Goal: Find contact information: Find contact information

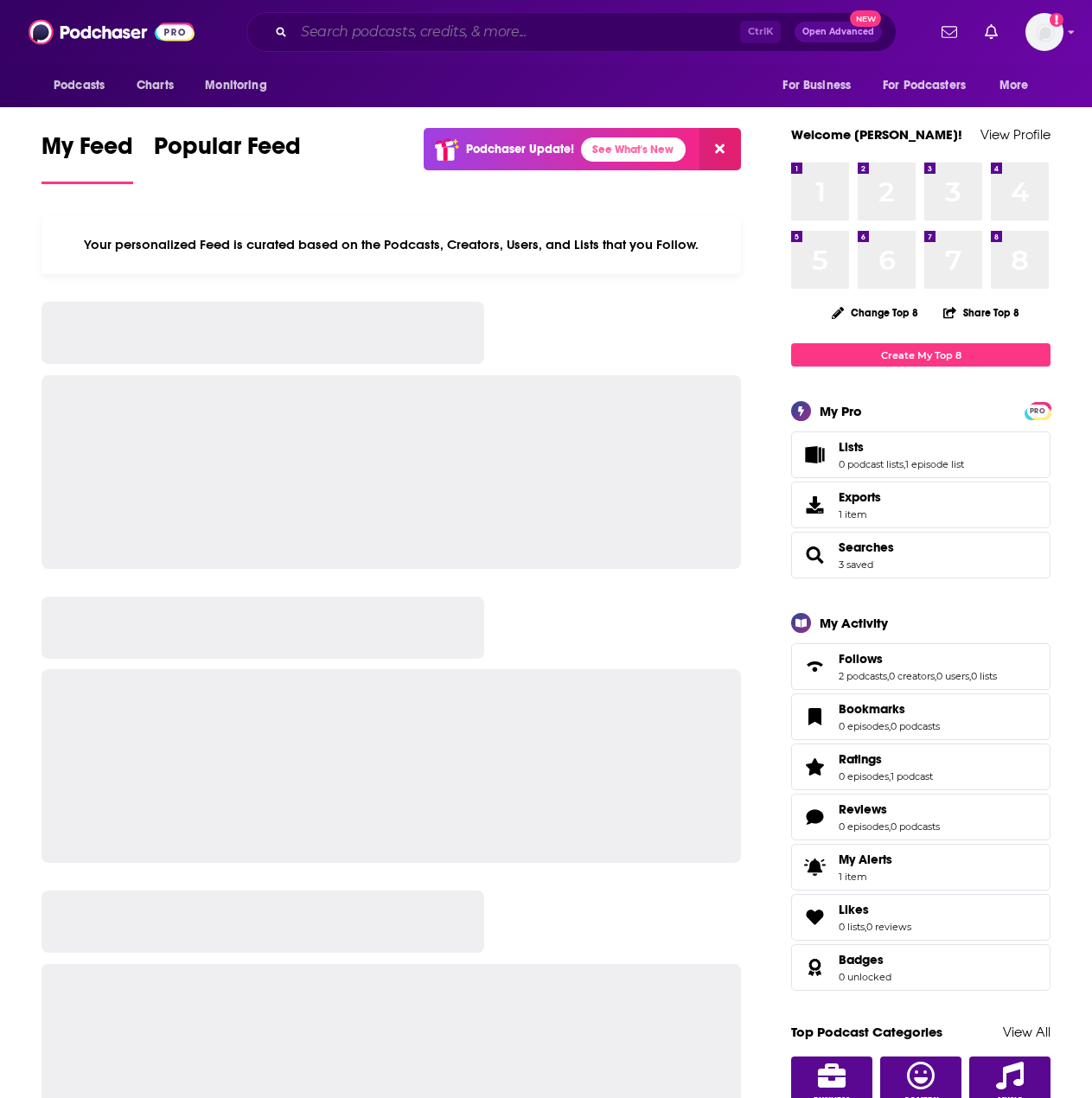
click at [502, 29] on input "Search podcasts, credits, & more..." at bounding box center [517, 32] width 446 height 27
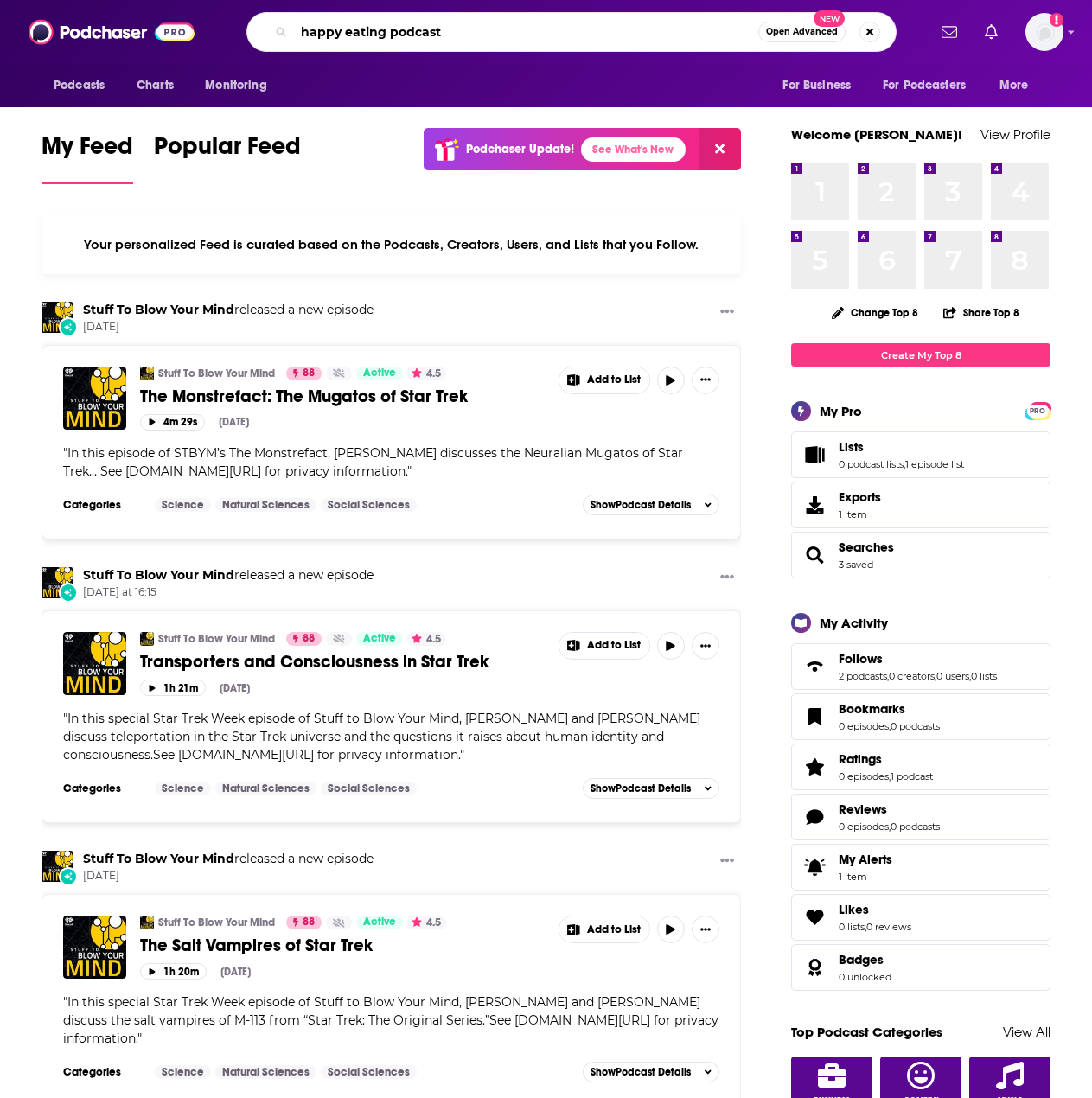
type input "happy eating podcast"
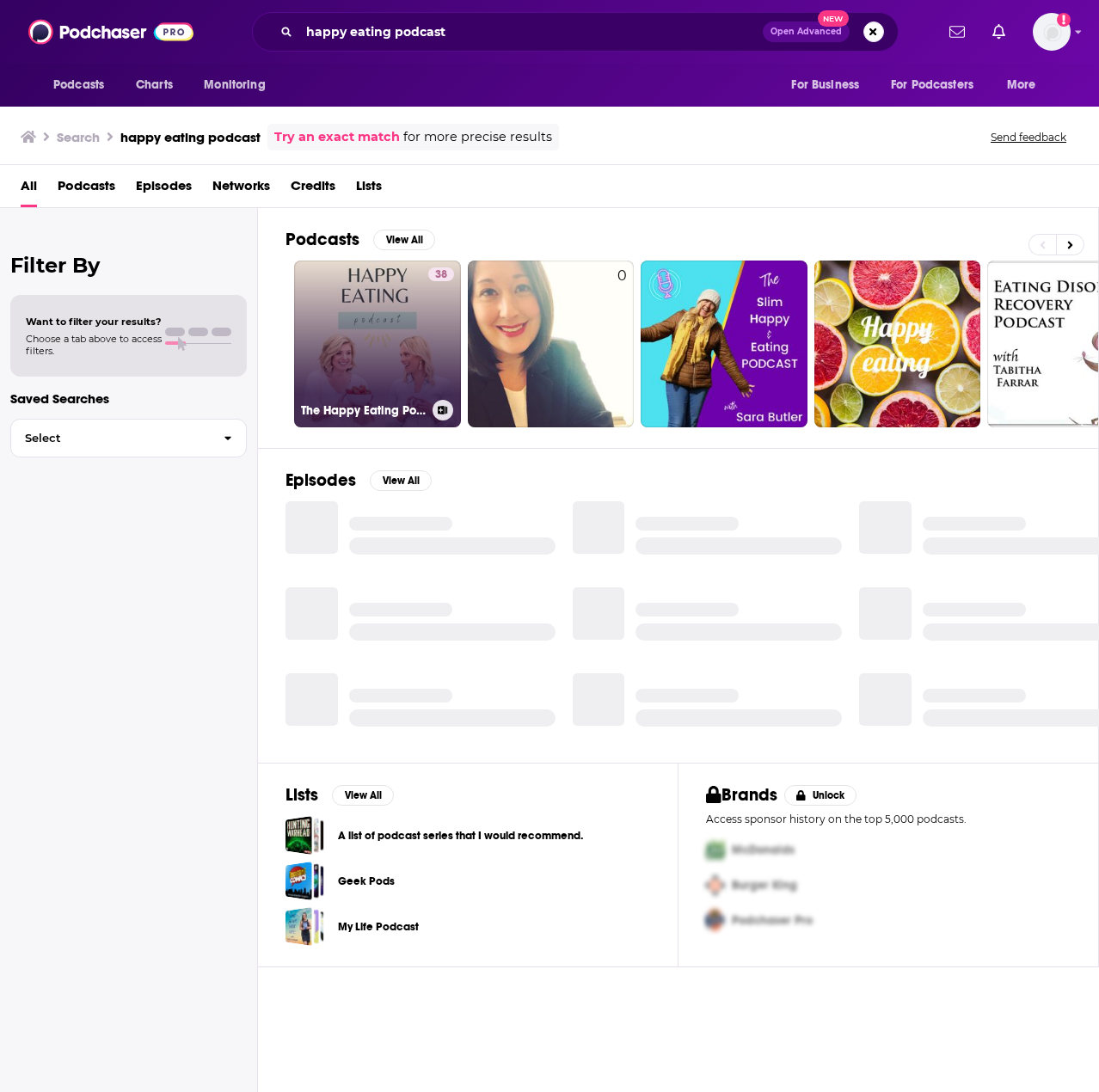
click at [361, 315] on link "38 The Happy Eating Podcast" at bounding box center [378, 344] width 167 height 167
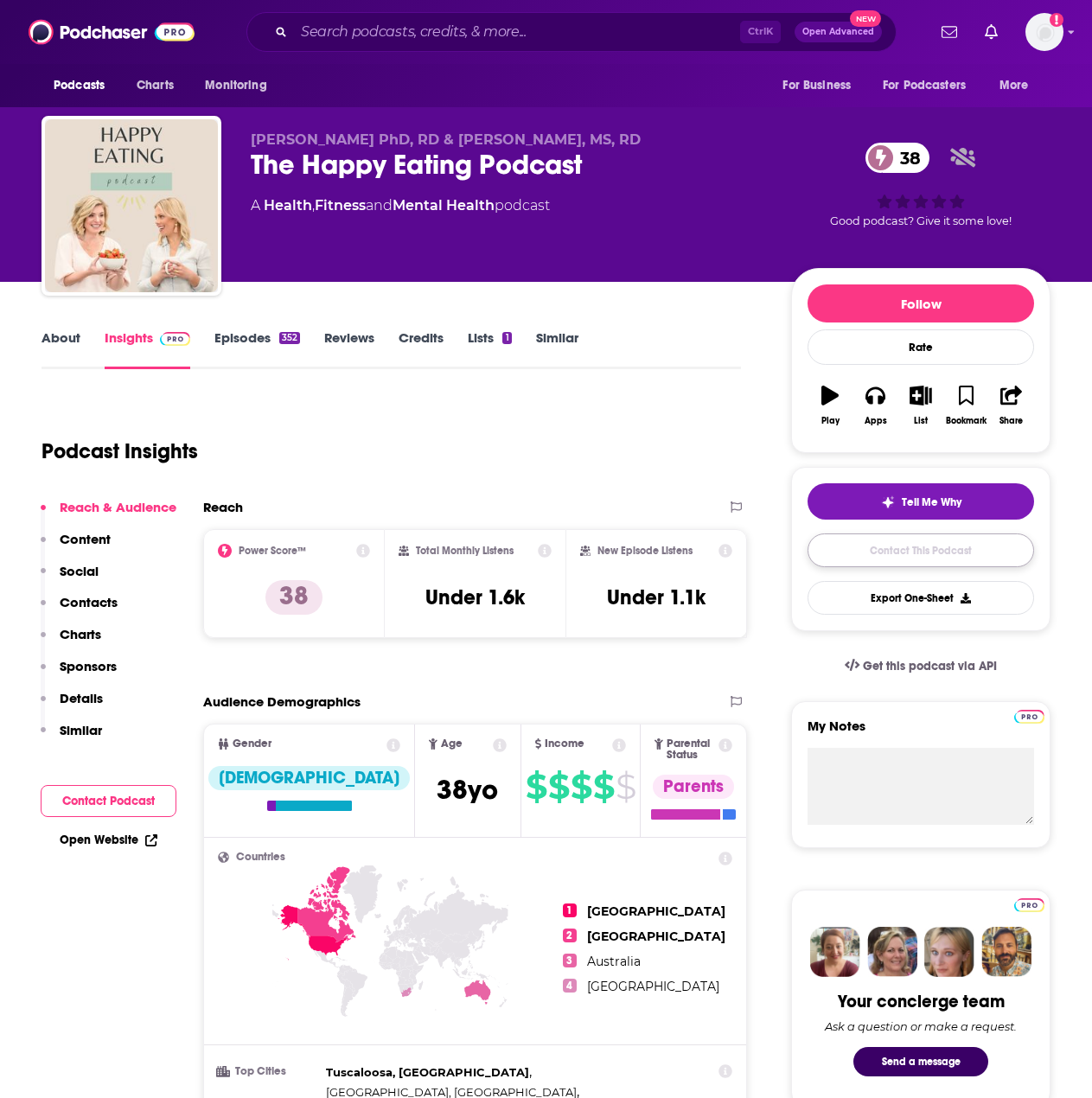
click at [988, 556] on link "Contact This Podcast" at bounding box center [920, 550] width 227 height 33
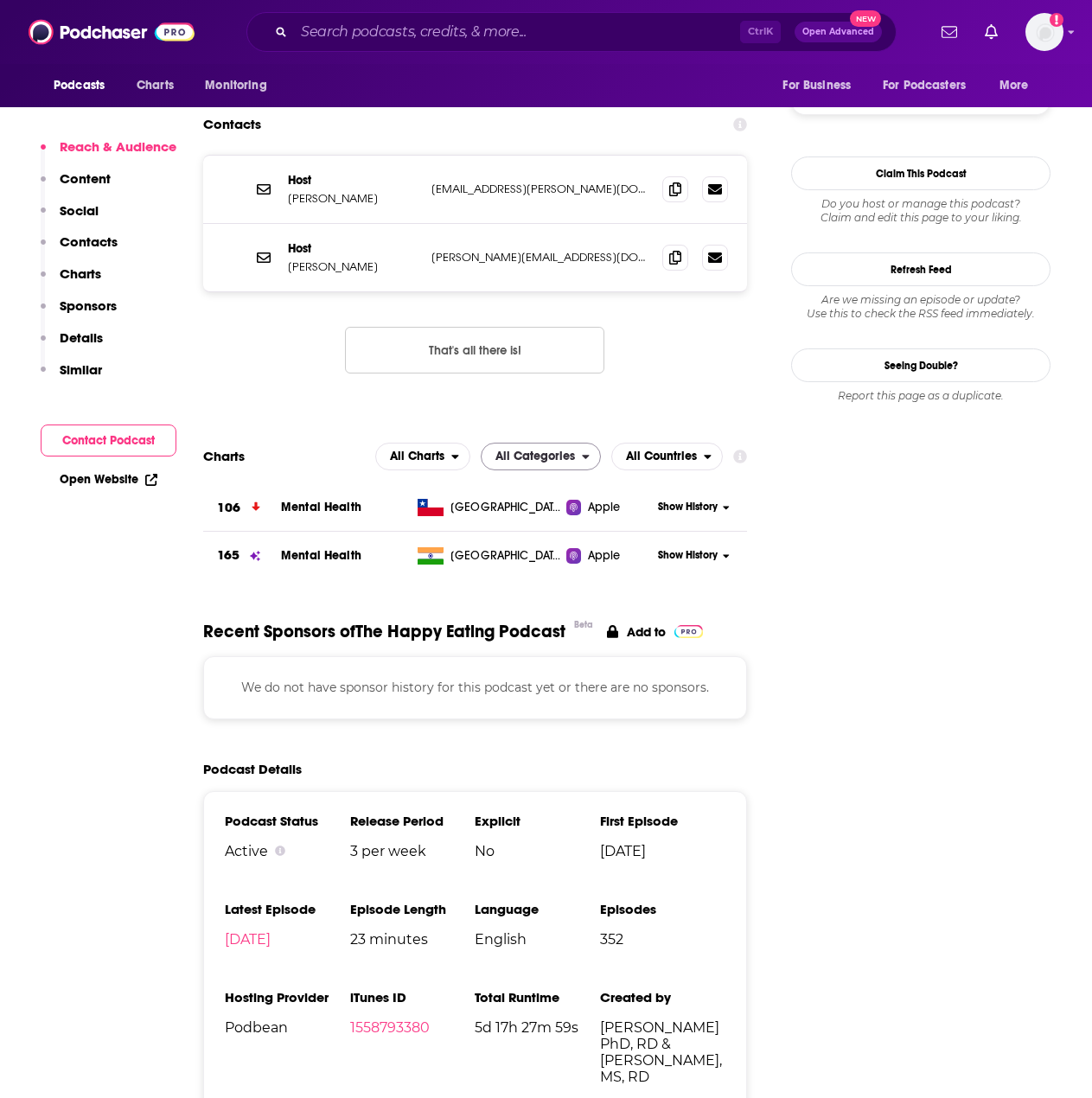
scroll to position [1492, 0]
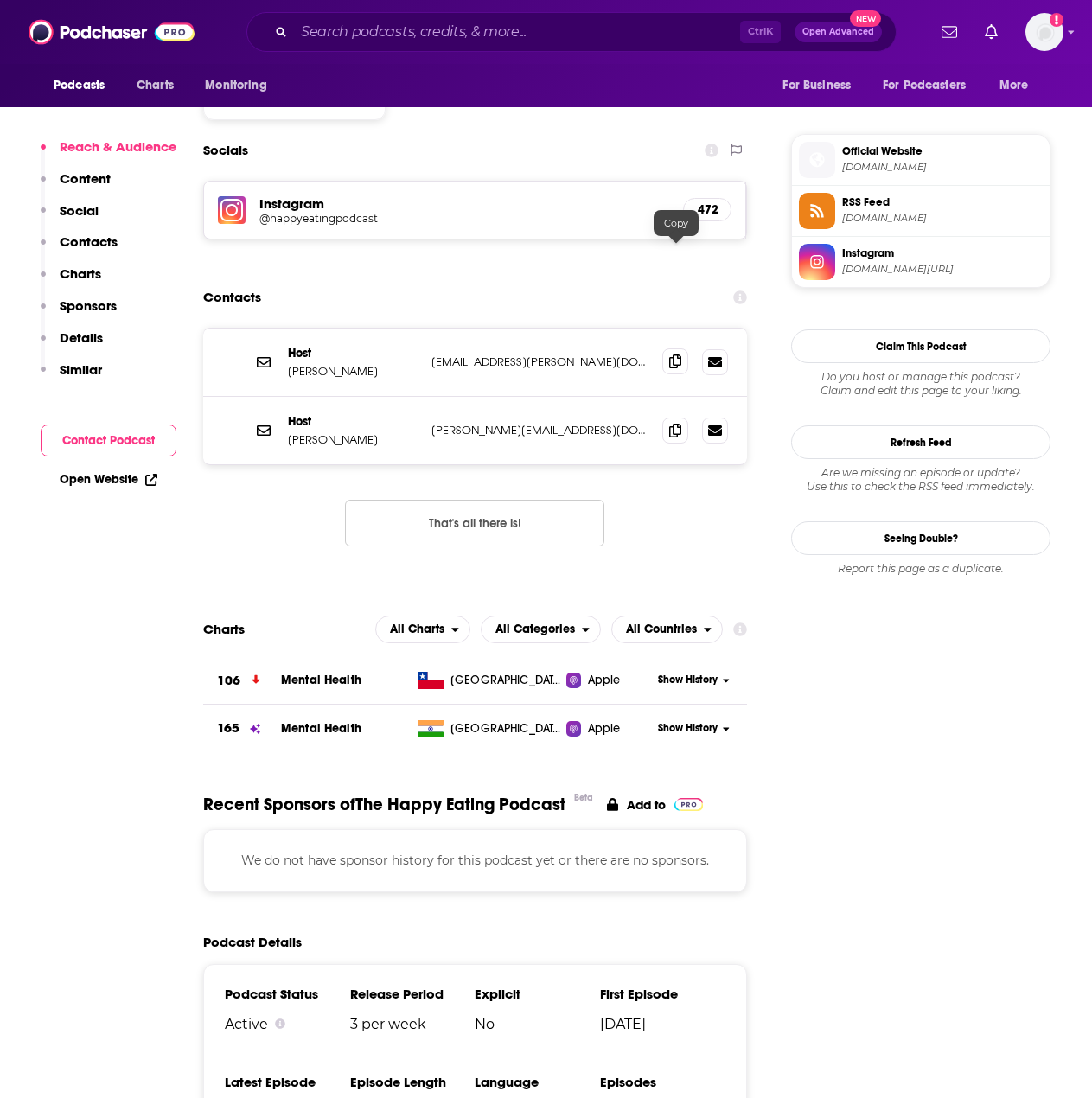
click at [677, 354] on icon at bounding box center [675, 361] width 12 height 14
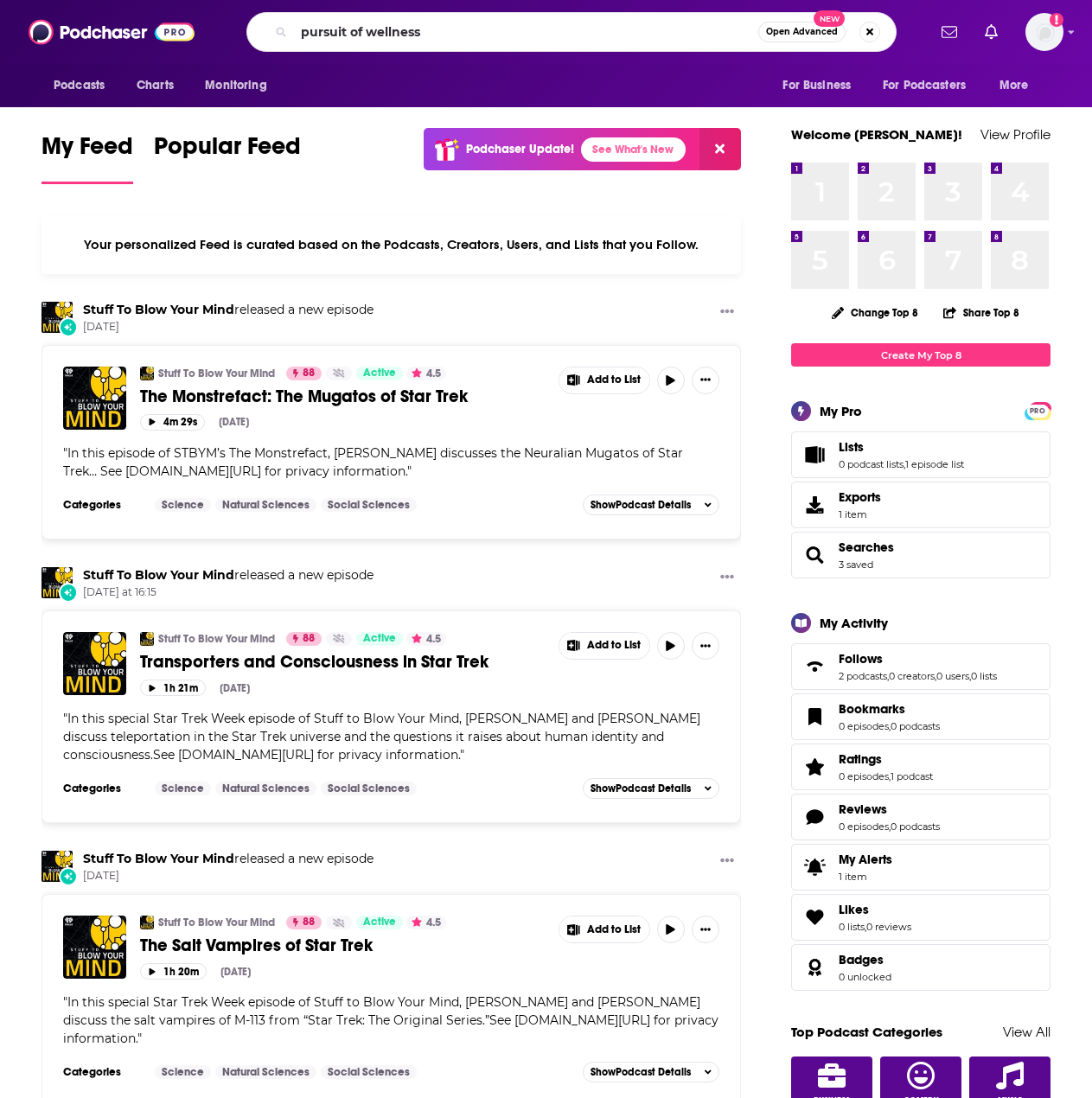
type input "pursuit of wellness"
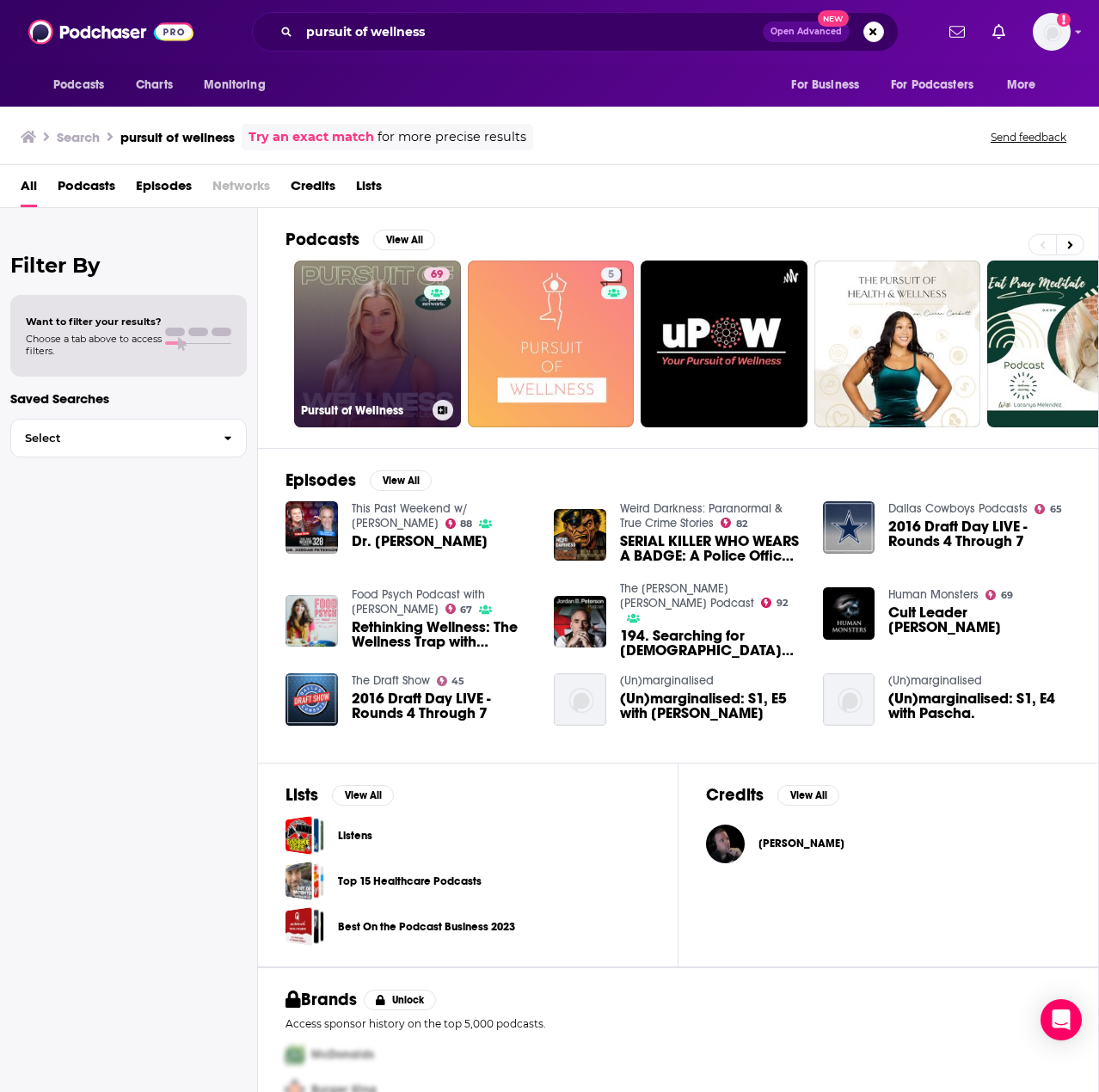
click at [353, 347] on link "69 Pursuit of Wellness" at bounding box center [378, 344] width 167 height 167
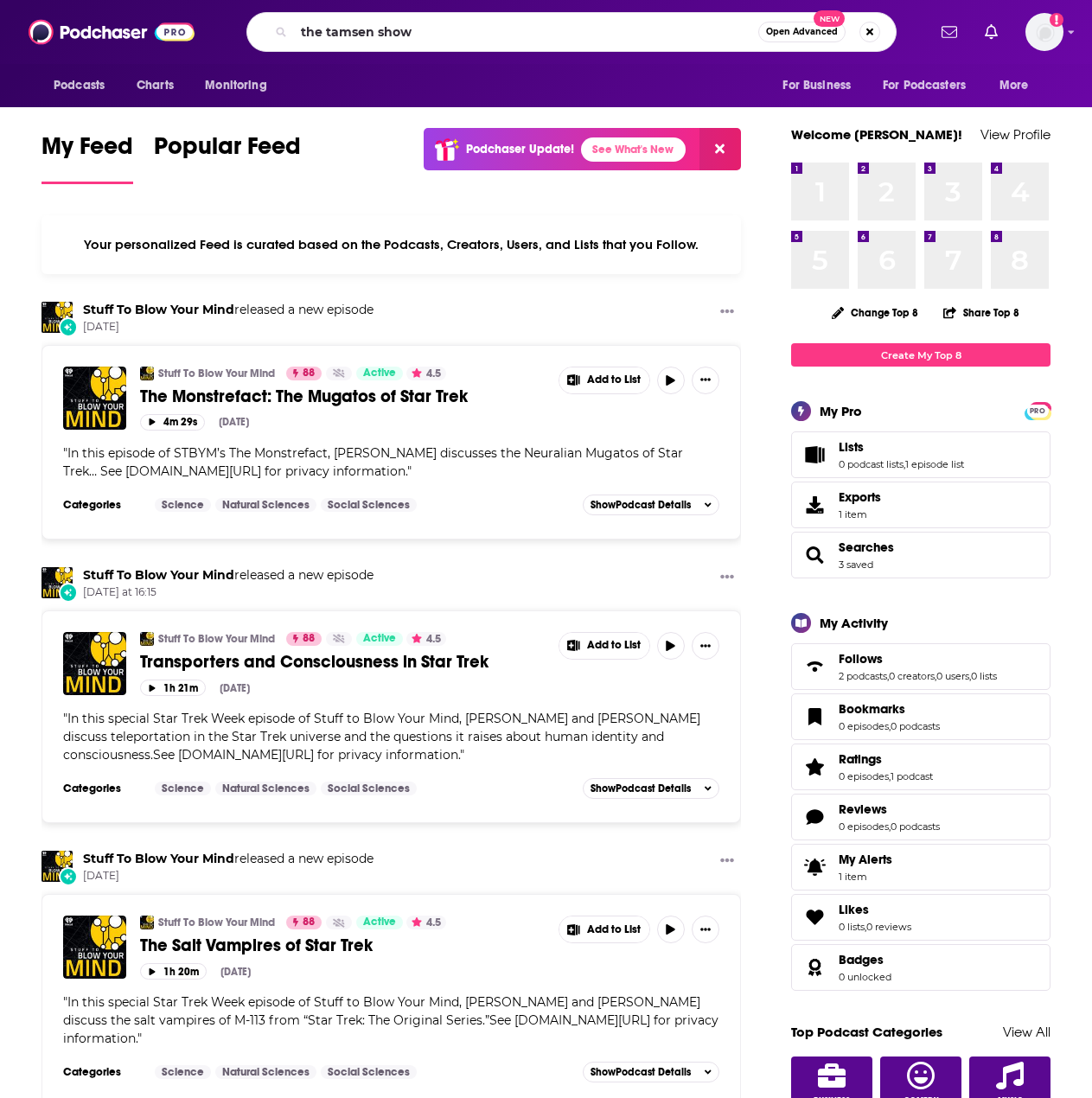
type input "the tamsen show"
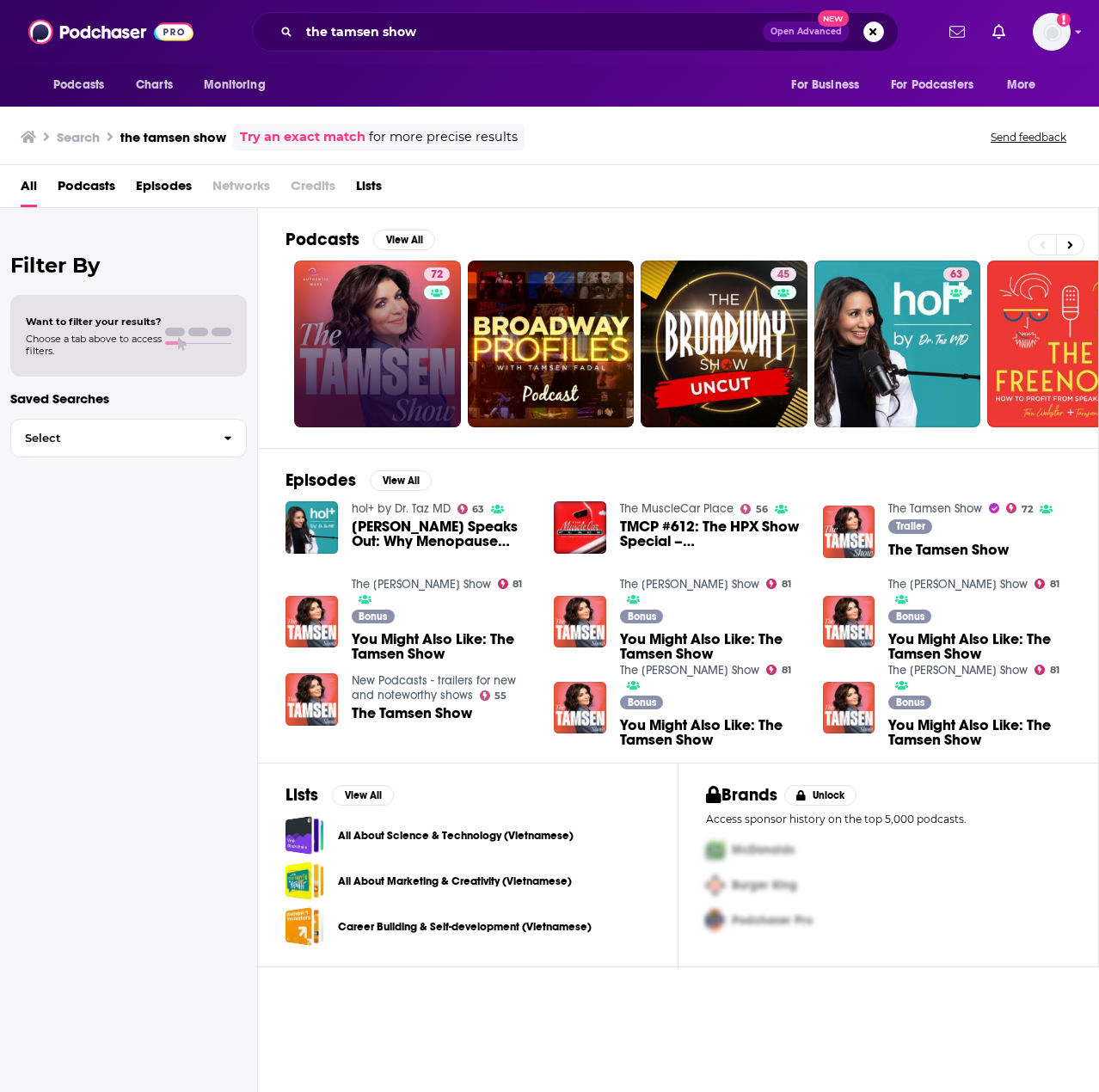
click at [358, 363] on link "72" at bounding box center [378, 344] width 167 height 167
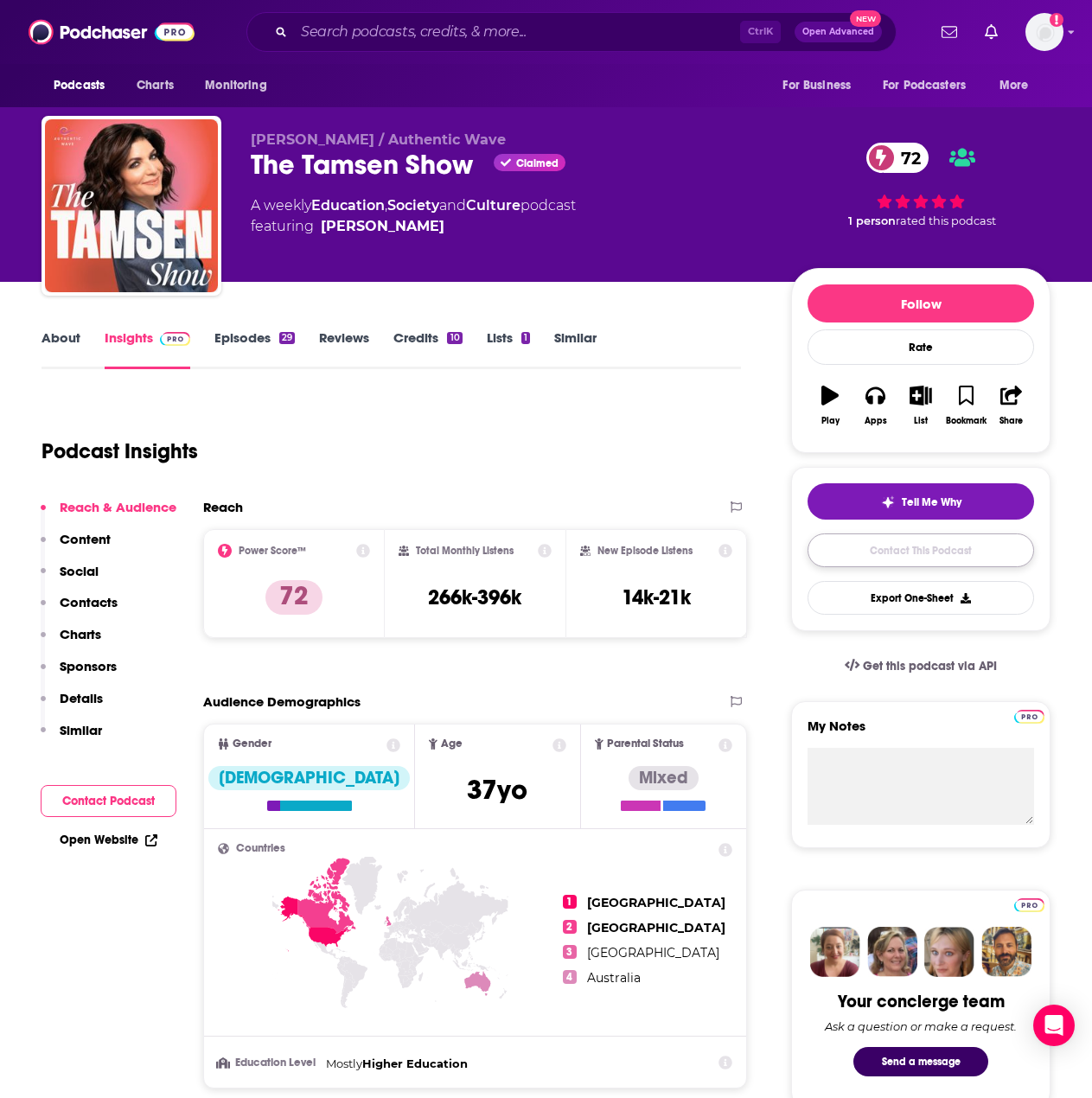
click at [903, 555] on link "Contact This Podcast" at bounding box center [920, 550] width 227 height 33
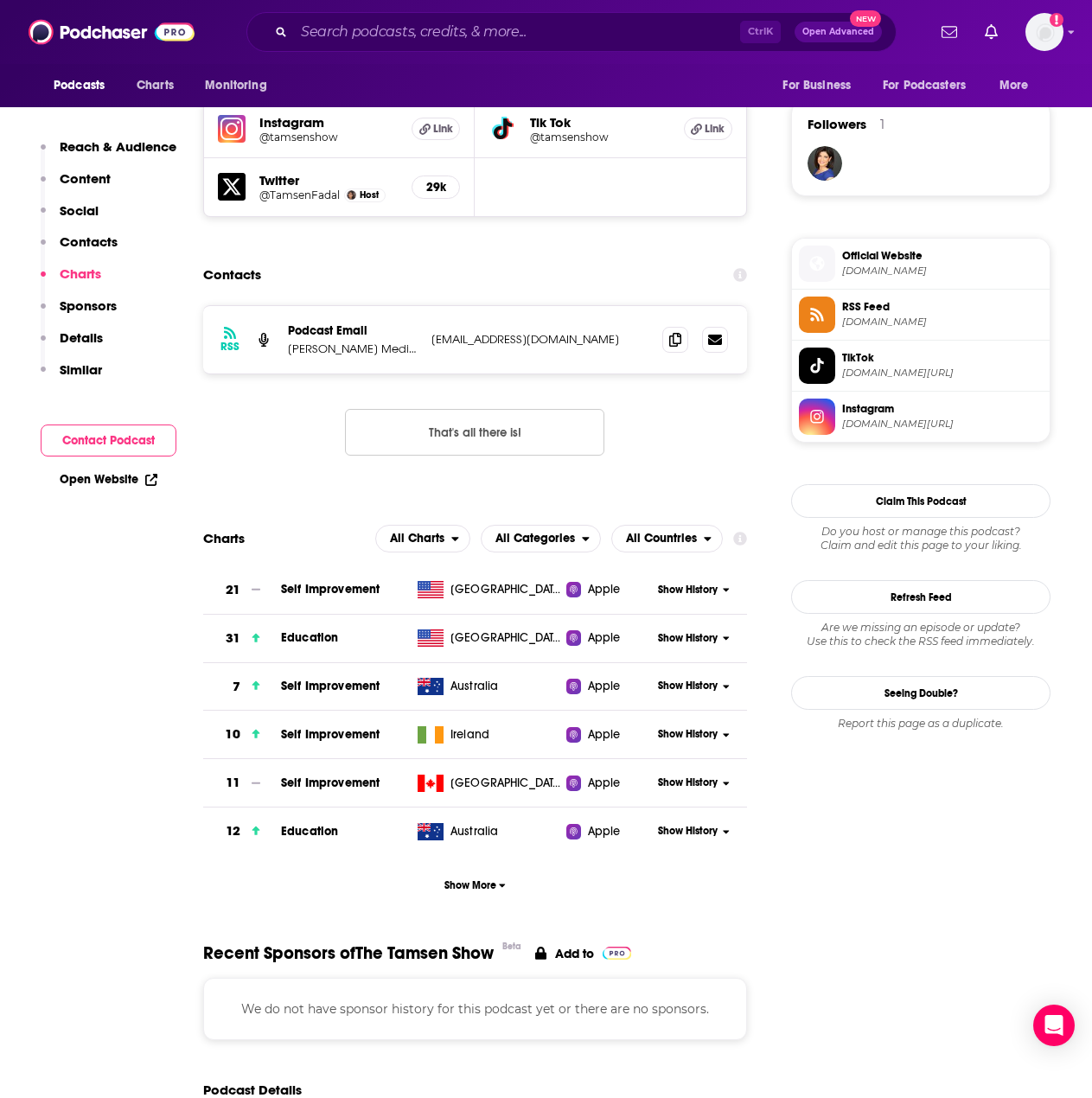
scroll to position [1228, 0]
click at [678, 348] on span at bounding box center [675, 339] width 26 height 26
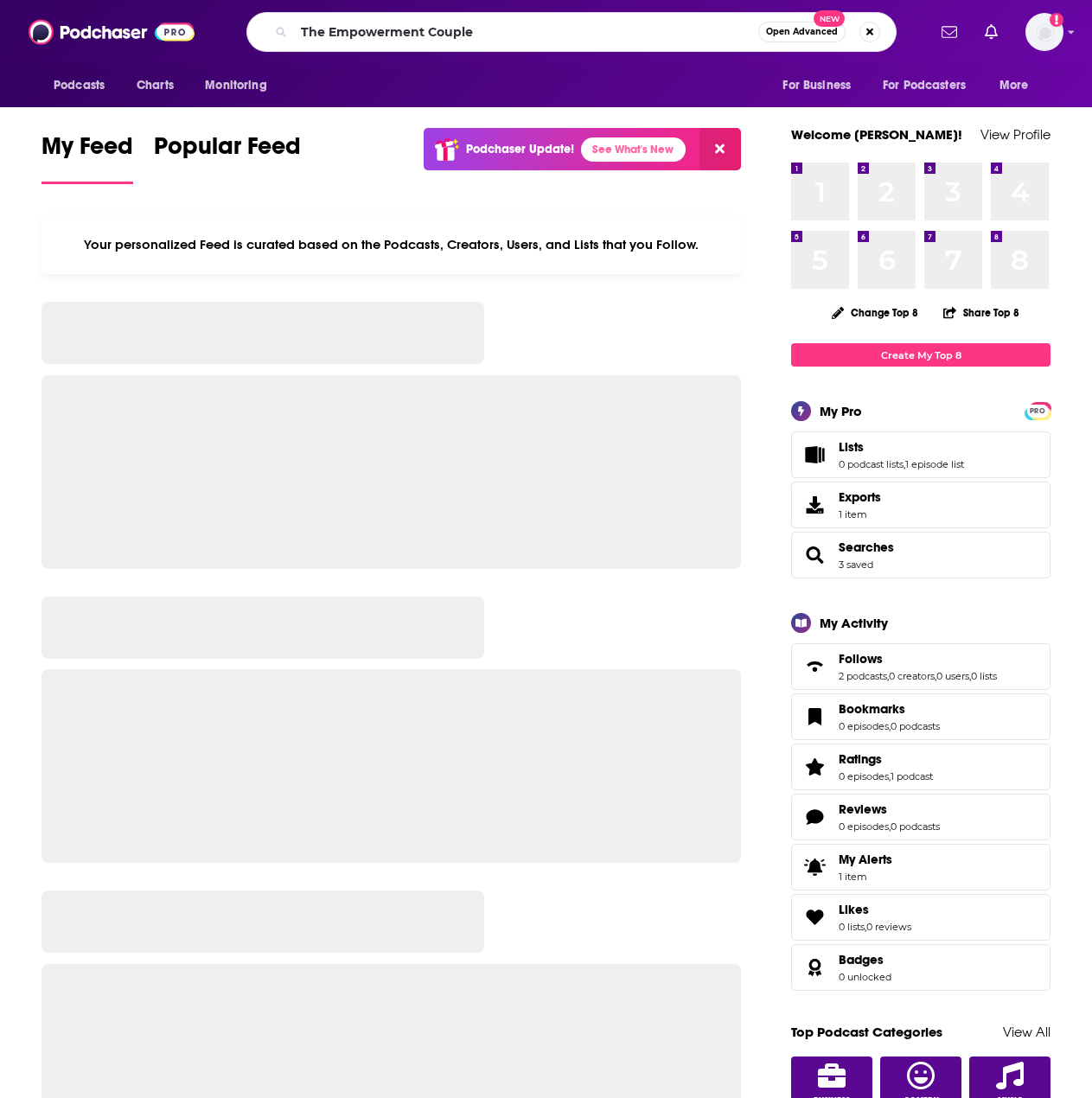
type input "The Empowerment Couple"
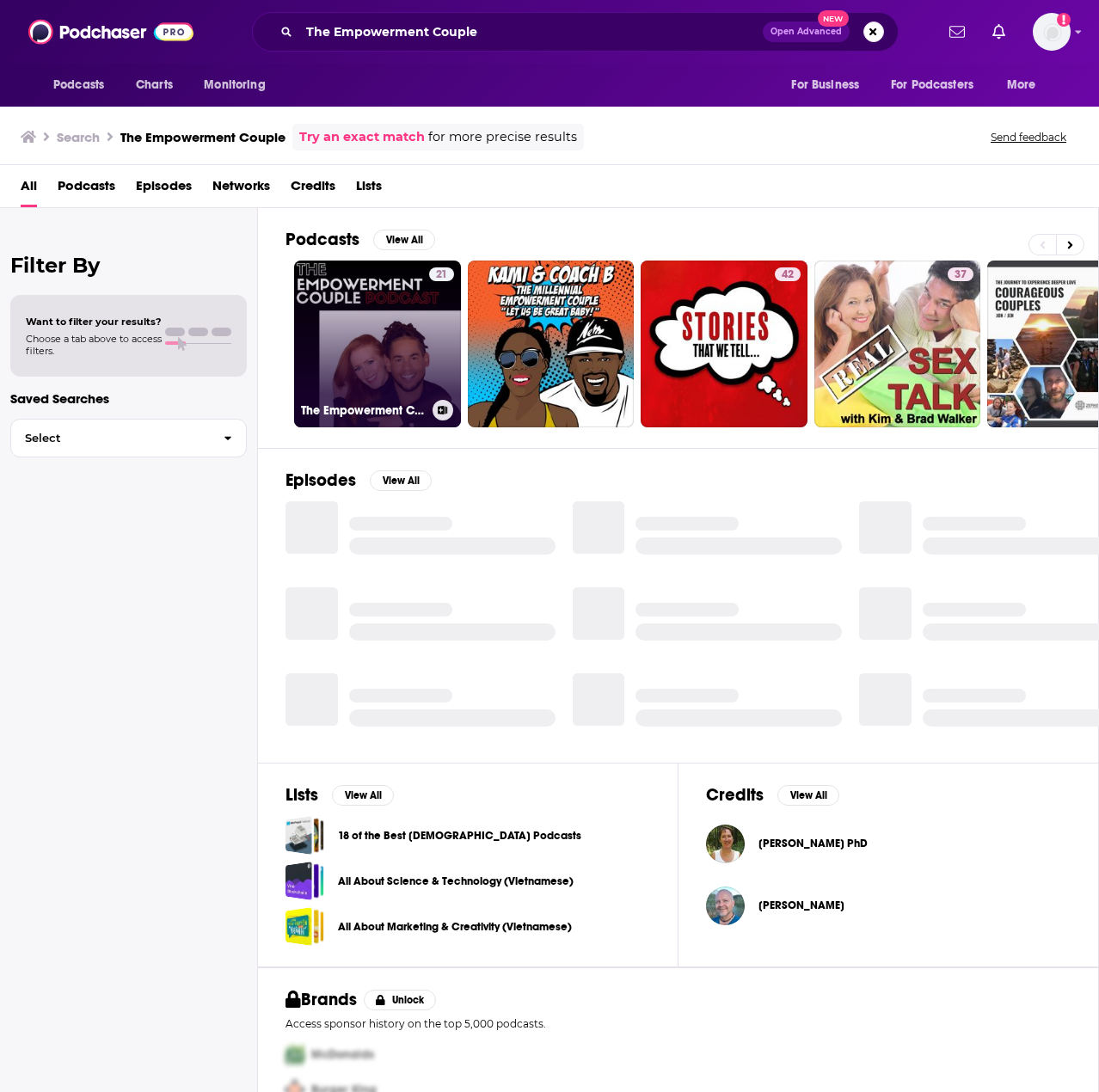
click at [391, 312] on link "21 The Empowerment Couple" at bounding box center [378, 344] width 167 height 167
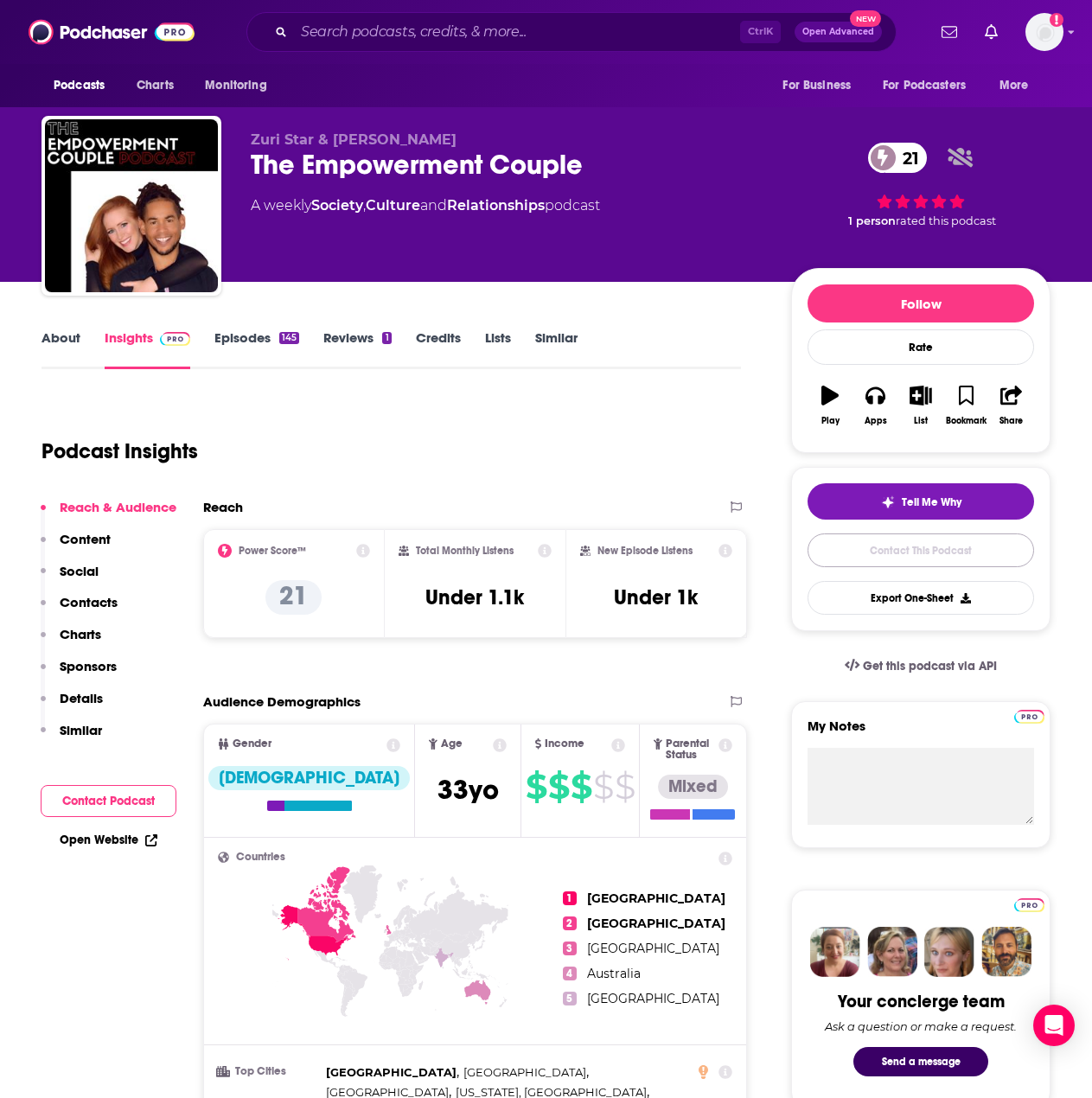
drag, startPoint x: 897, startPoint y: 545, endPoint x: 830, endPoint y: 580, distance: 75.6
click at [897, 545] on link "Contact This Podcast" at bounding box center [920, 550] width 227 height 33
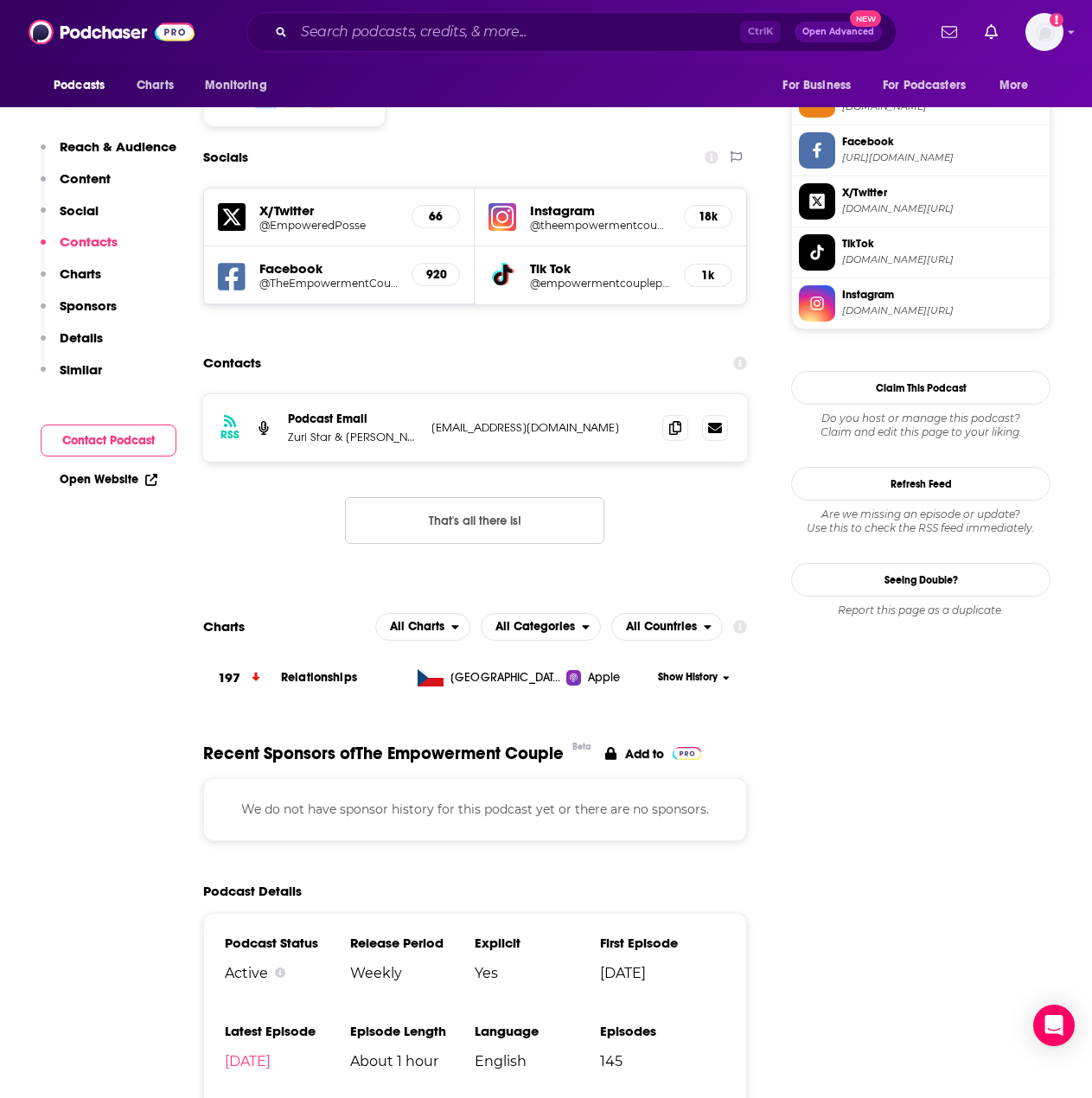
scroll to position [1464, 0]
click at [681, 421] on icon at bounding box center [675, 428] width 12 height 14
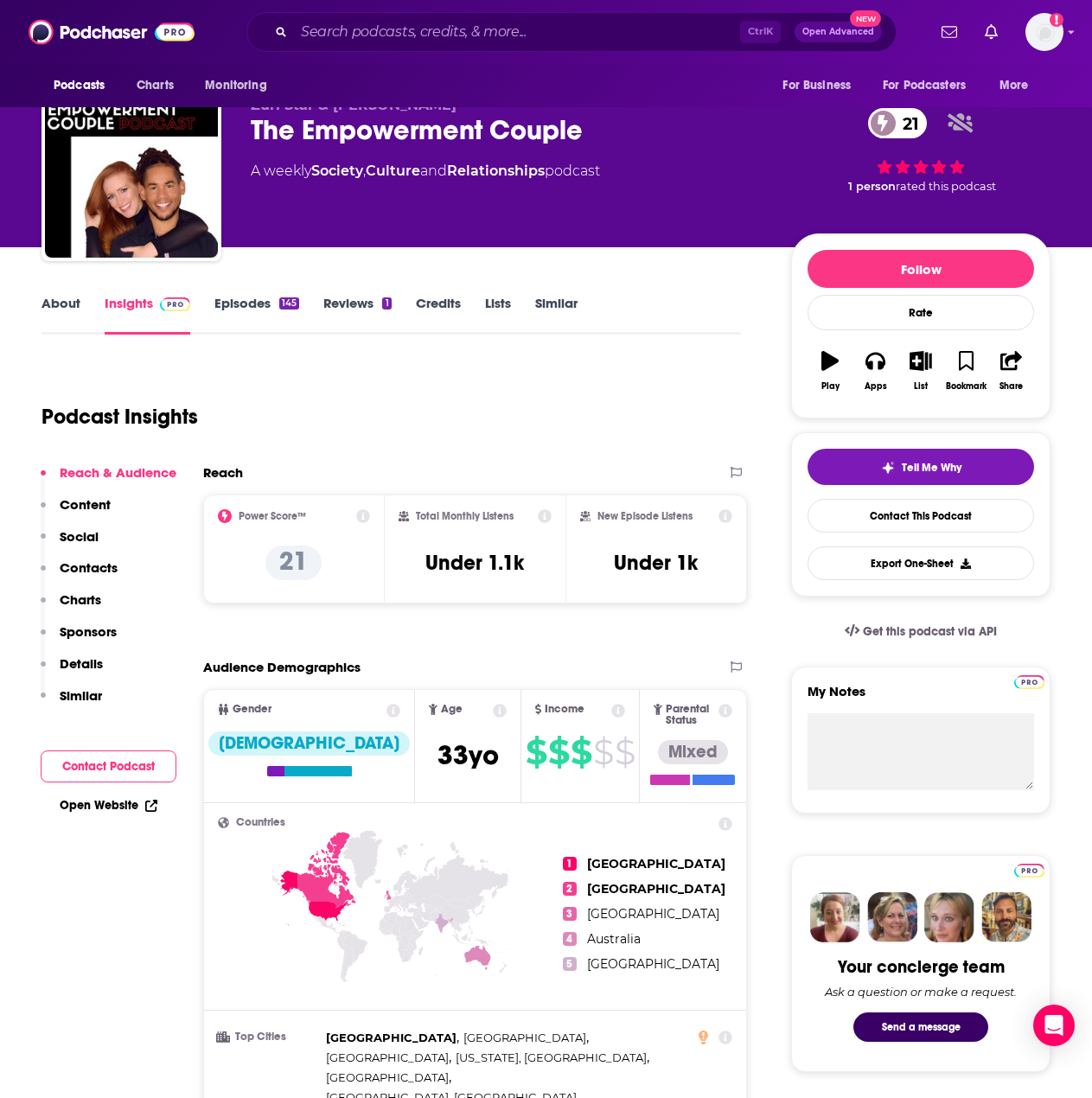
scroll to position [0, 0]
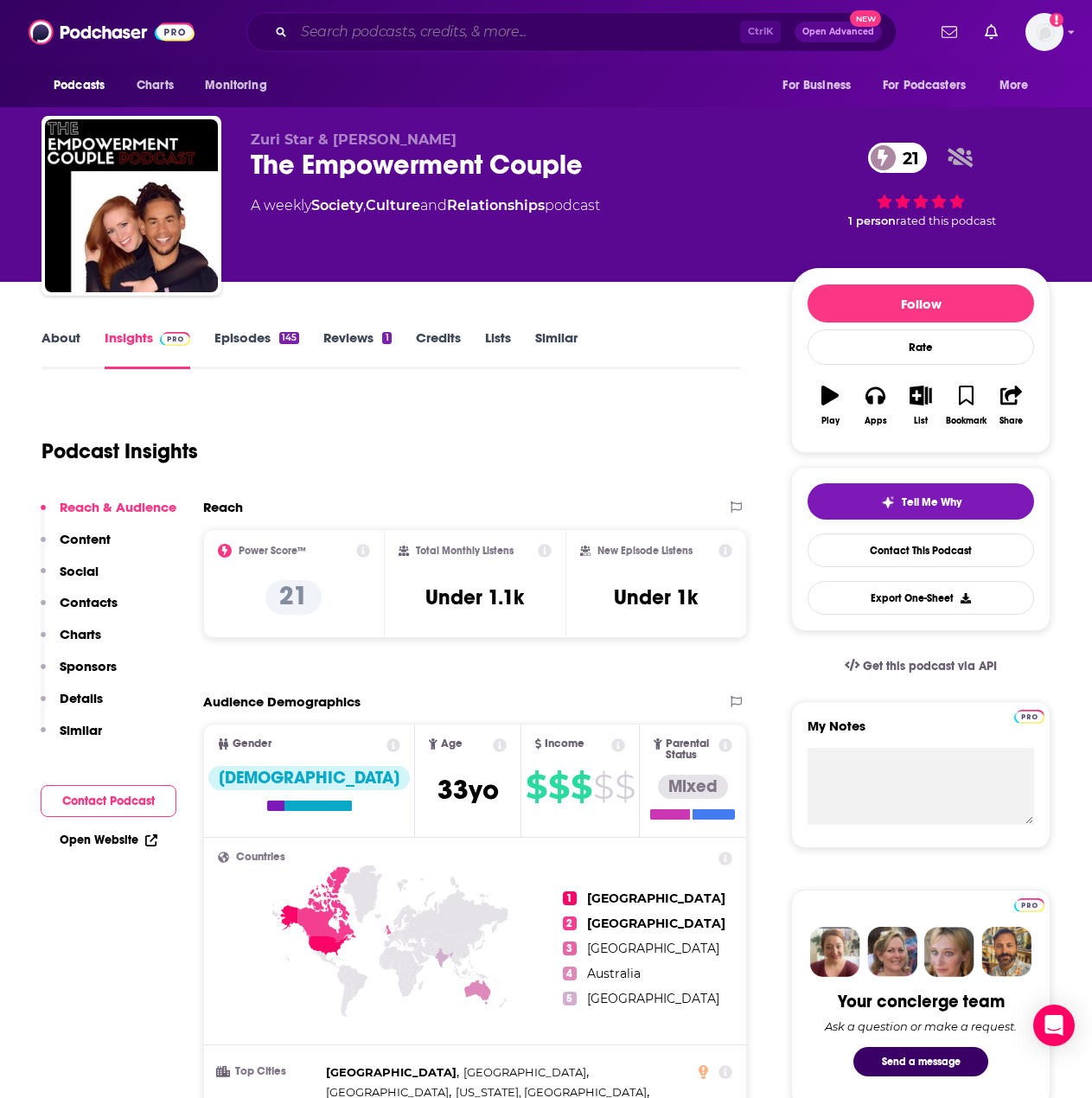
click at [561, 26] on input "Search podcasts, credits, & more..." at bounding box center [517, 32] width 446 height 27
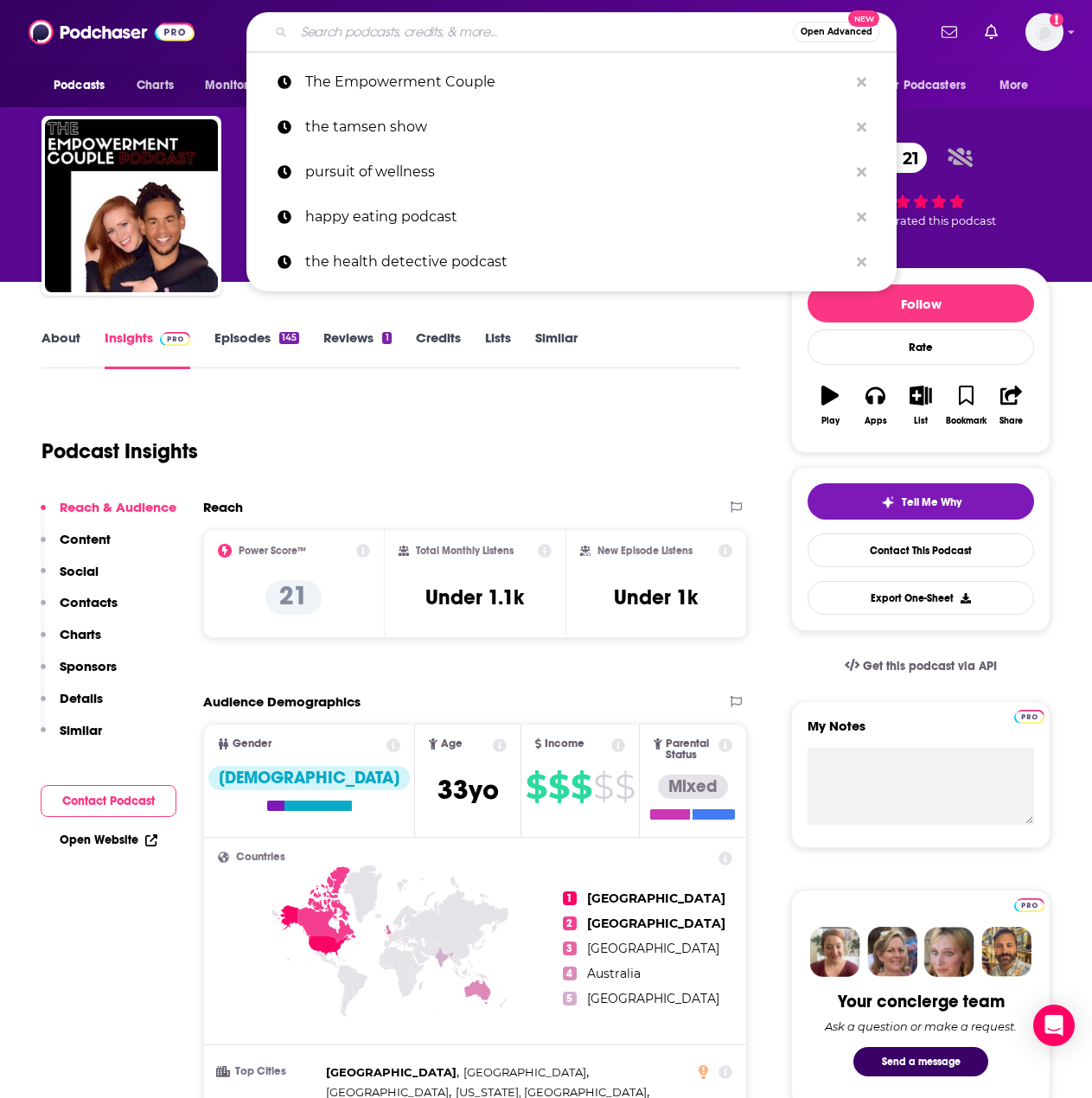
paste input "https://podcasts.apple.com/us/podcast/pursue-your-spark-midlife-health-confiden…"
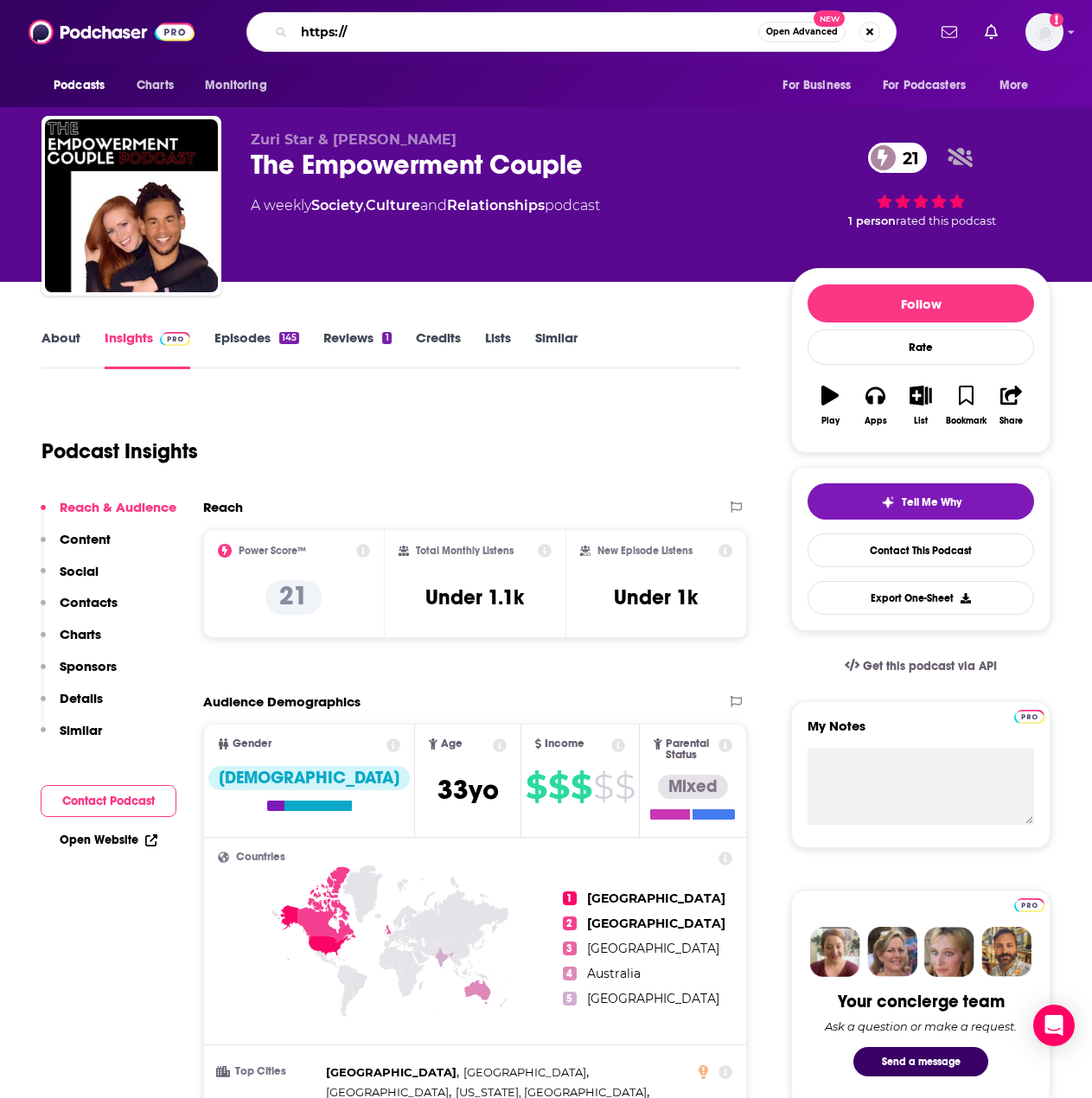
type input "https"
type input "pursue your spark"
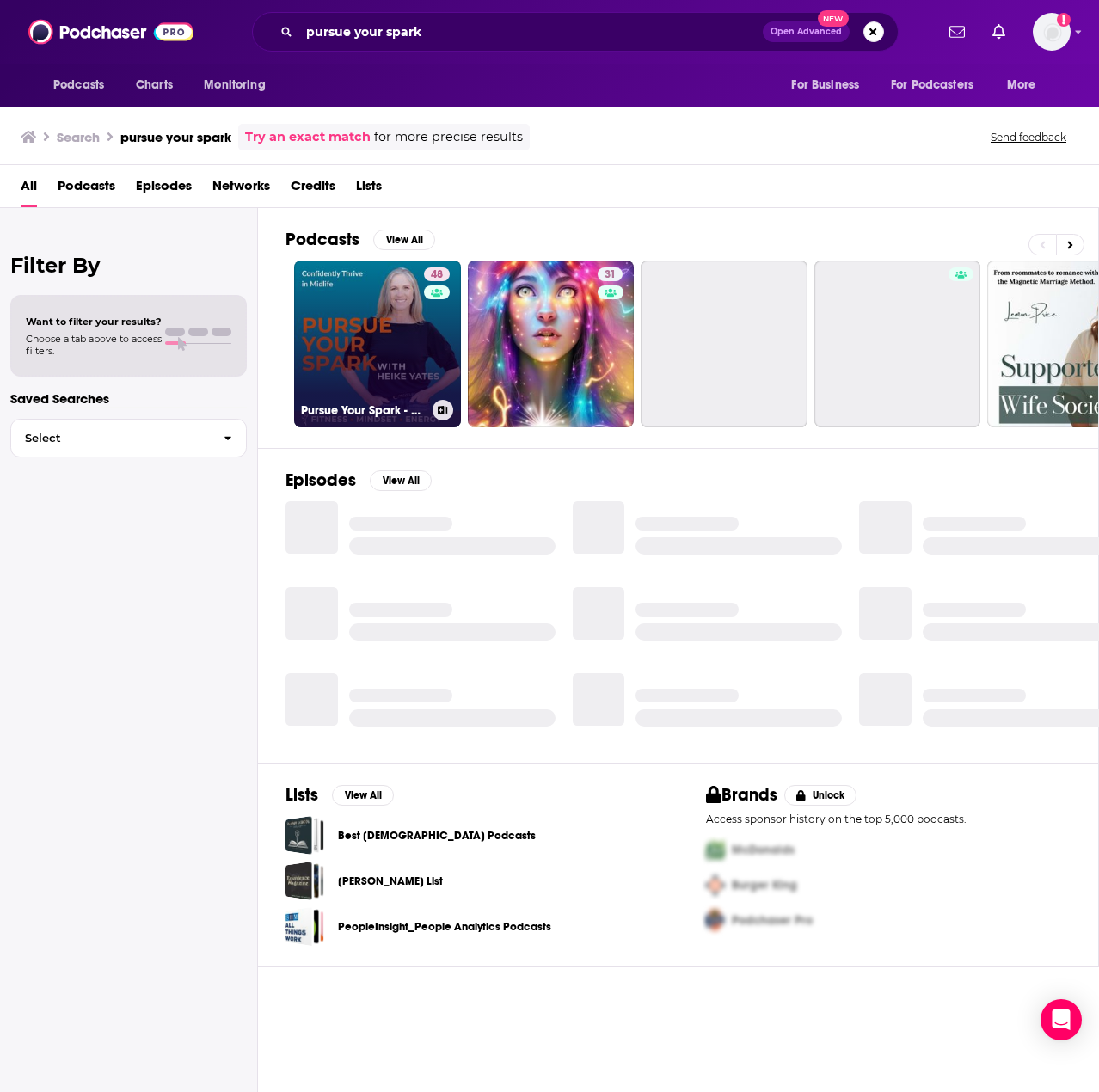
click at [373, 368] on link "48 Pursue Your Spark - Midlife Health & Confidence, Menopause Support, Empty Ne…" at bounding box center [378, 344] width 167 height 167
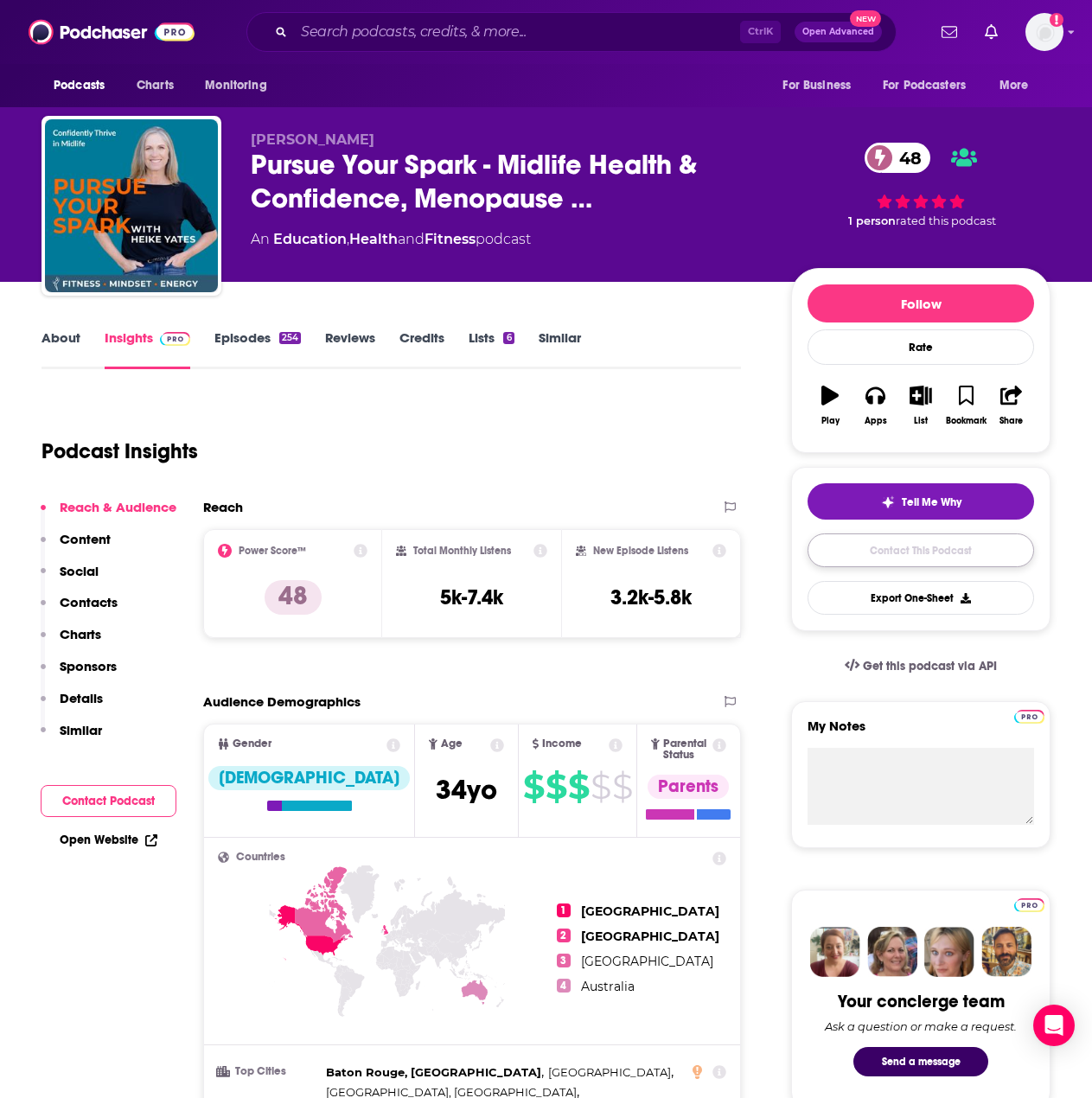
click at [857, 551] on link "Contact This Podcast" at bounding box center [920, 550] width 227 height 33
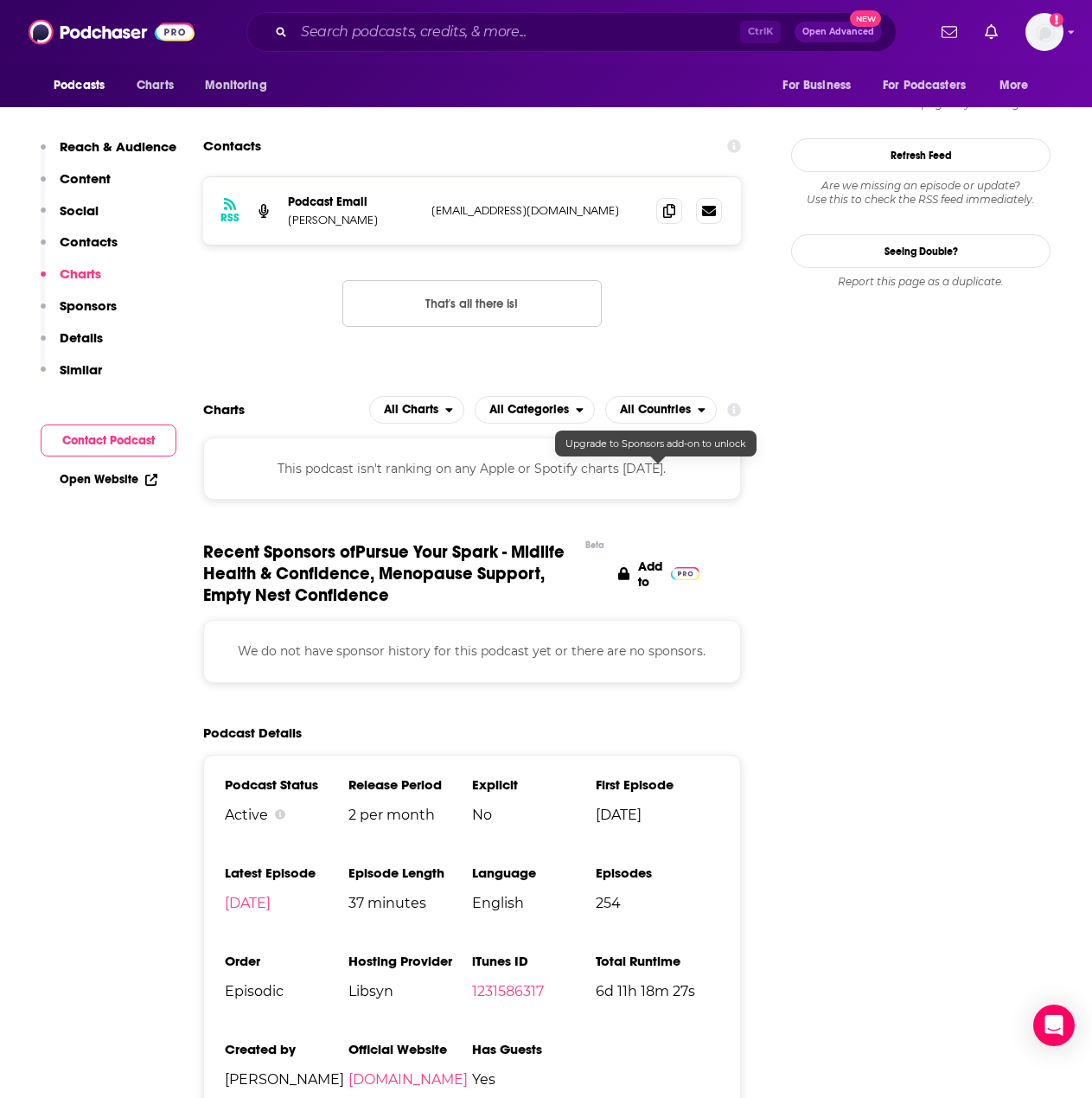
scroll to position [1380, 0]
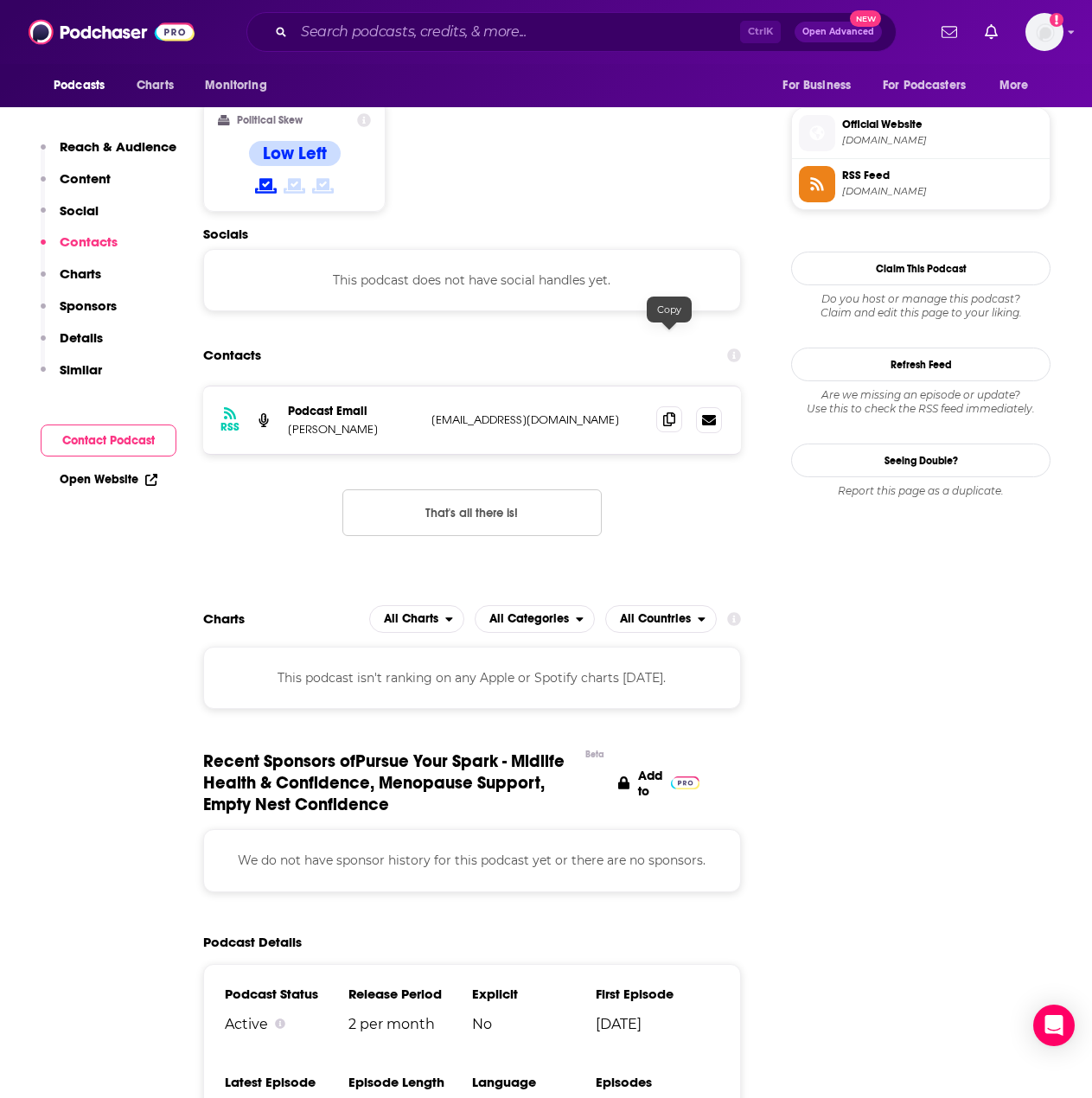
click at [664, 412] on icon at bounding box center [670, 419] width 12 height 14
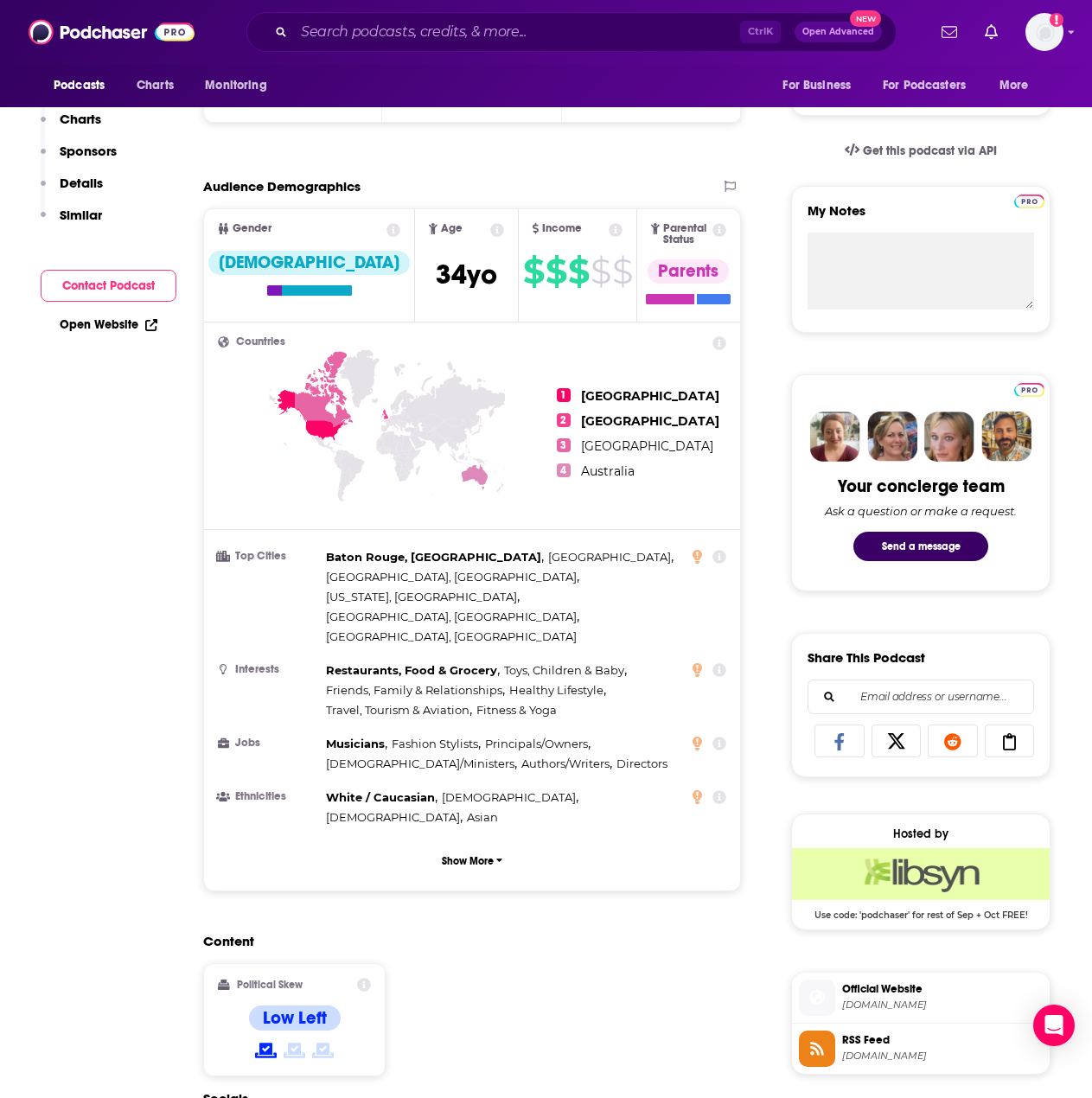
scroll to position [0, 0]
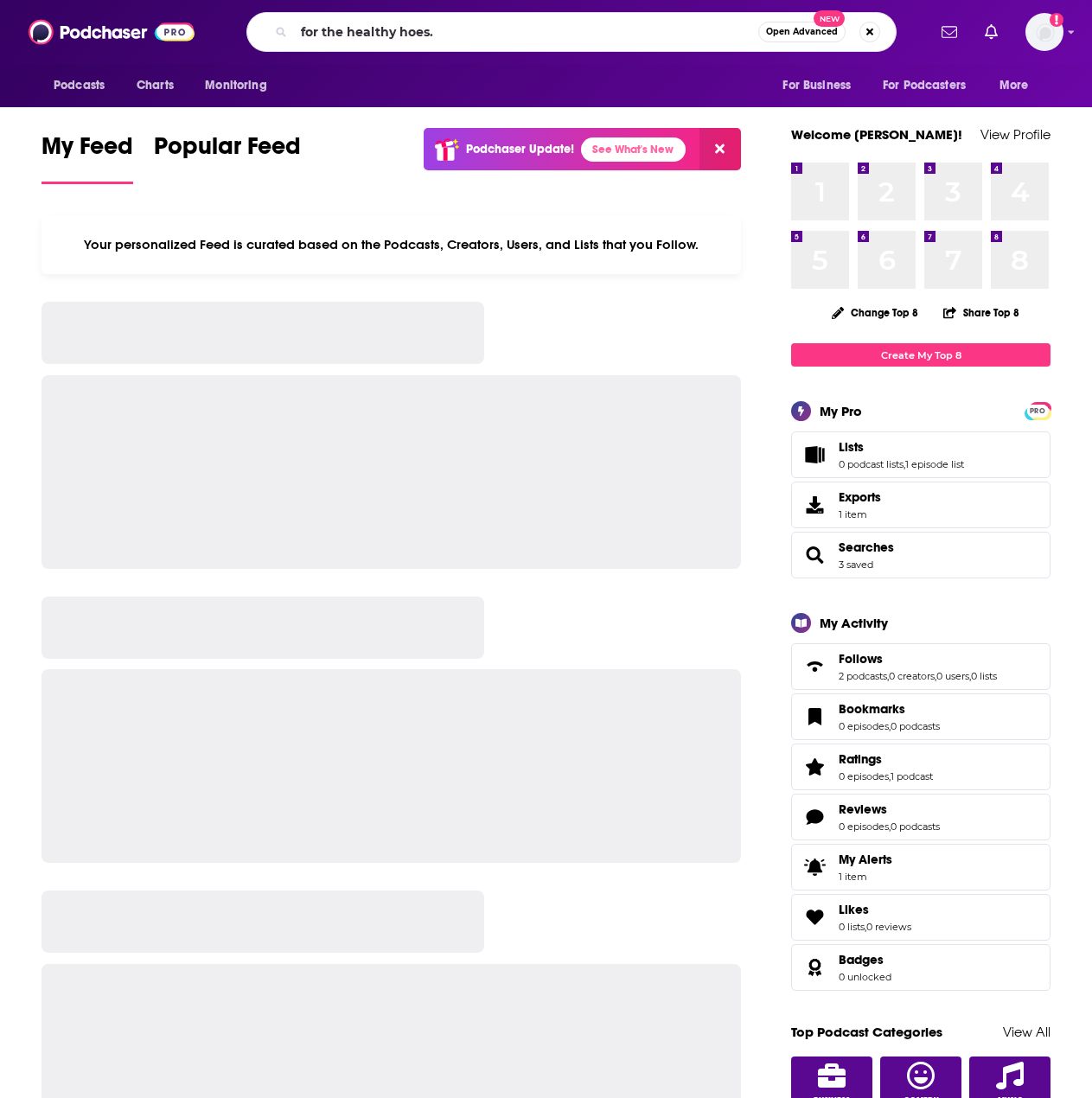
type input "for the healthy hoes."
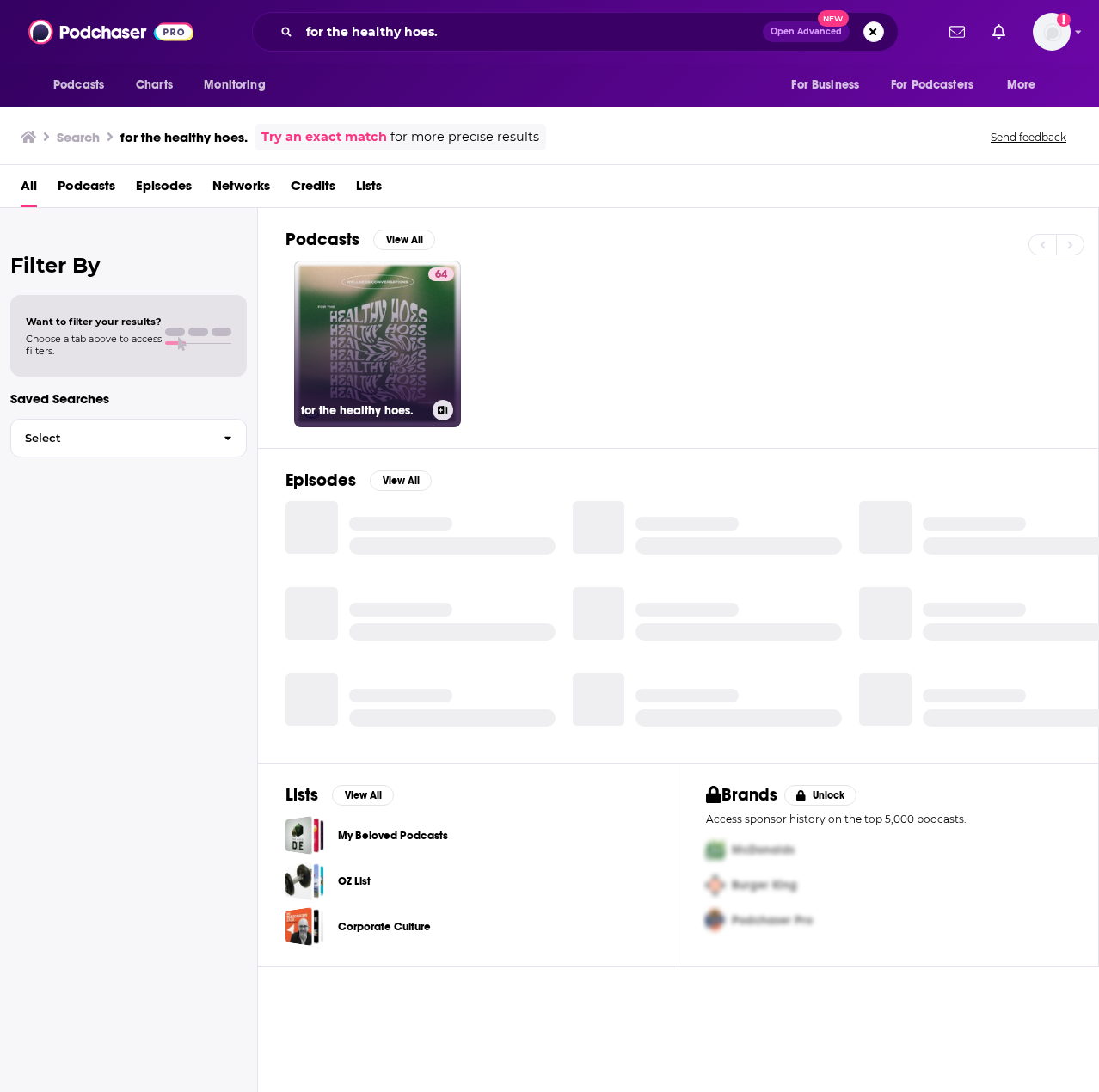
click at [376, 316] on link "64 for the healthy hoes." at bounding box center [378, 344] width 167 height 167
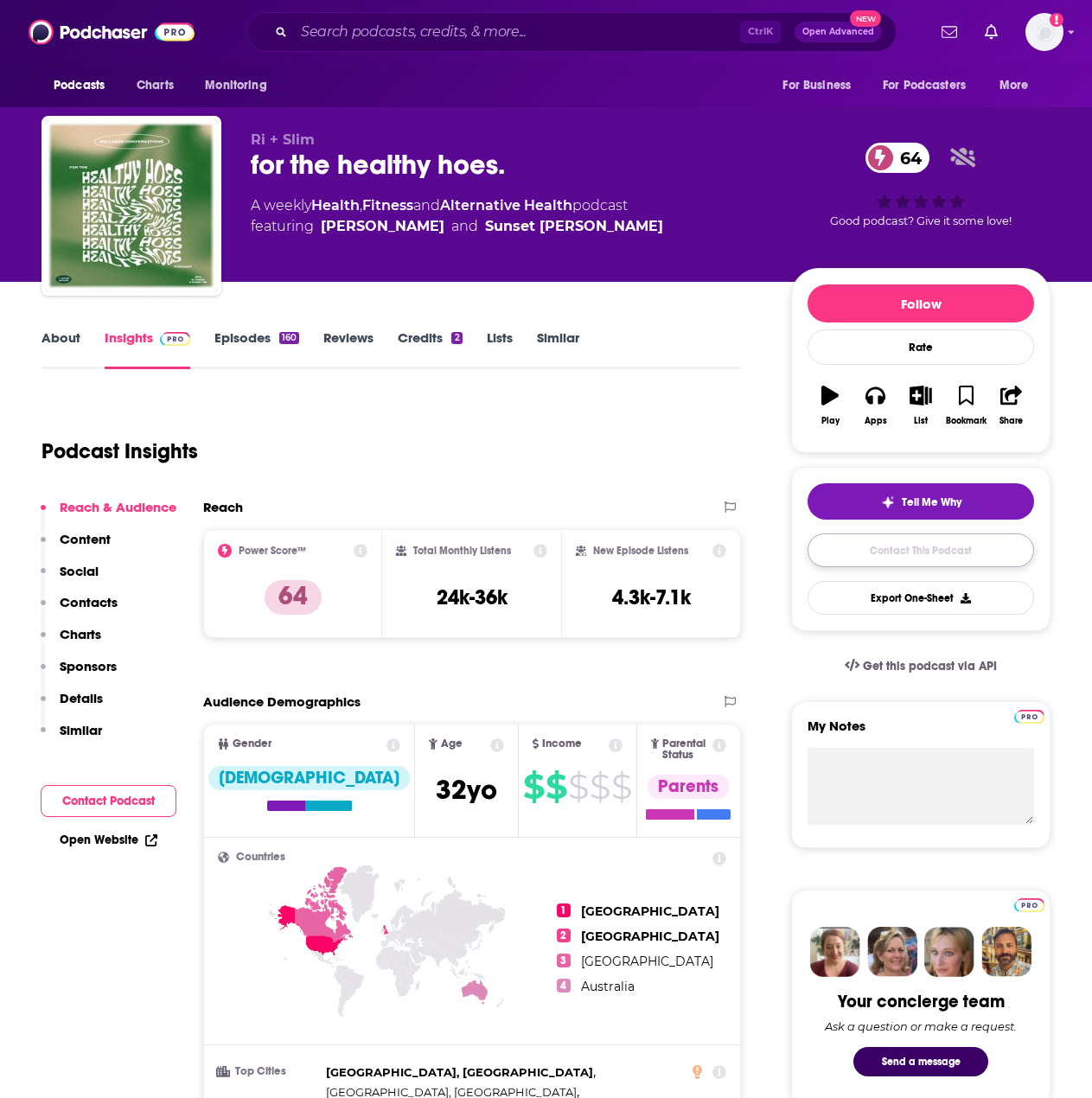
click at [873, 539] on link "Contact This Podcast" at bounding box center [920, 550] width 227 height 33
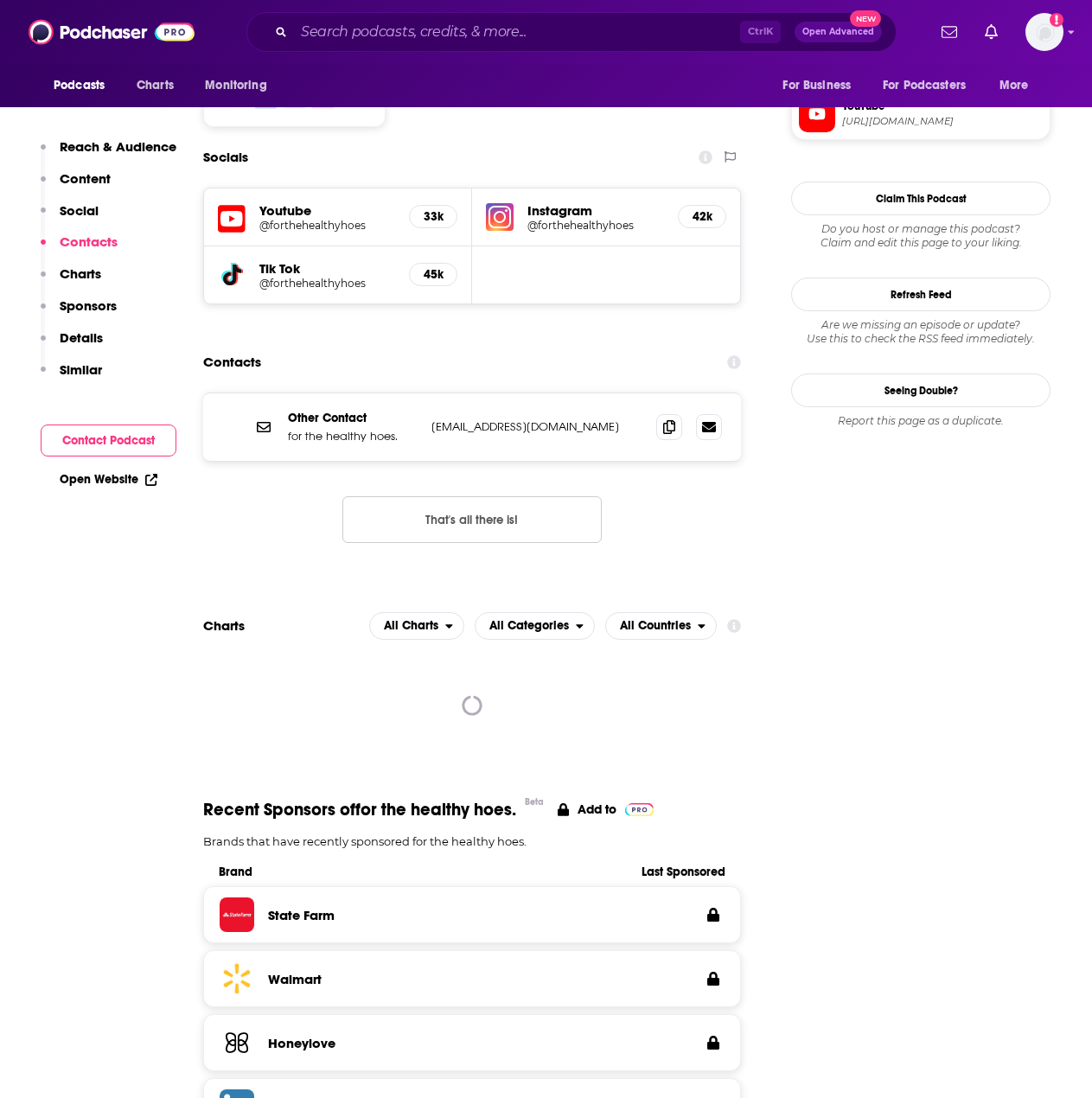
scroll to position [1432, 0]
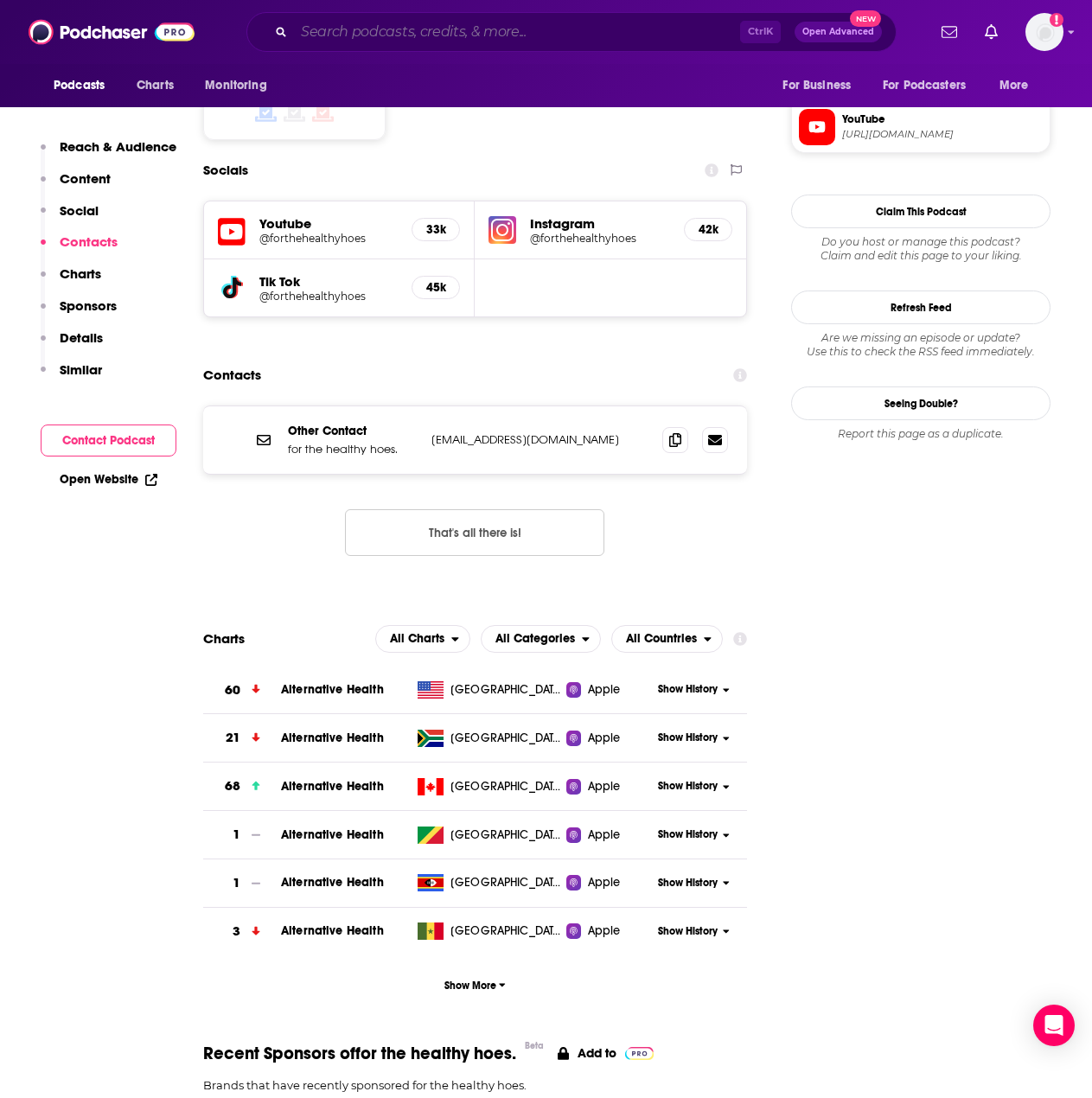
click at [531, 35] on input "Search podcasts, credits, & more..." at bounding box center [517, 32] width 446 height 27
paste input "Well-Bent"
type input "Well-Bent"
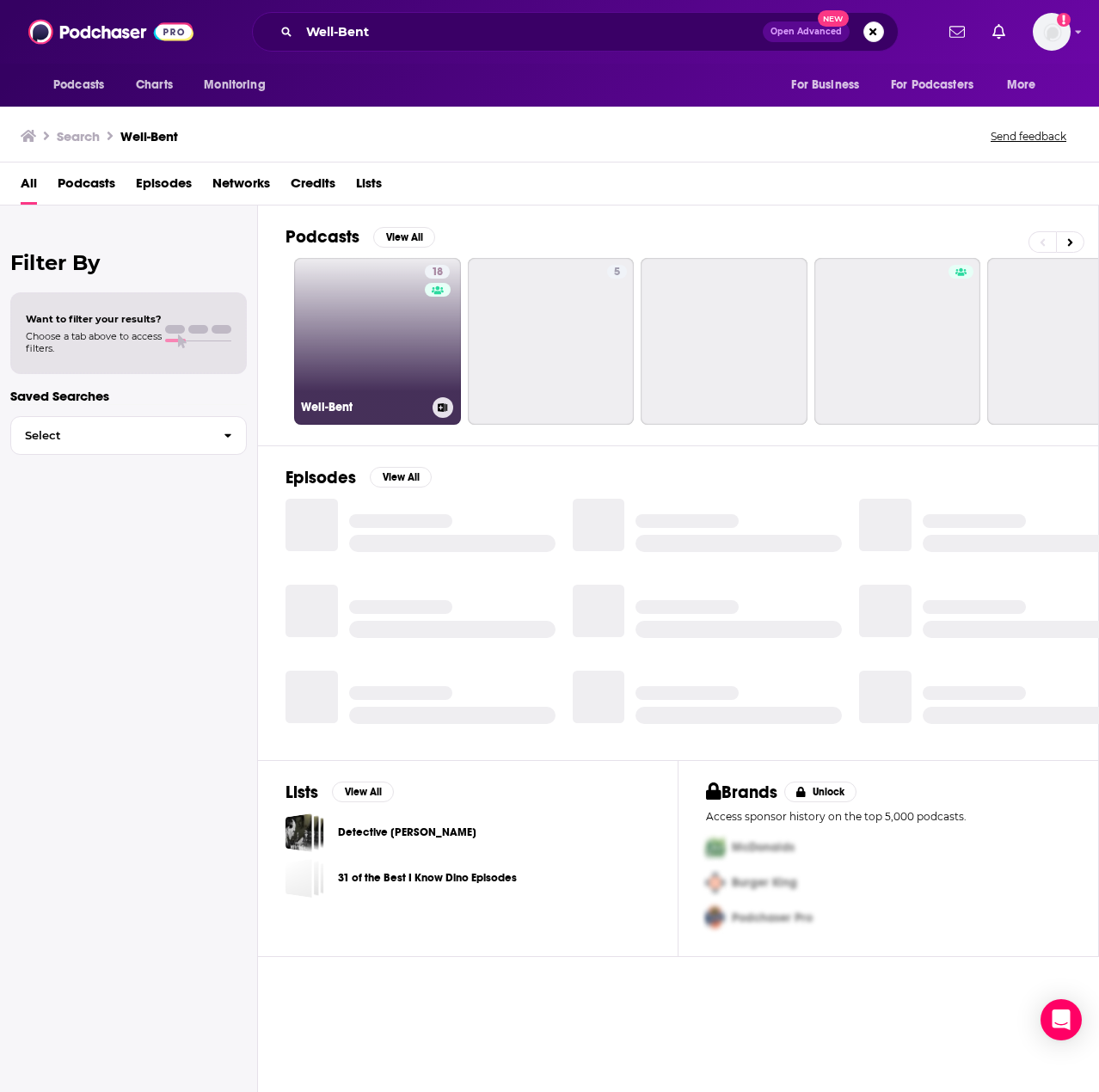
click at [377, 356] on link "18 Well-Bent" at bounding box center [378, 341] width 167 height 167
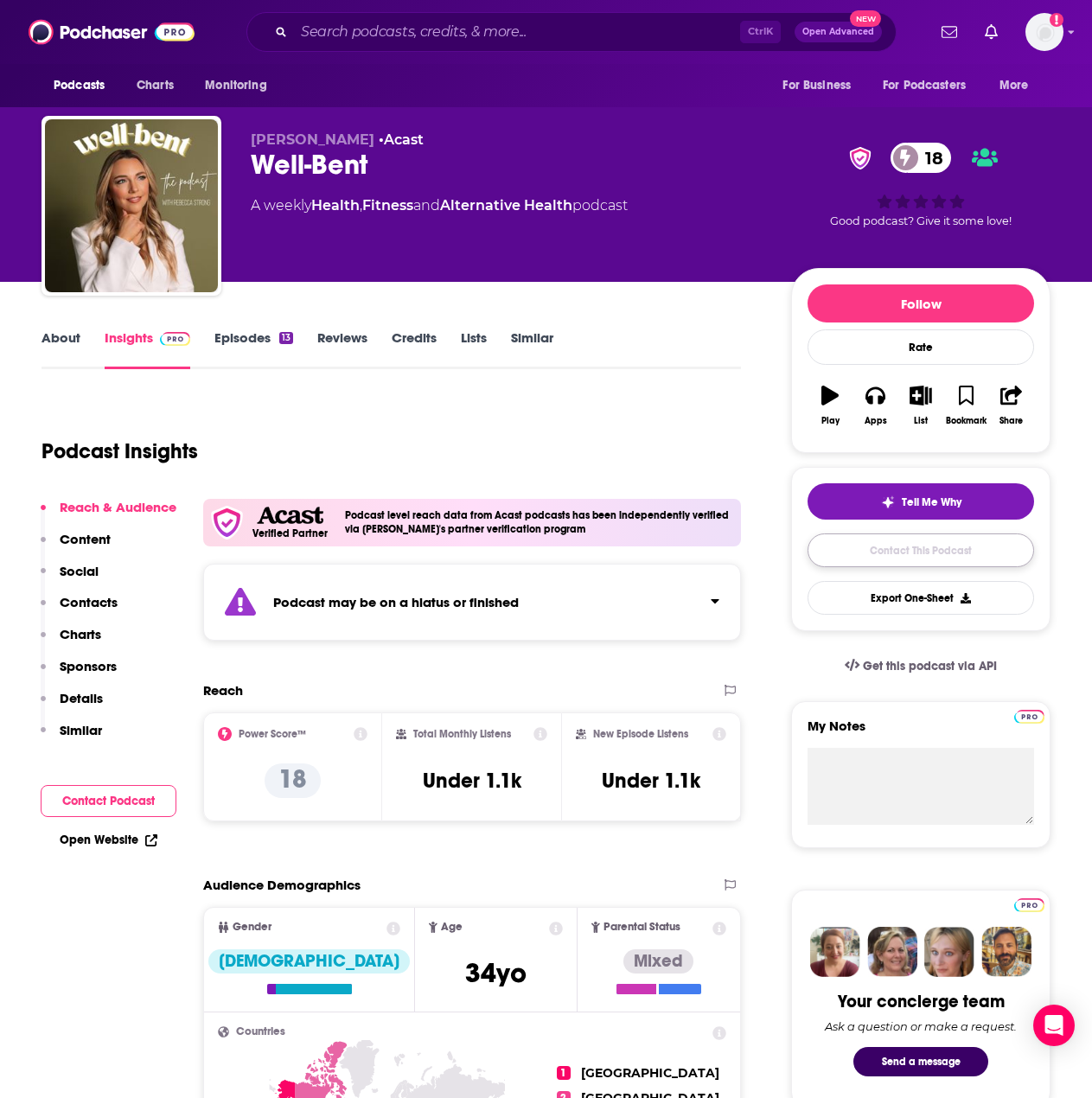
click at [940, 541] on link "Contact This Podcast" at bounding box center [920, 550] width 227 height 33
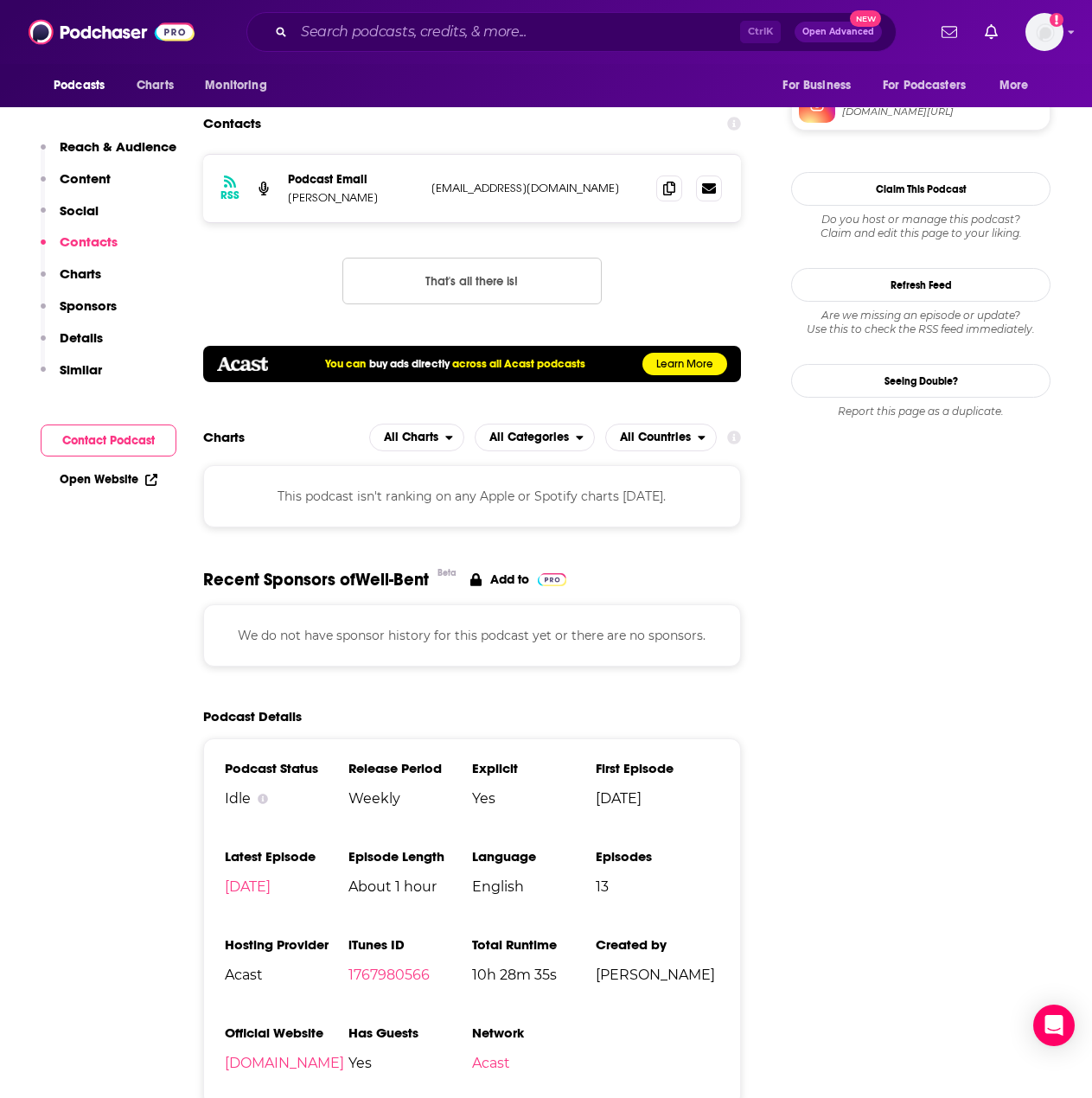
scroll to position [1272, 0]
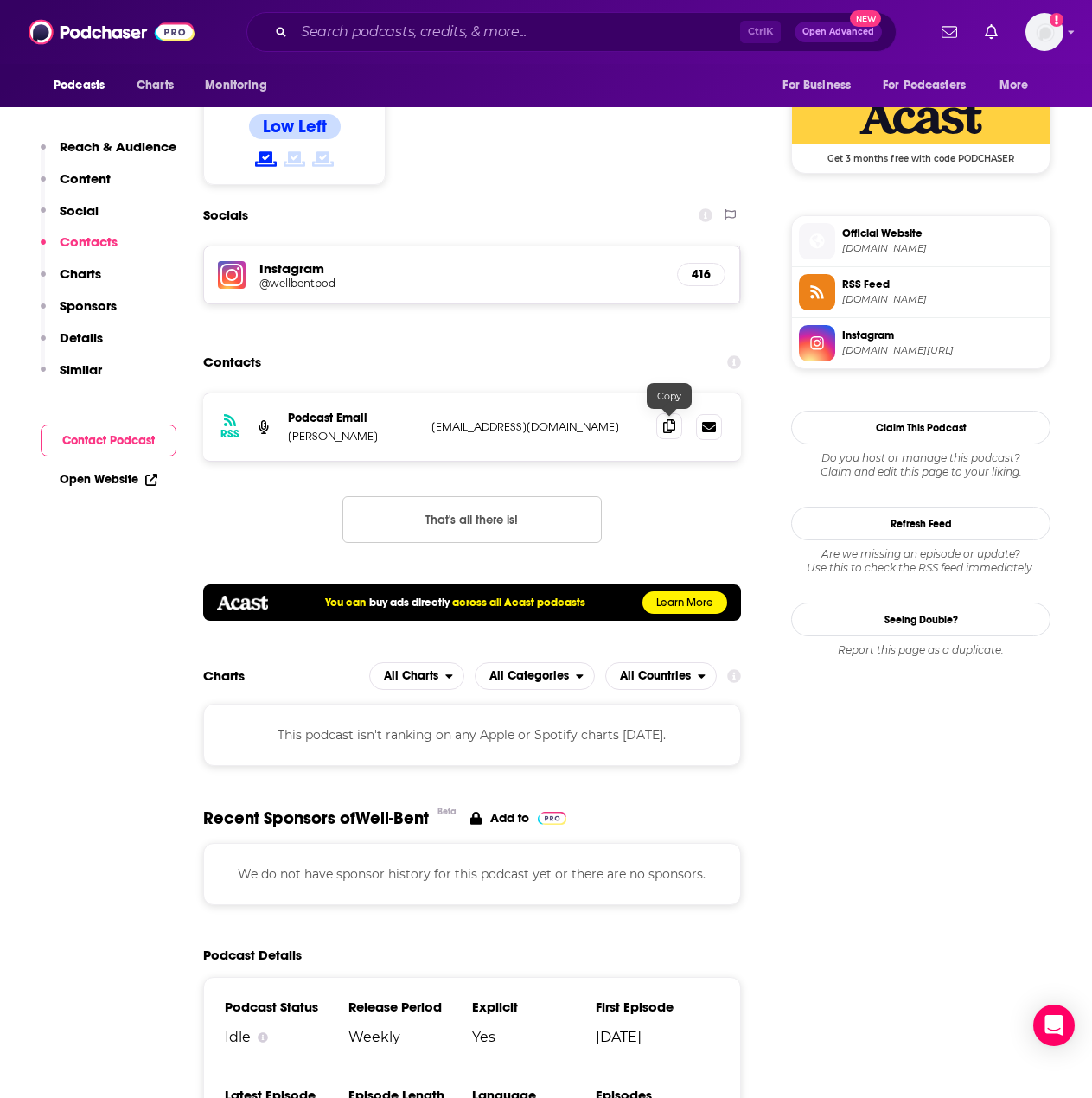
click at [670, 426] on icon at bounding box center [670, 427] width 12 height 14
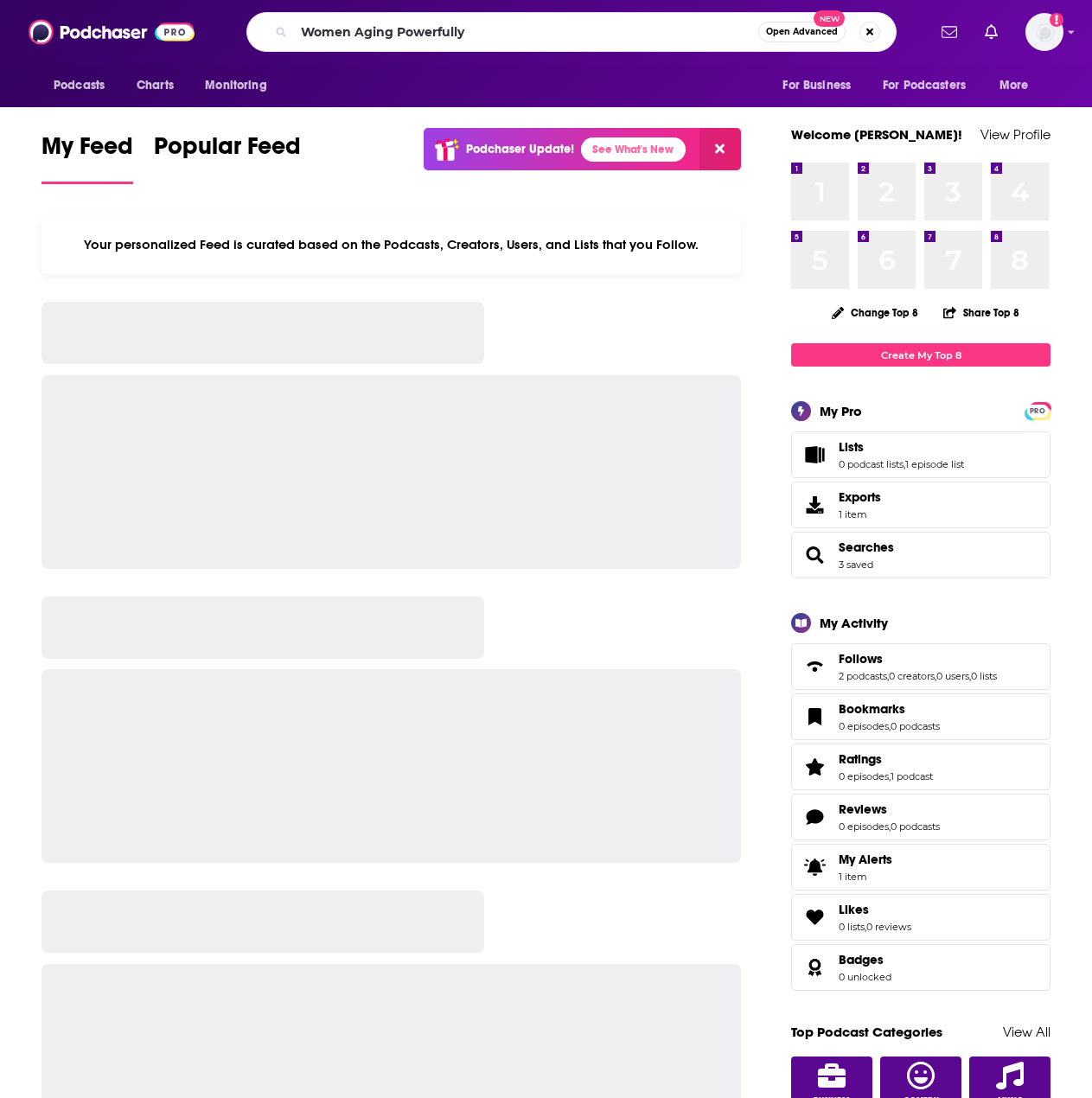
type input "Women Aging Powerfully"
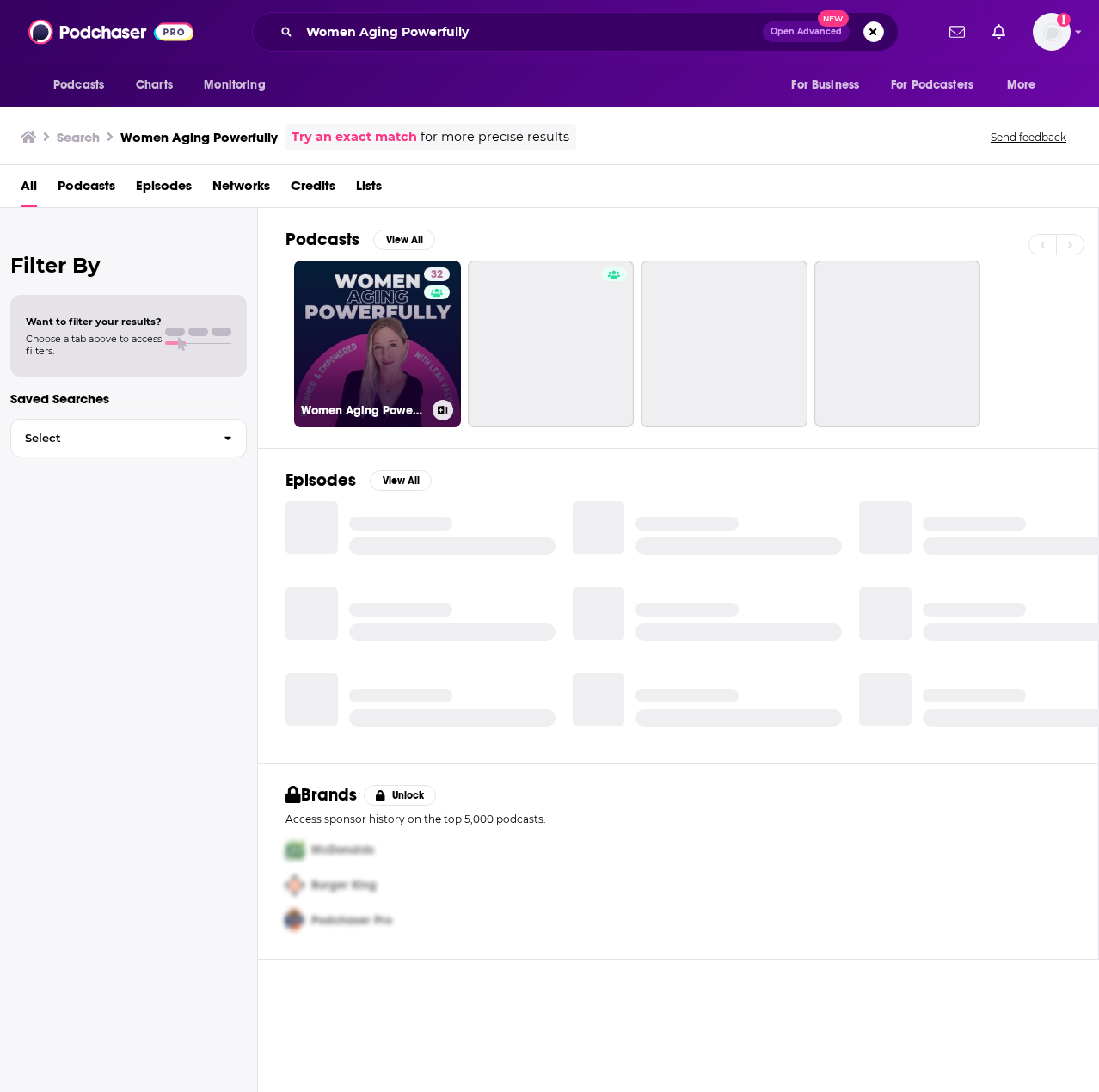
click at [406, 310] on link "32 Women Aging Powerfully" at bounding box center [378, 344] width 167 height 167
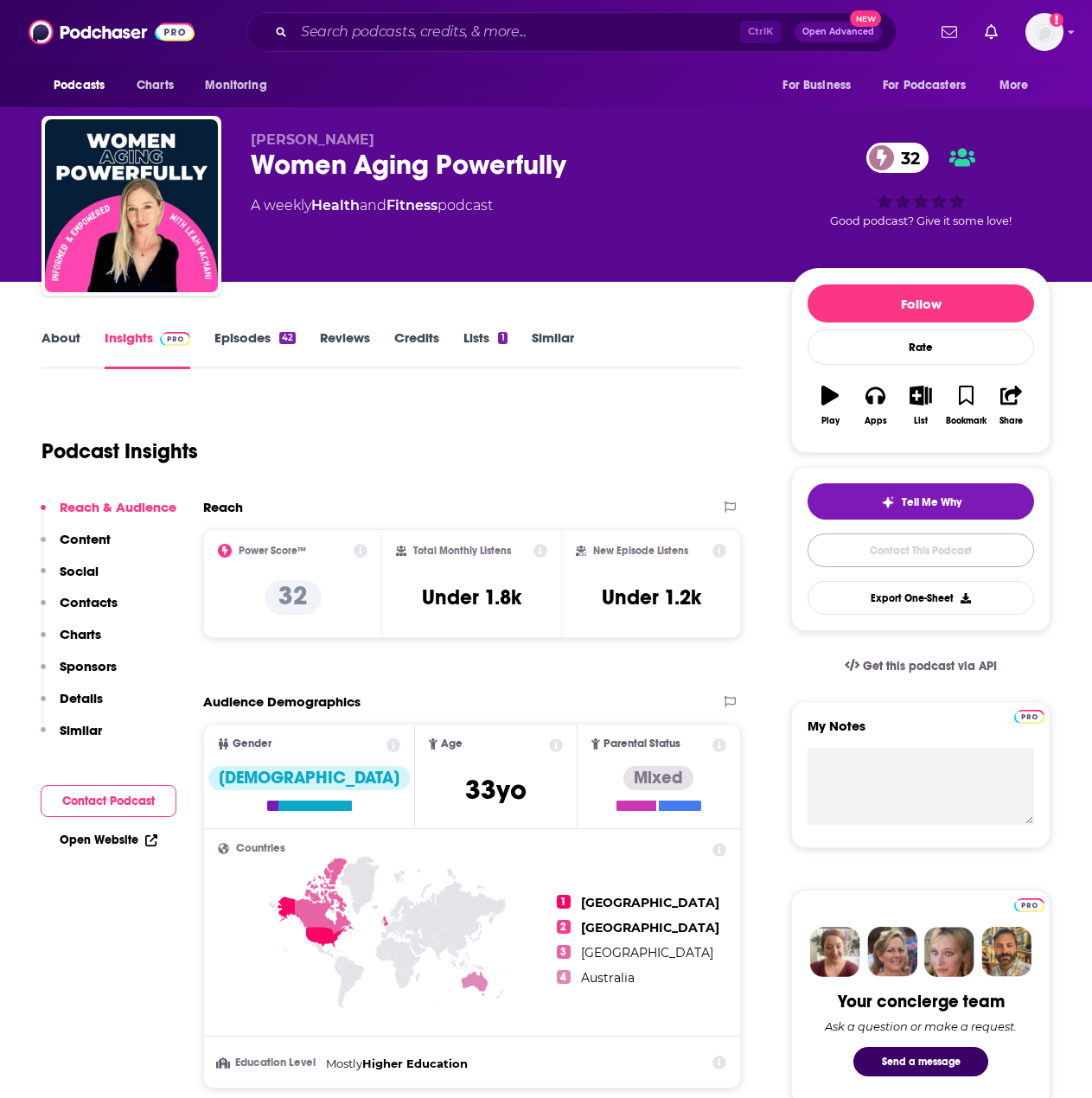
click at [952, 553] on link "Contact This Podcast" at bounding box center [920, 550] width 227 height 33
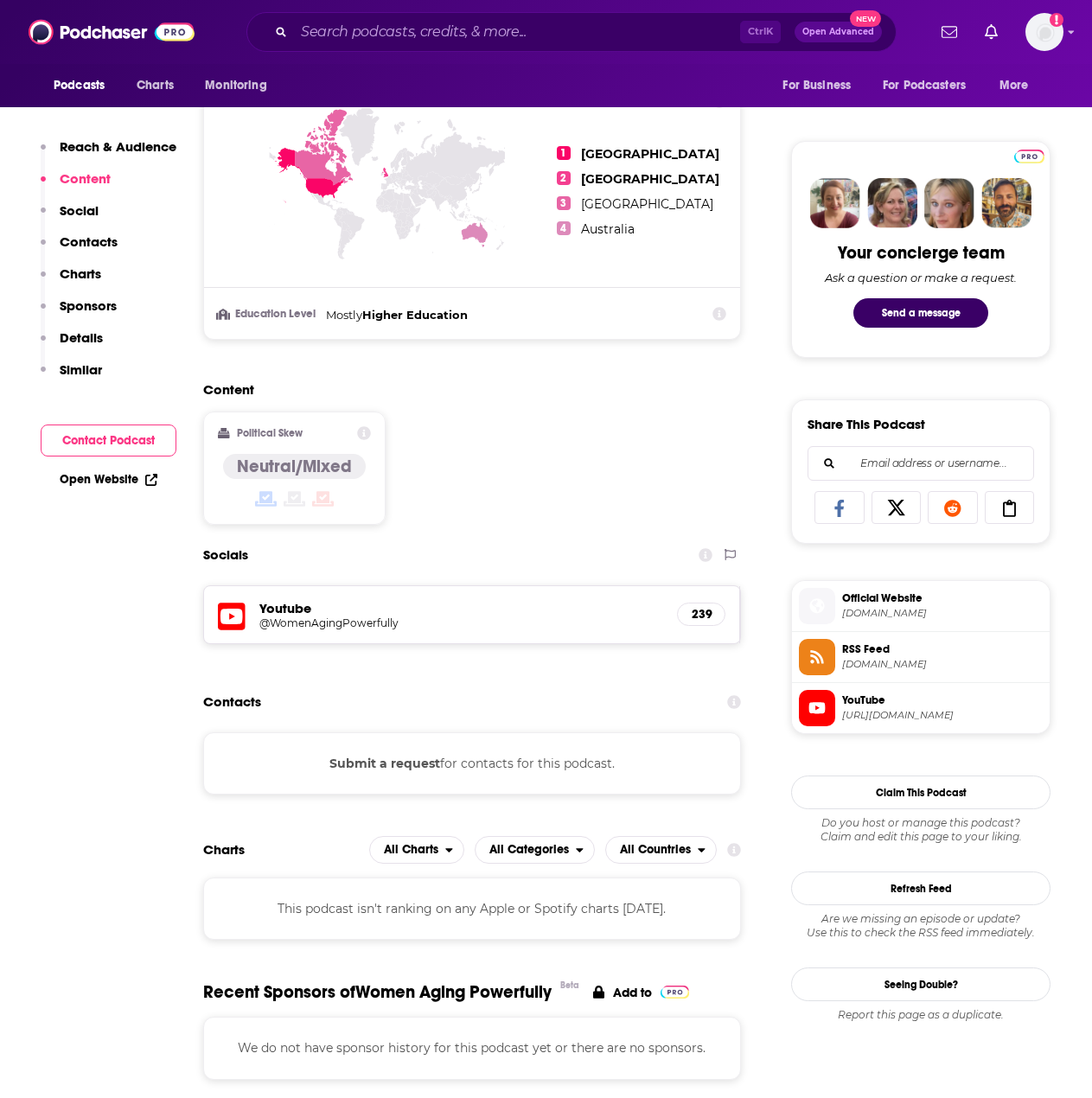
scroll to position [829, 0]
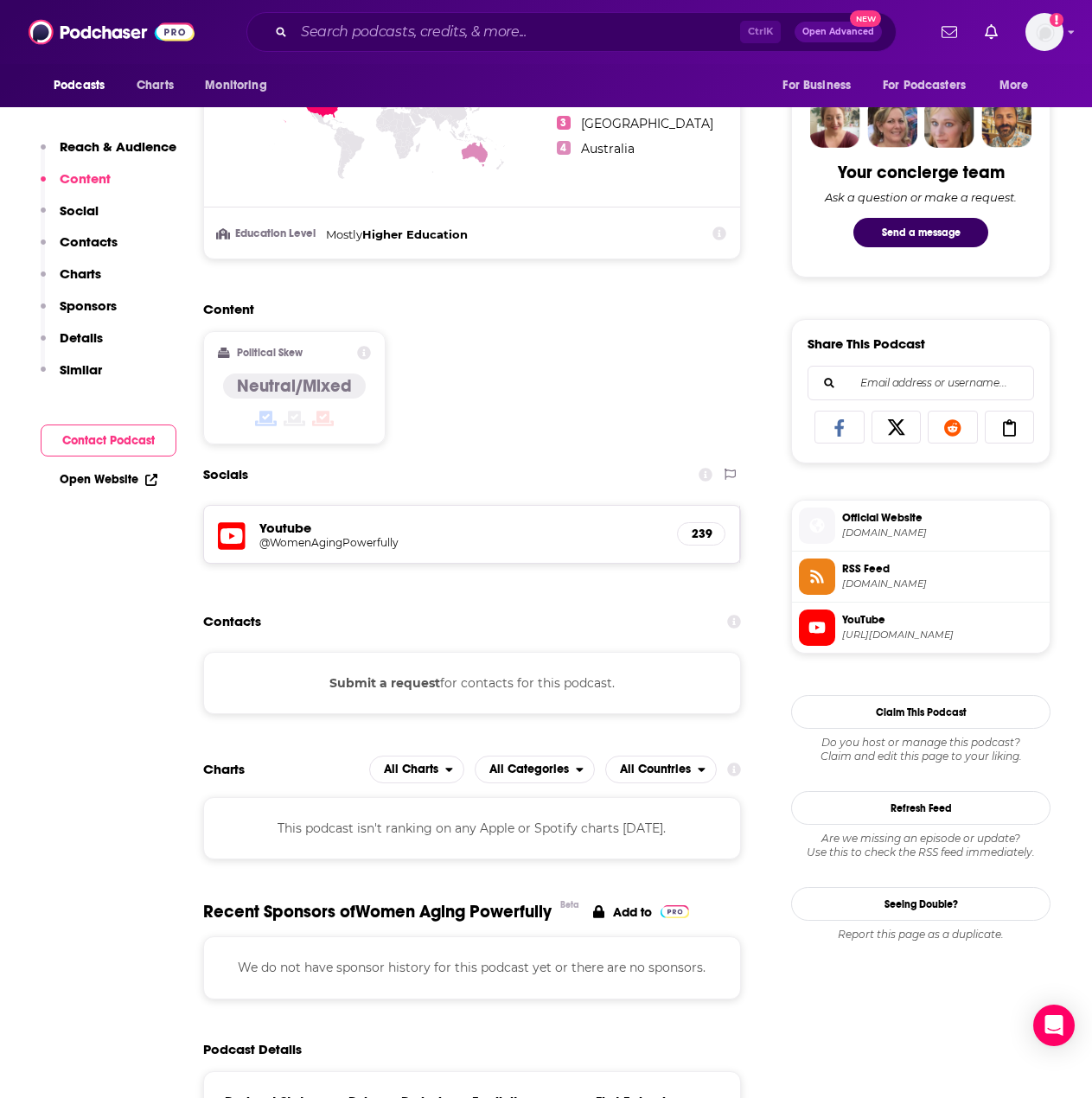
click at [503, 49] on div "Ctrl K Open Advanced New" at bounding box center [572, 32] width 650 height 40
click at [506, 29] on input "Search podcasts, credits, & more..." at bounding box center [517, 32] width 446 height 27
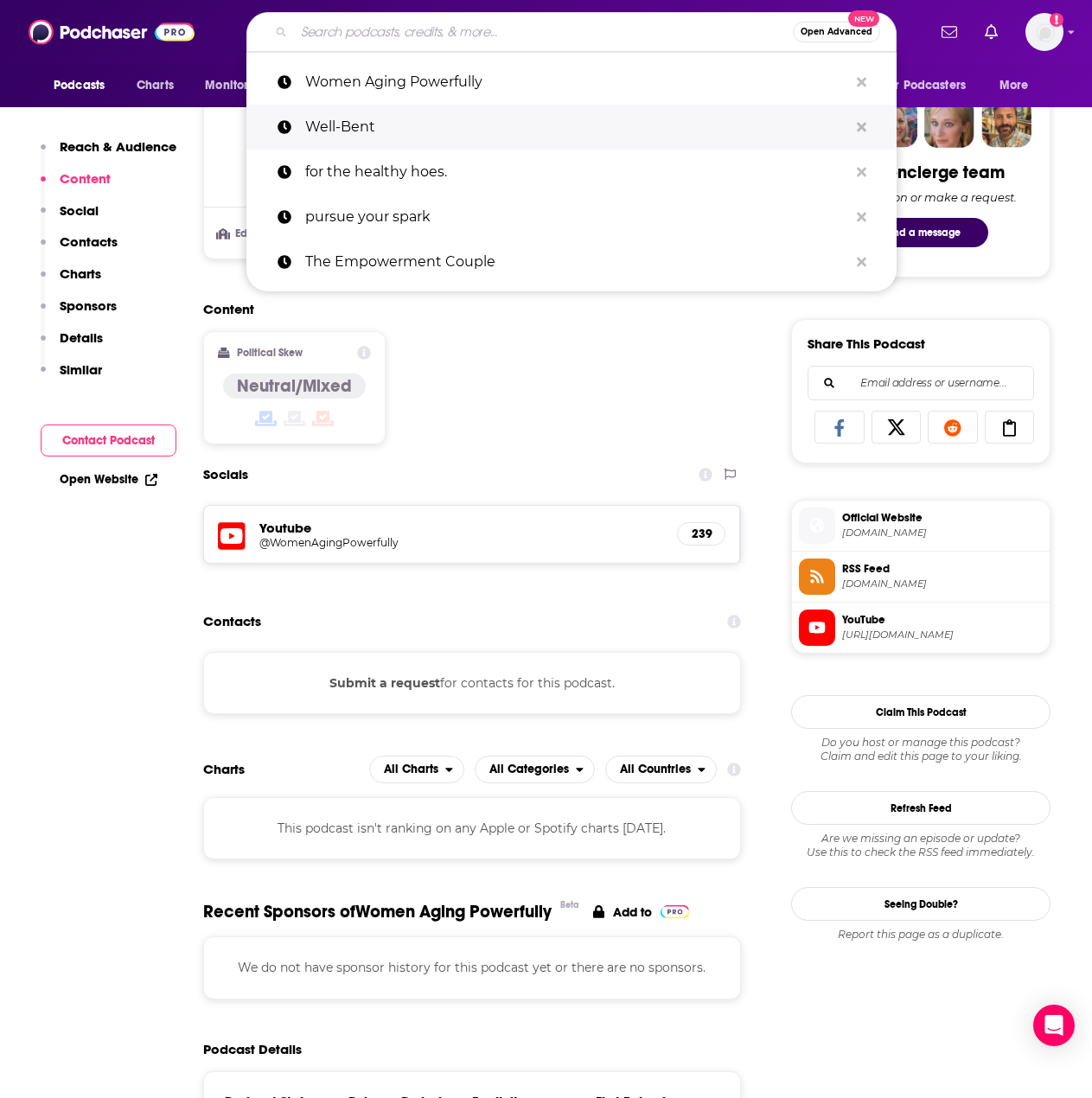
click at [443, 109] on p "Well-Bent" at bounding box center [576, 127] width 543 height 45
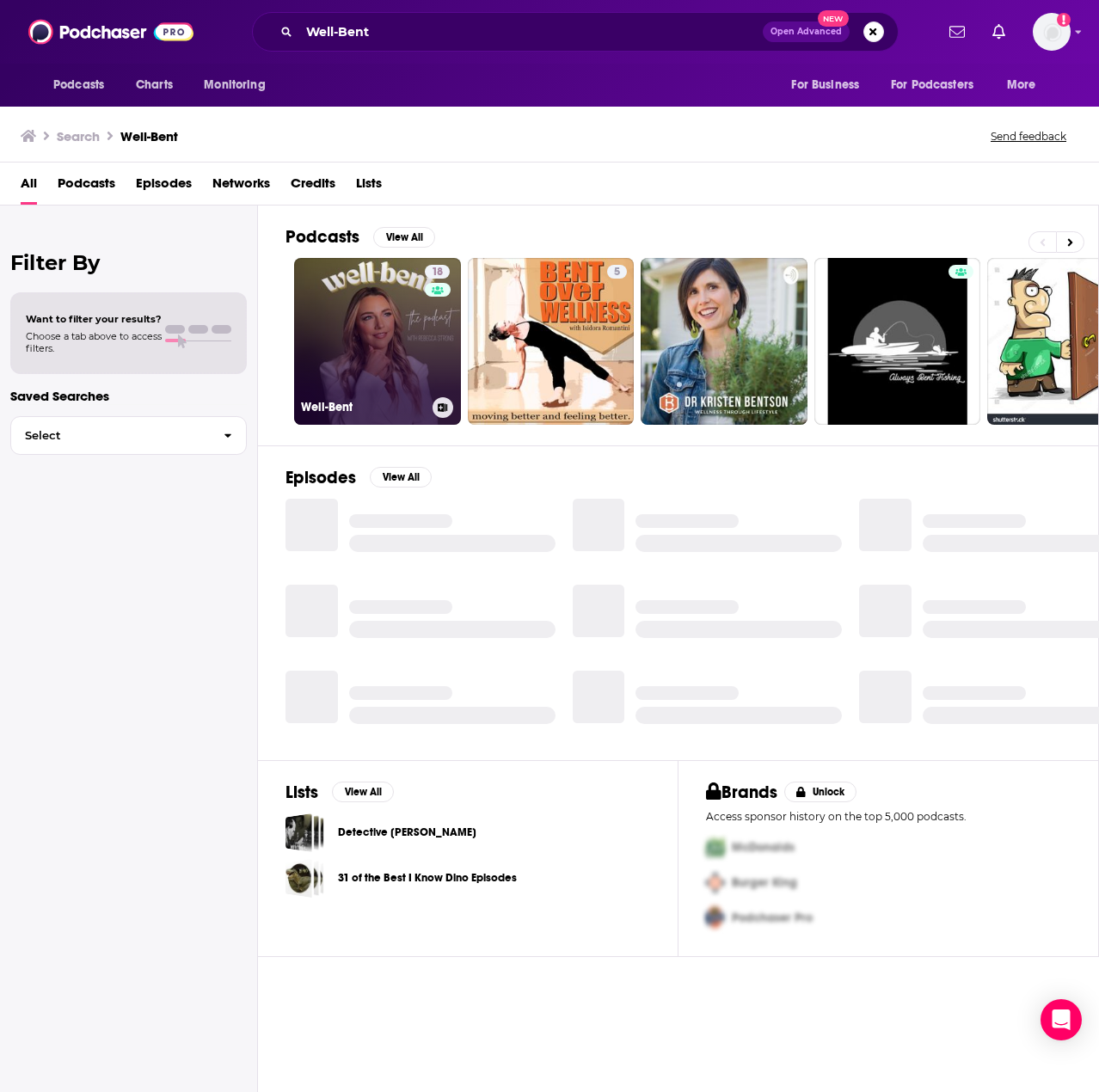
click at [358, 296] on link "18 Well-Bent" at bounding box center [378, 341] width 167 height 167
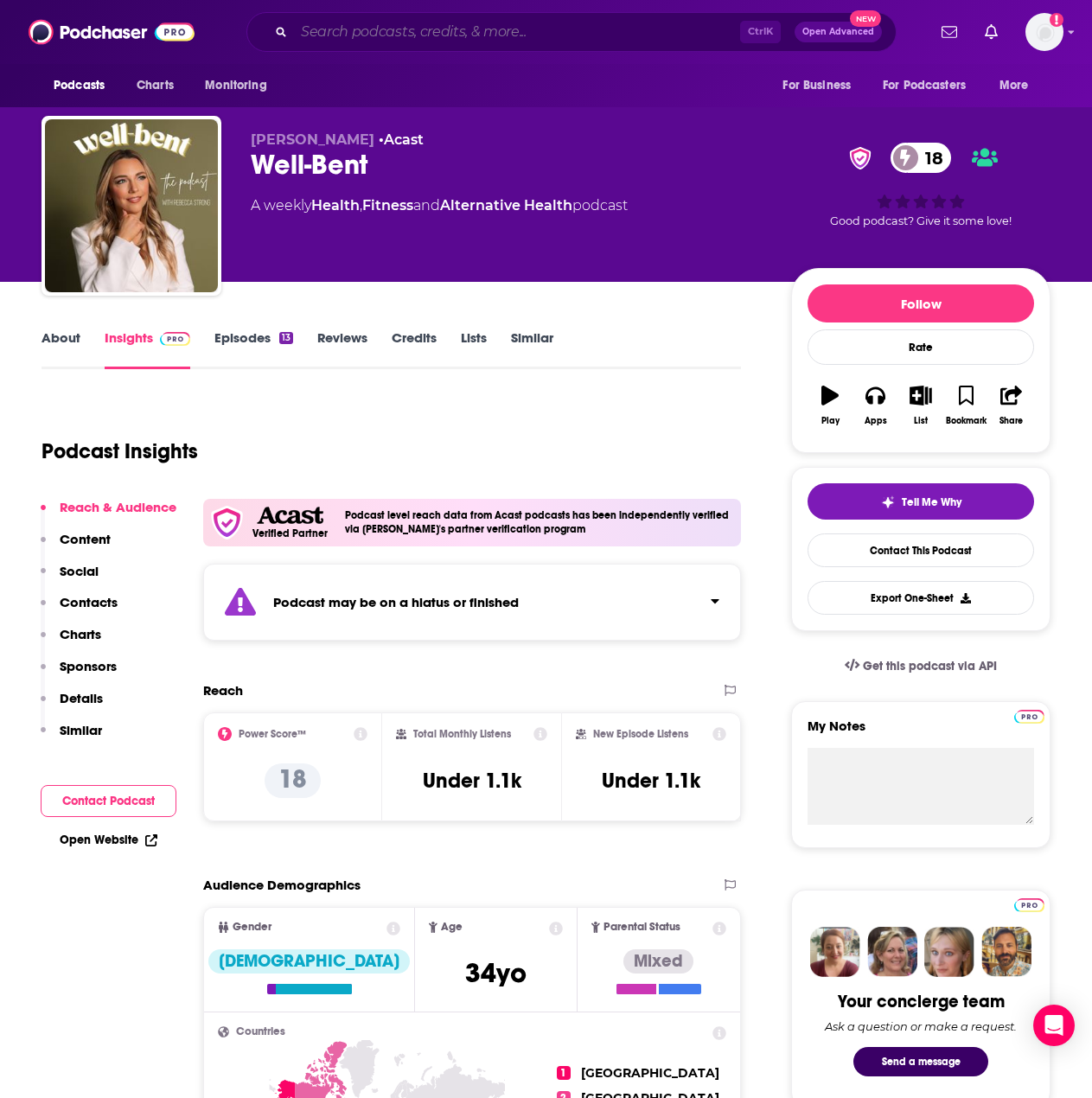
click at [344, 30] on input "Search podcasts, credits, & more..." at bounding box center [517, 32] width 446 height 27
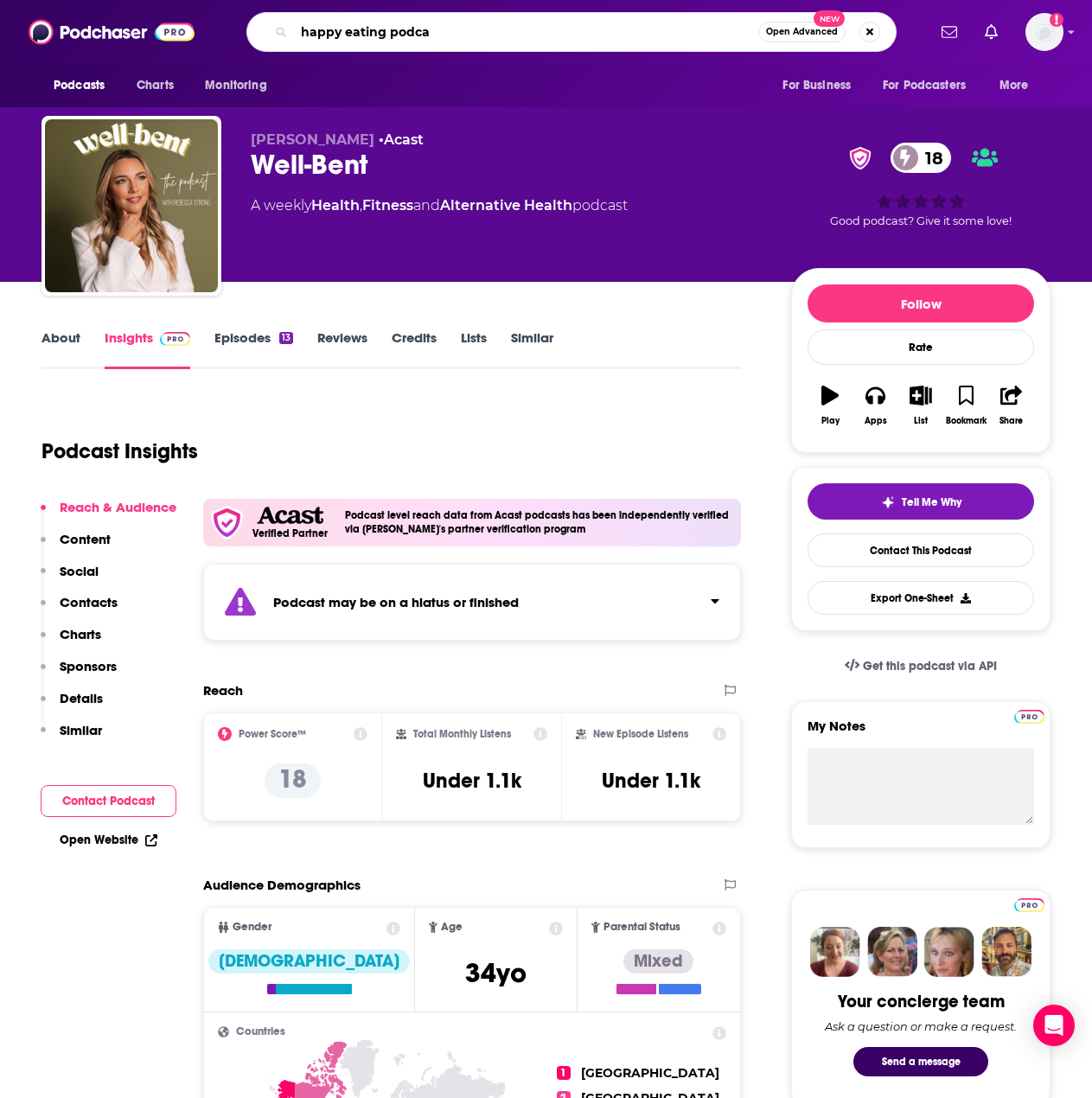
type input "happy eating podcas"
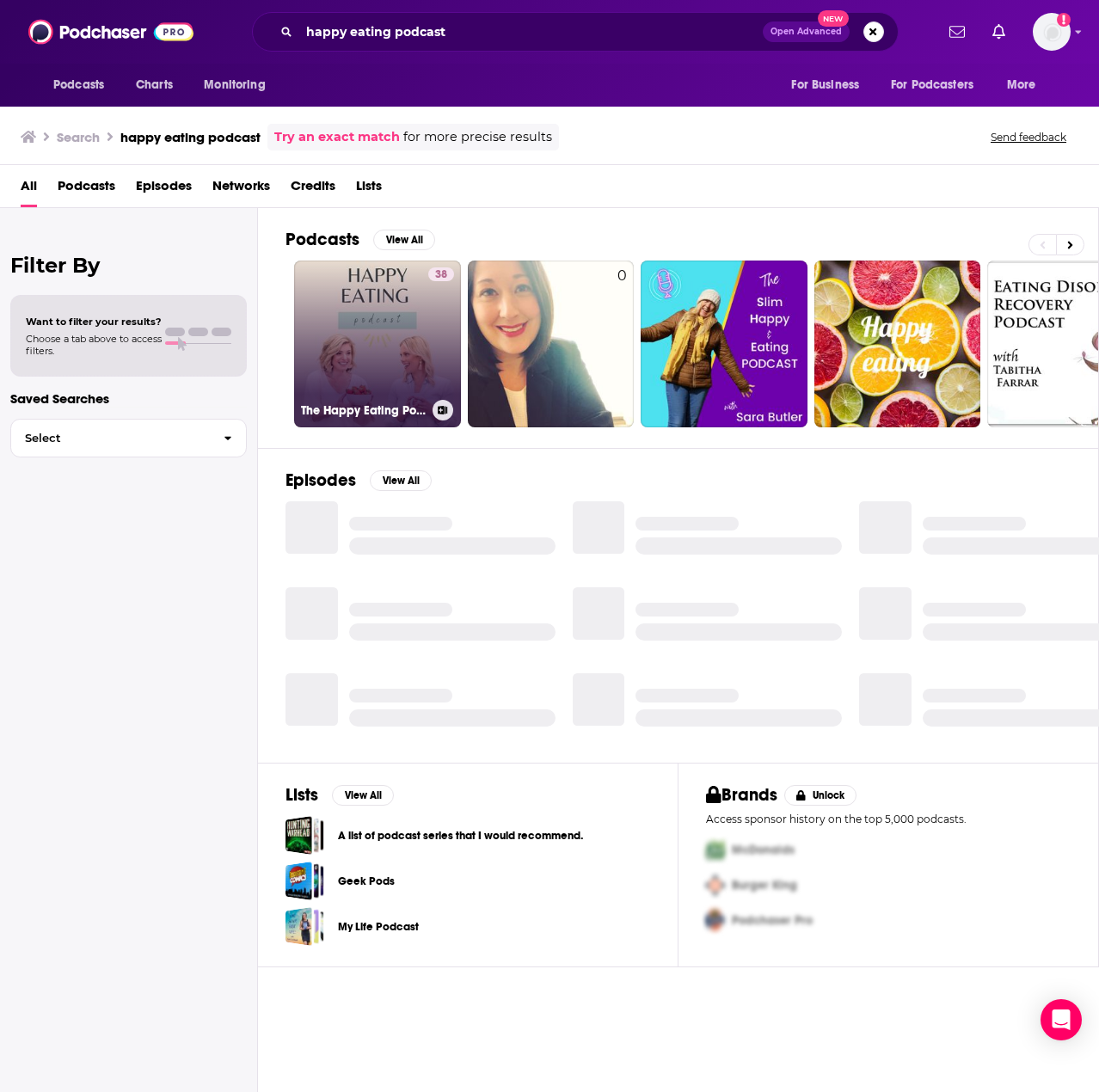
click at [370, 300] on link "38 The Happy Eating Podcast" at bounding box center [378, 344] width 167 height 167
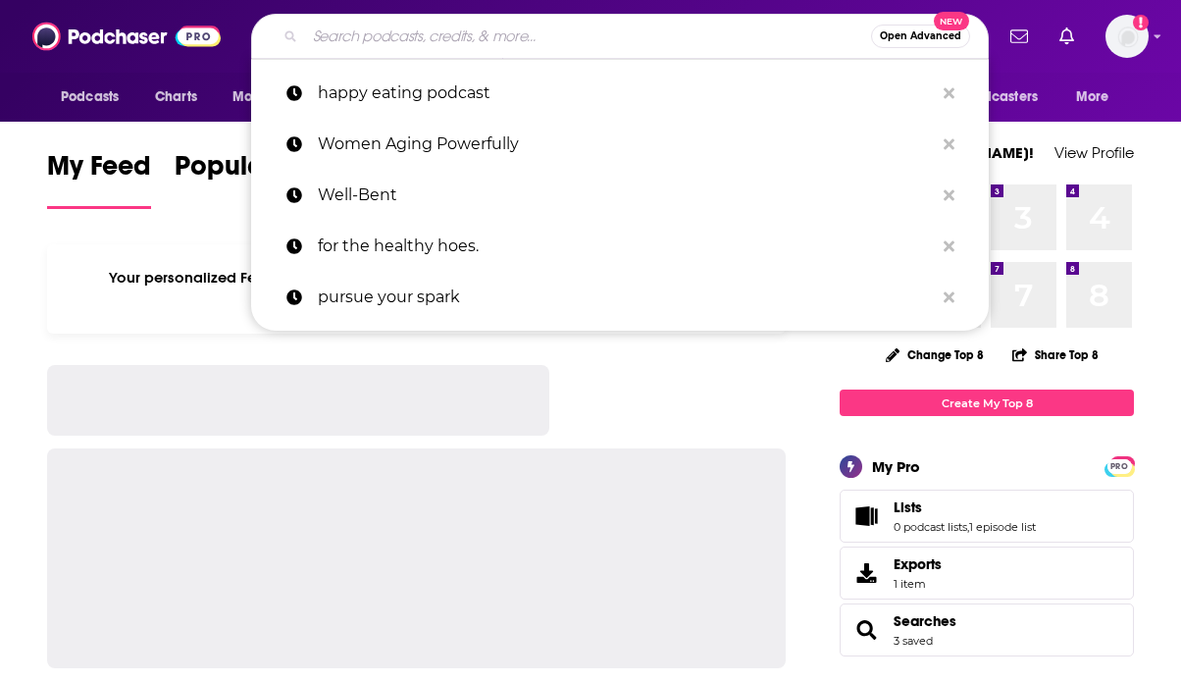
click at [481, 42] on input "Search podcasts, credits, & more..." at bounding box center [588, 36] width 566 height 31
paste input "The Root Cause Medicine Podcast"
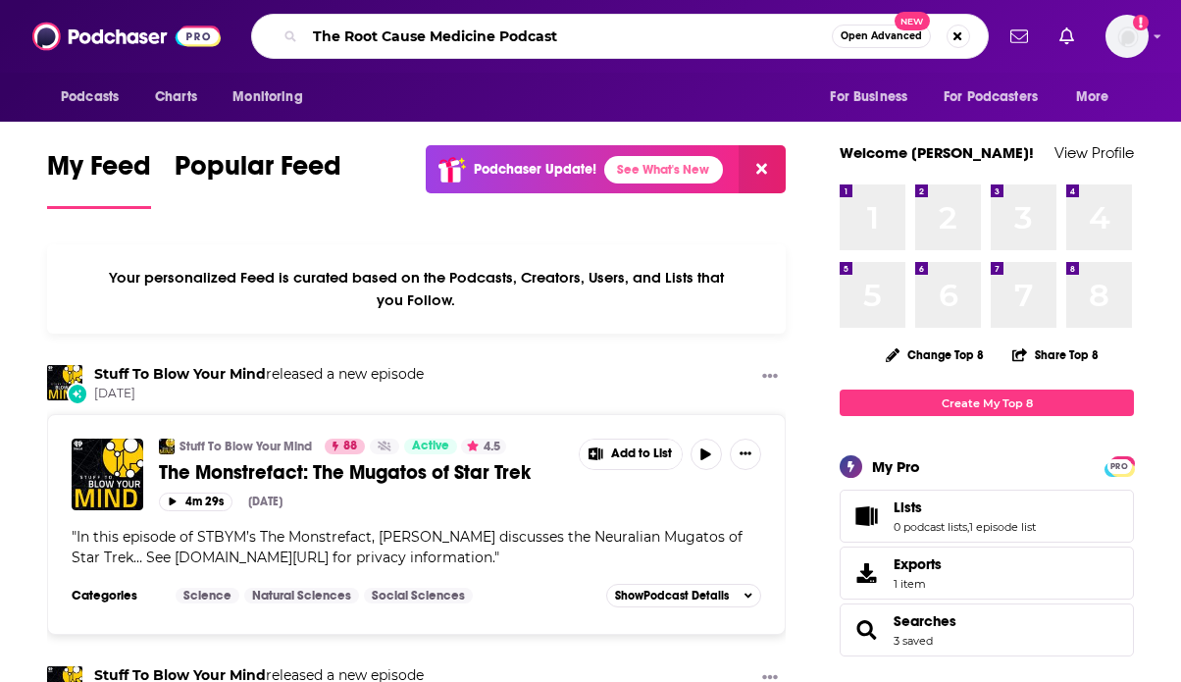
type input "The Root Cause Medicine Podcast"
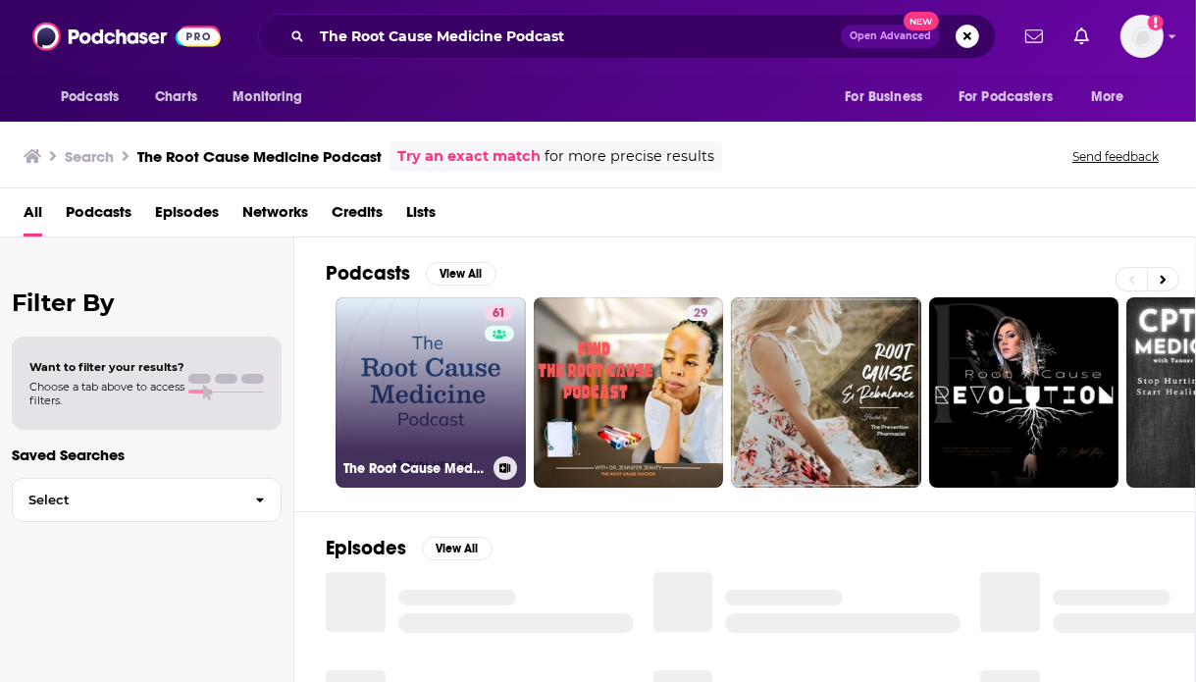
click at [407, 387] on link "61 The Root Cause Medicine Podcast" at bounding box center [431, 392] width 190 height 190
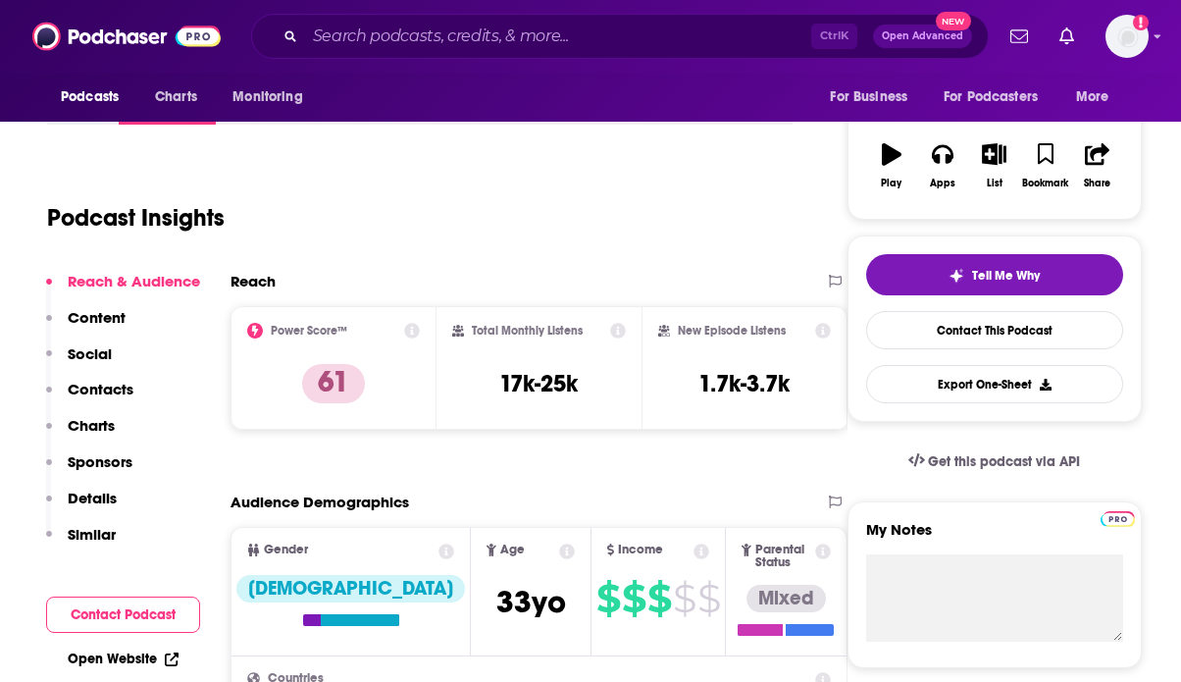
scroll to position [293, 0]
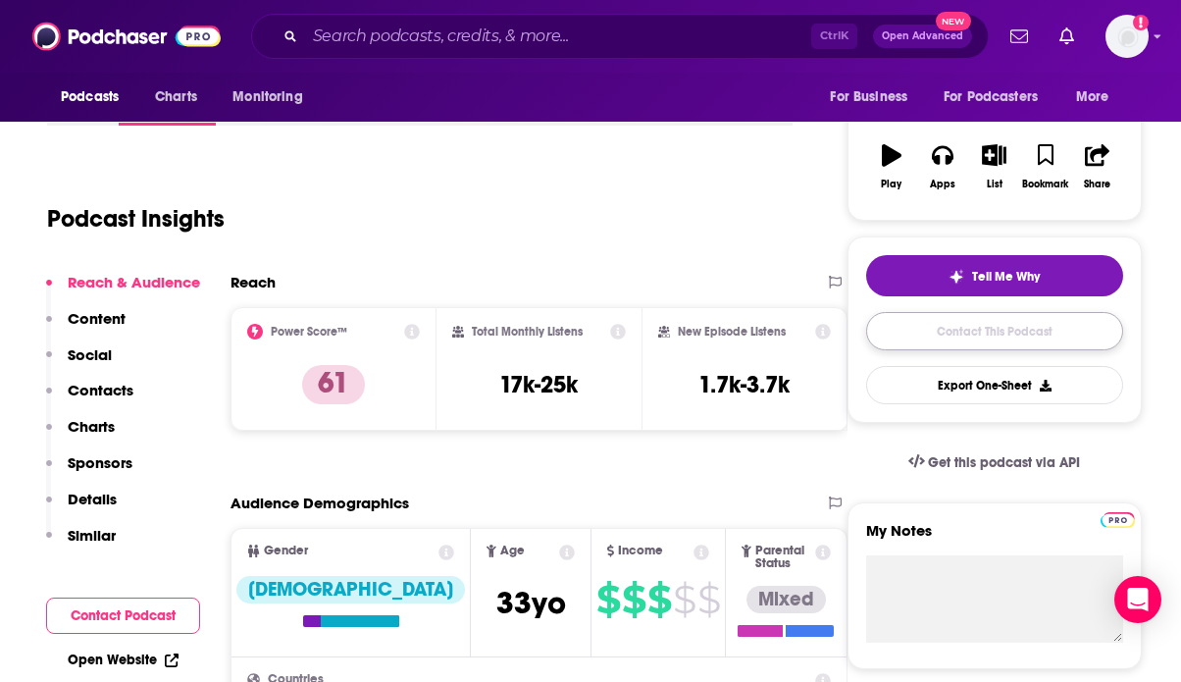
click at [959, 339] on link "Contact This Podcast" at bounding box center [994, 331] width 257 height 38
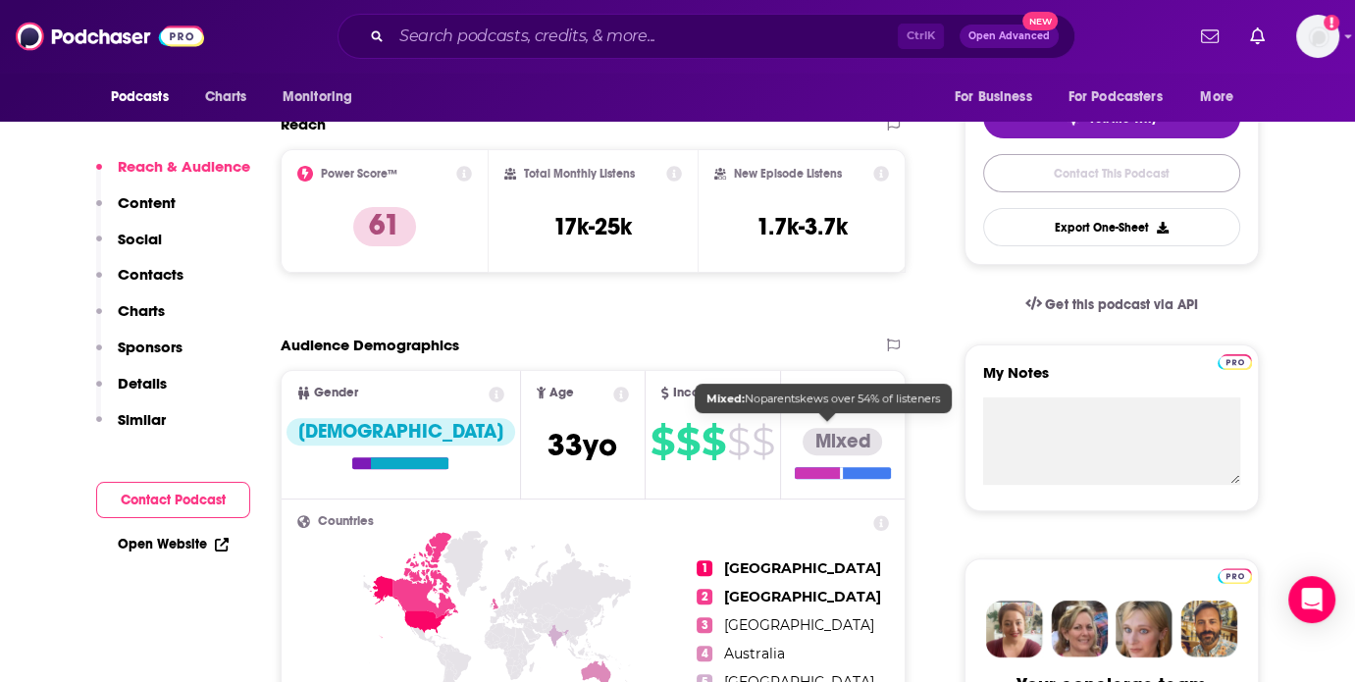
scroll to position [294, 0]
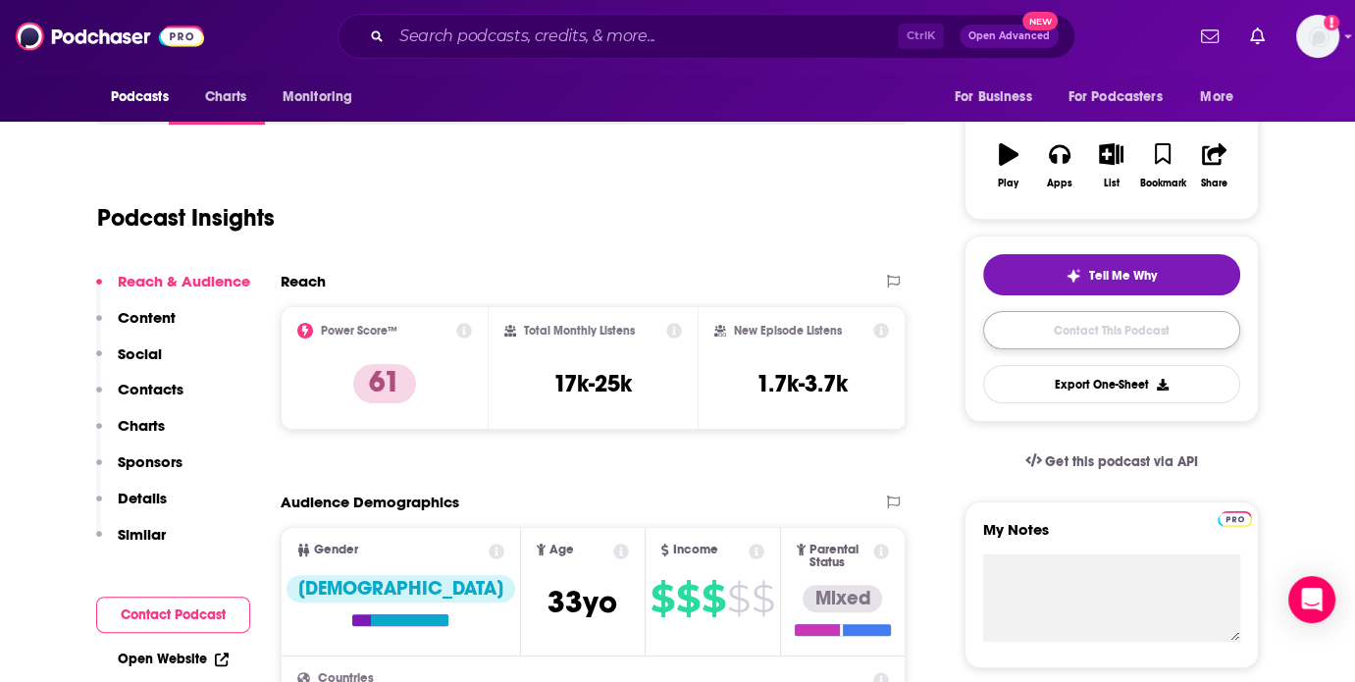
click at [1077, 334] on link "Contact This Podcast" at bounding box center [1111, 330] width 257 height 38
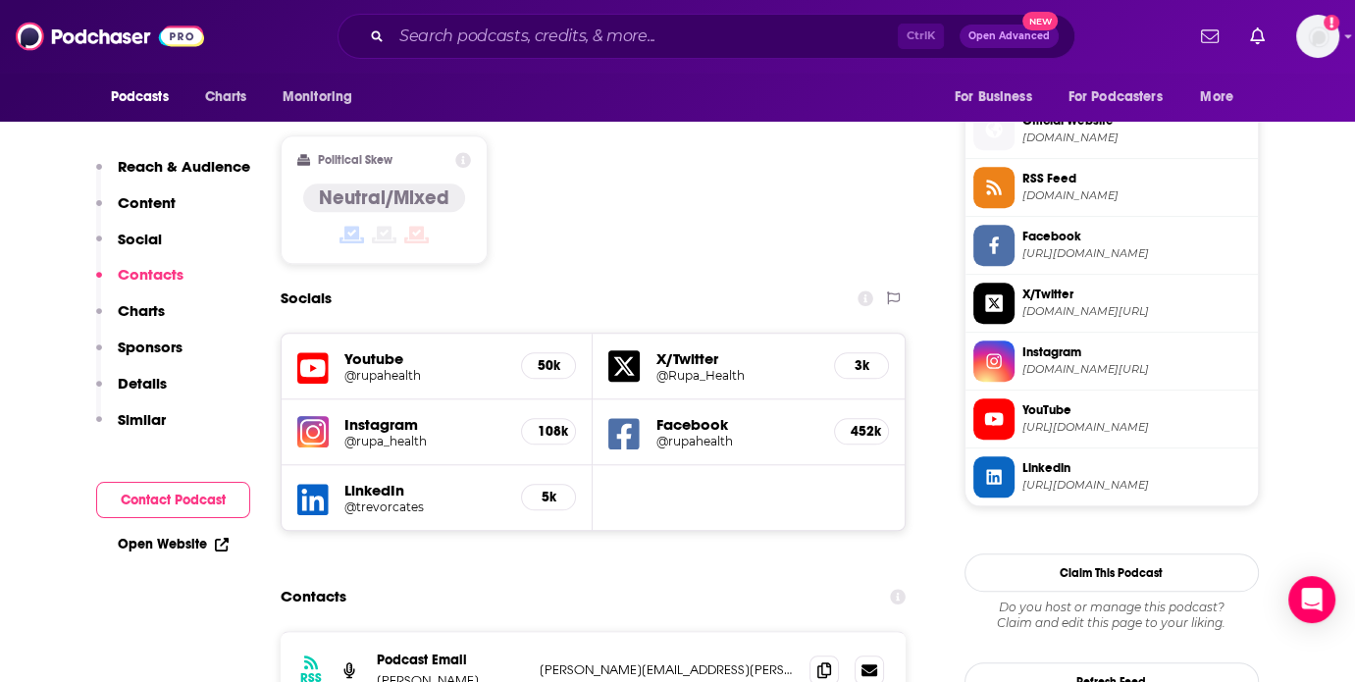
scroll to position [1668, 0]
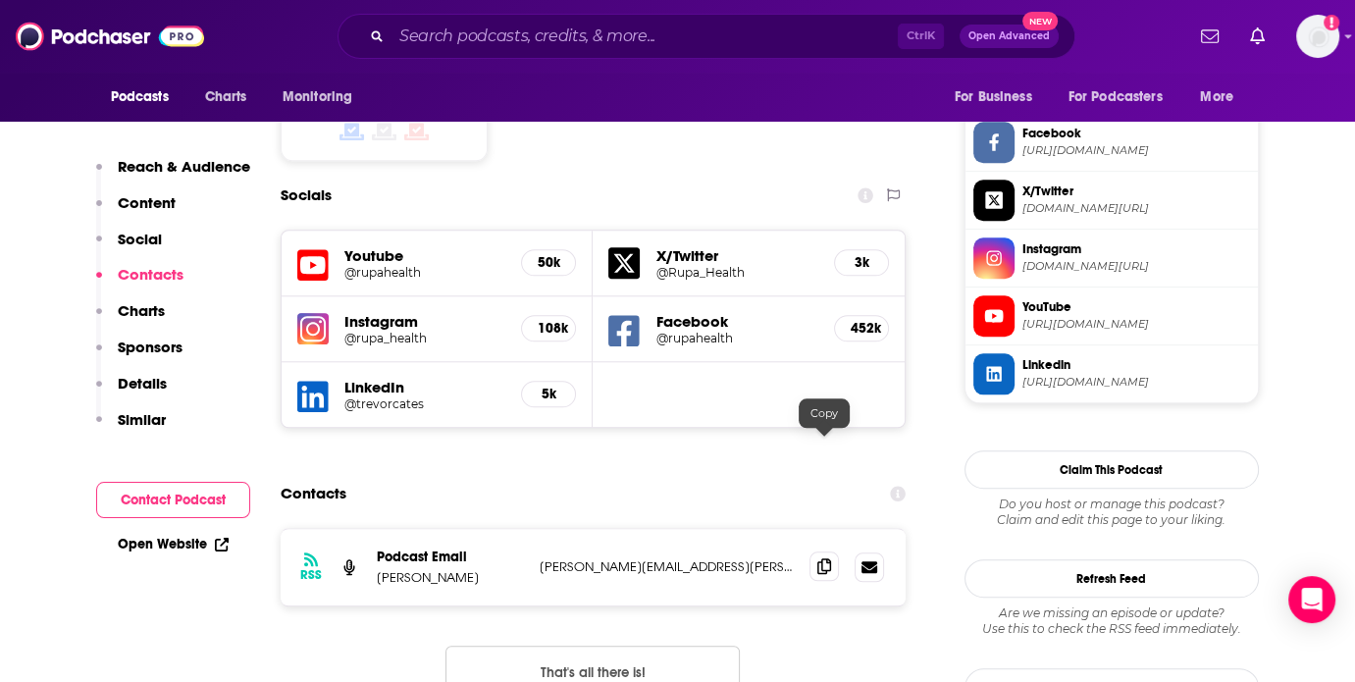
click at [823, 558] on icon at bounding box center [824, 566] width 14 height 16
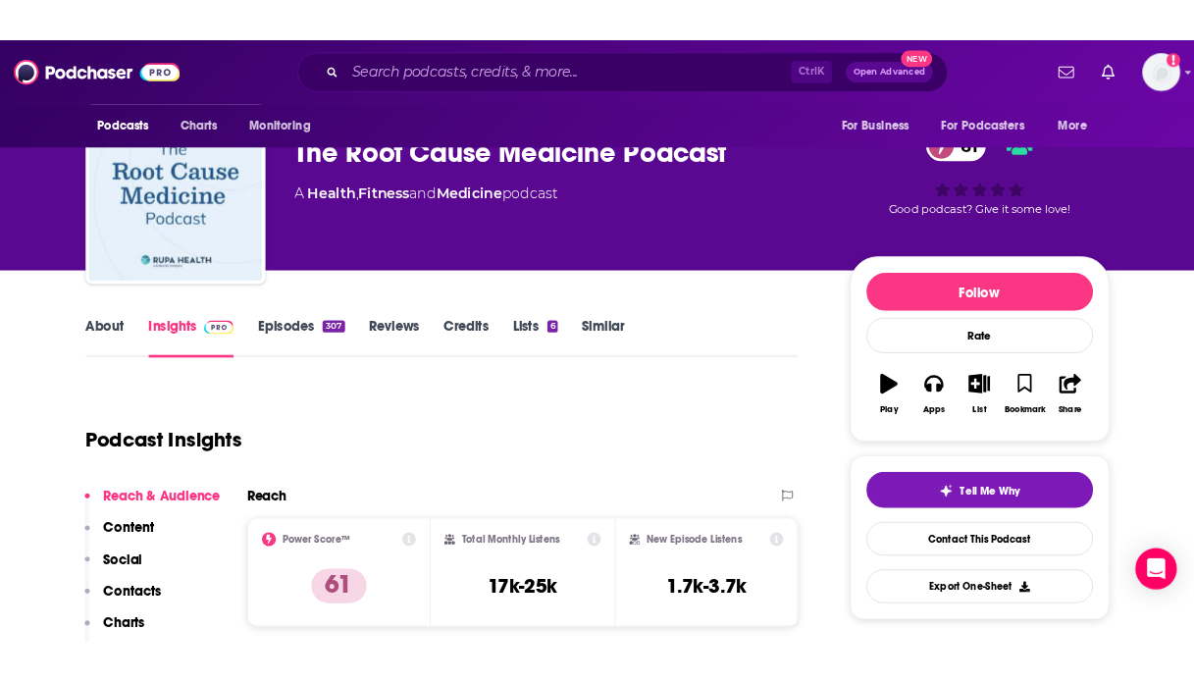
scroll to position [0, 0]
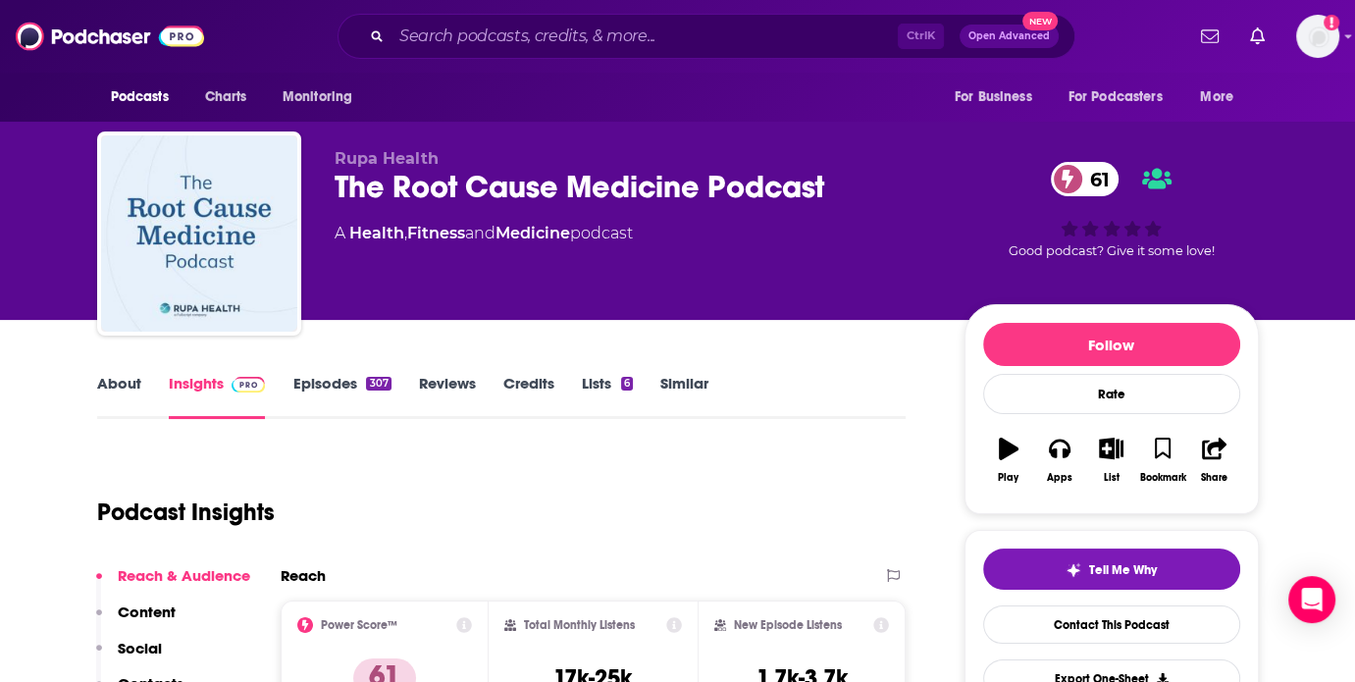
drag, startPoint x: 674, startPoint y: 230, endPoint x: 349, endPoint y: 233, distance: 324.8
click at [349, 233] on div "A Health , Fitness and Medicine podcast" at bounding box center [634, 234] width 599 height 24
copy div "Health , Fitness and Medicine podcast"
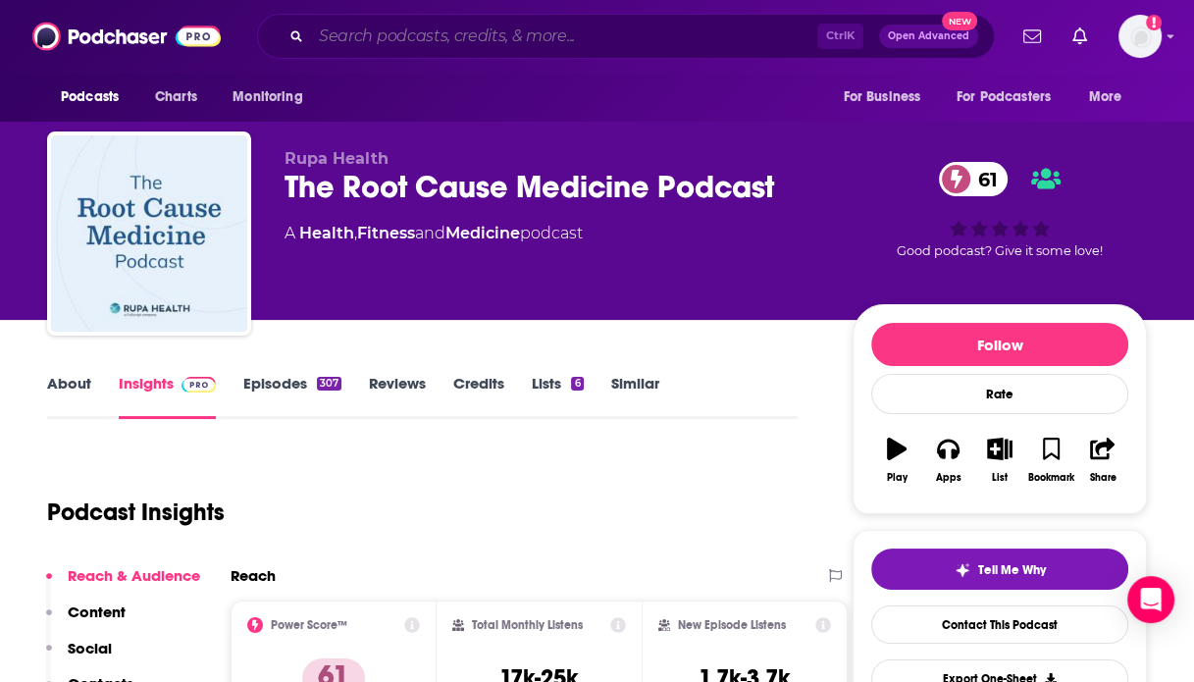
click at [565, 33] on input "Search podcasts, credits, & more..." at bounding box center [564, 36] width 506 height 31
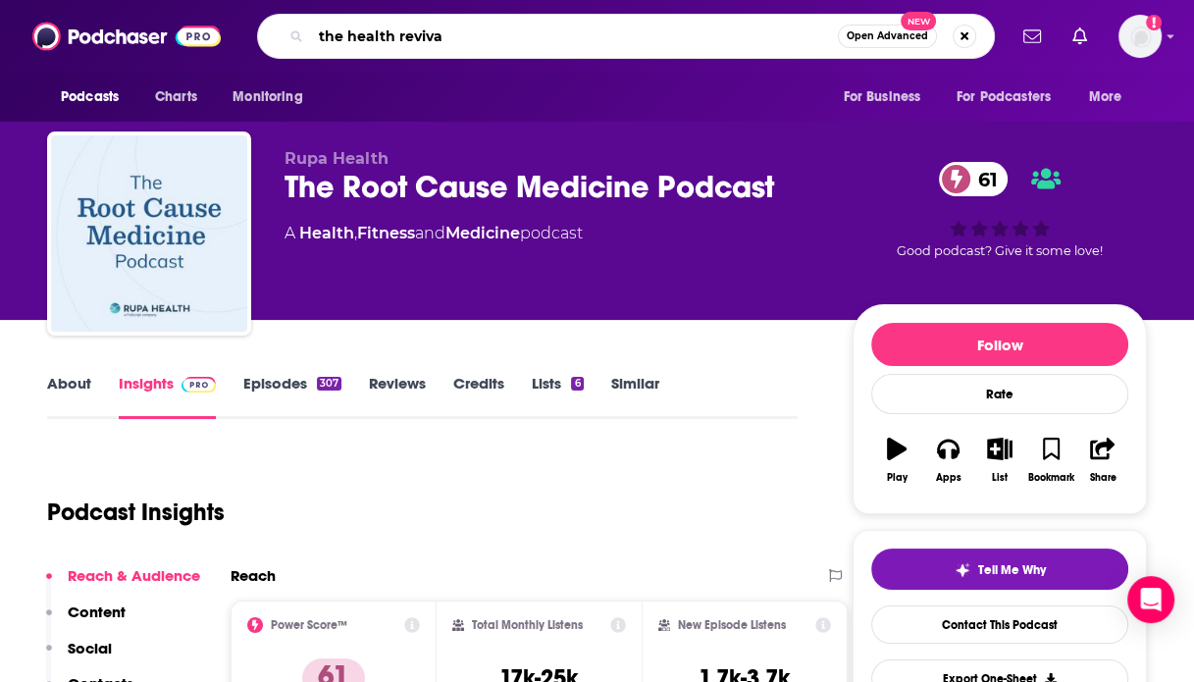
type input "the health revival"
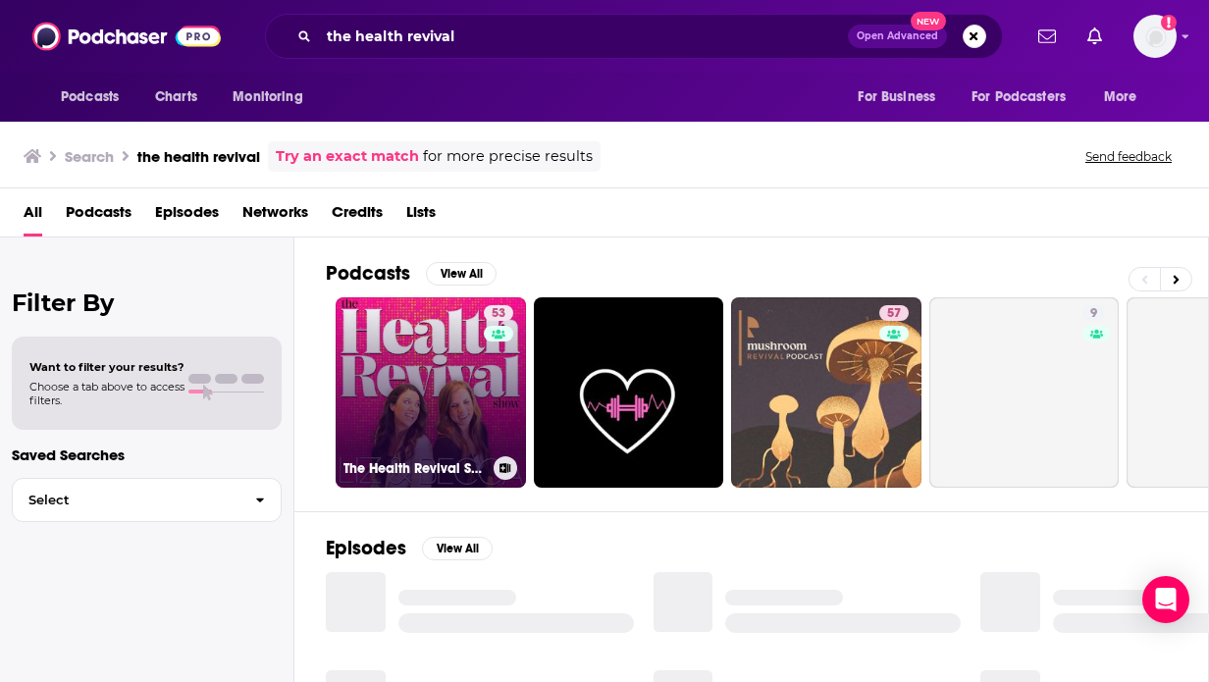
click at [404, 388] on link "53 The Health Revival Show" at bounding box center [431, 392] width 190 height 190
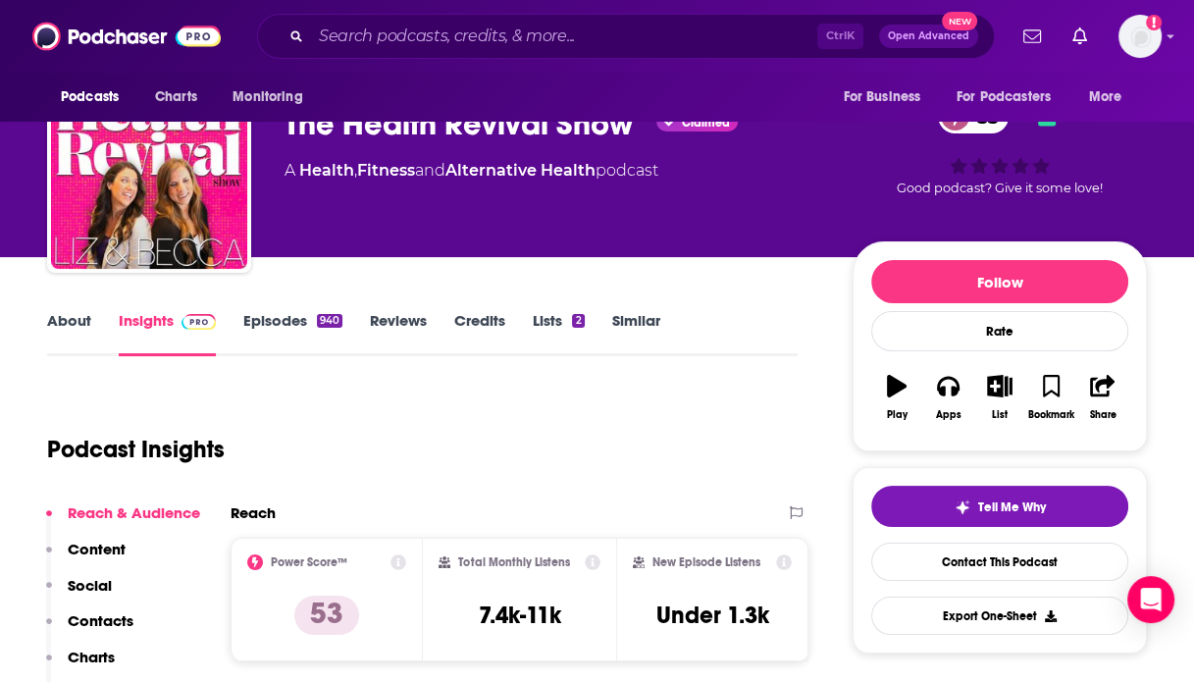
scroll to position [98, 0]
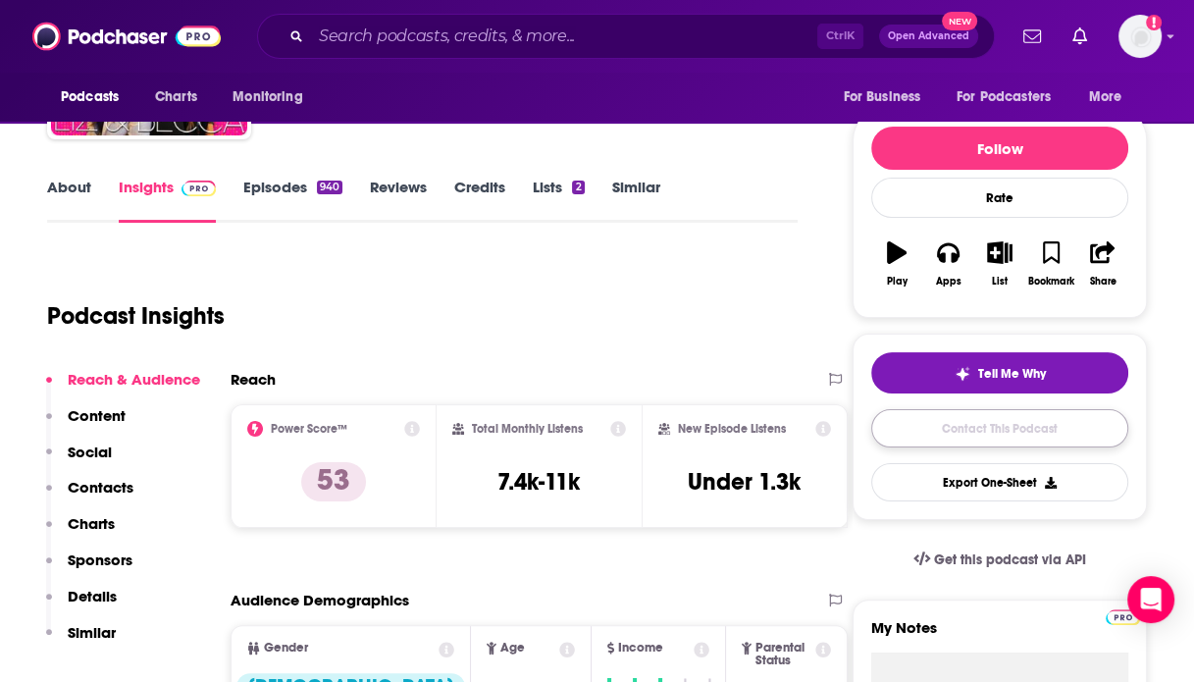
click at [944, 437] on link "Contact This Podcast" at bounding box center [999, 428] width 257 height 38
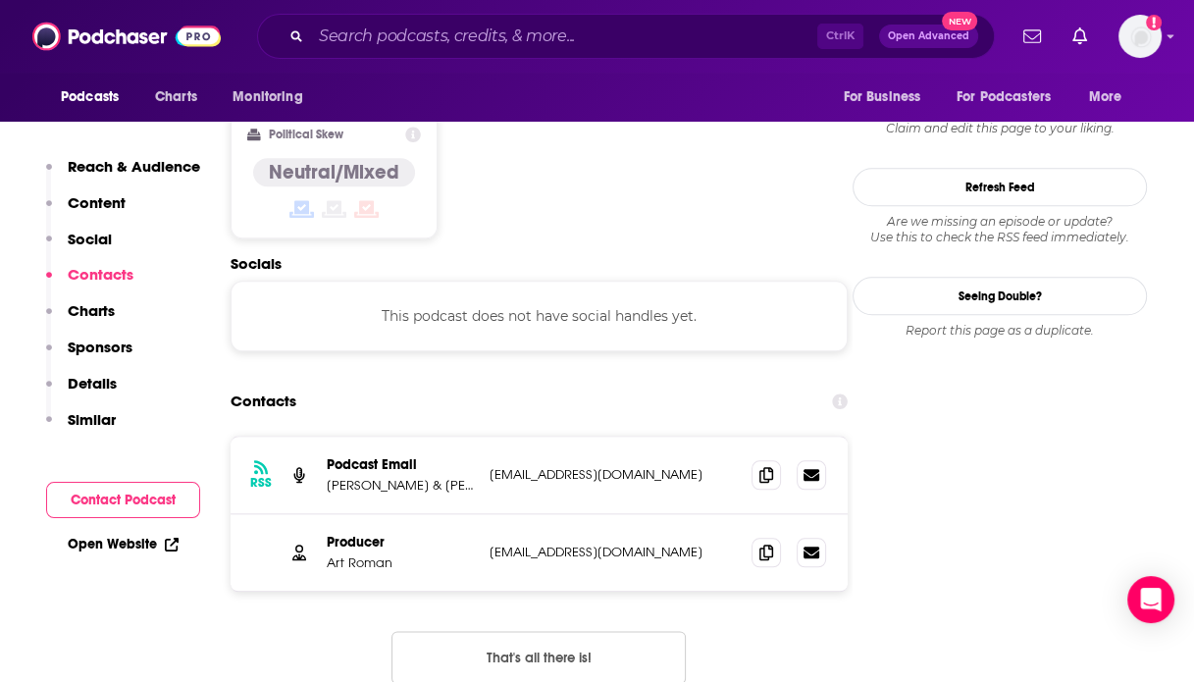
scroll to position [1579, 0]
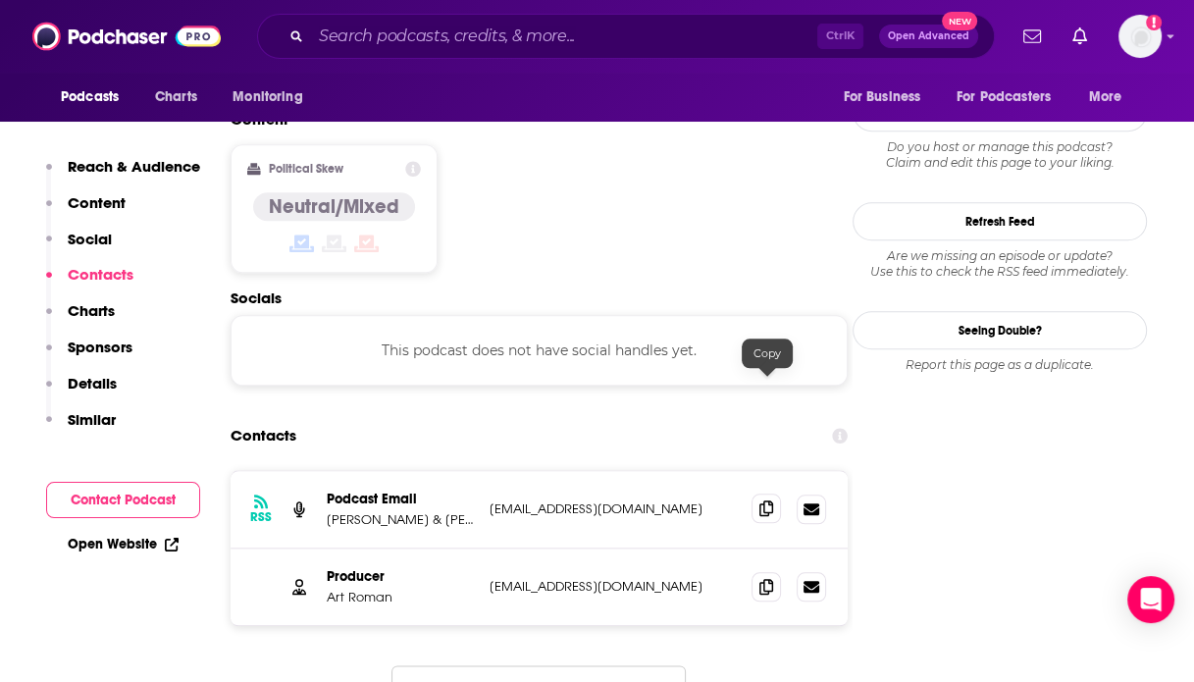
click at [761, 500] on icon at bounding box center [766, 508] width 14 height 16
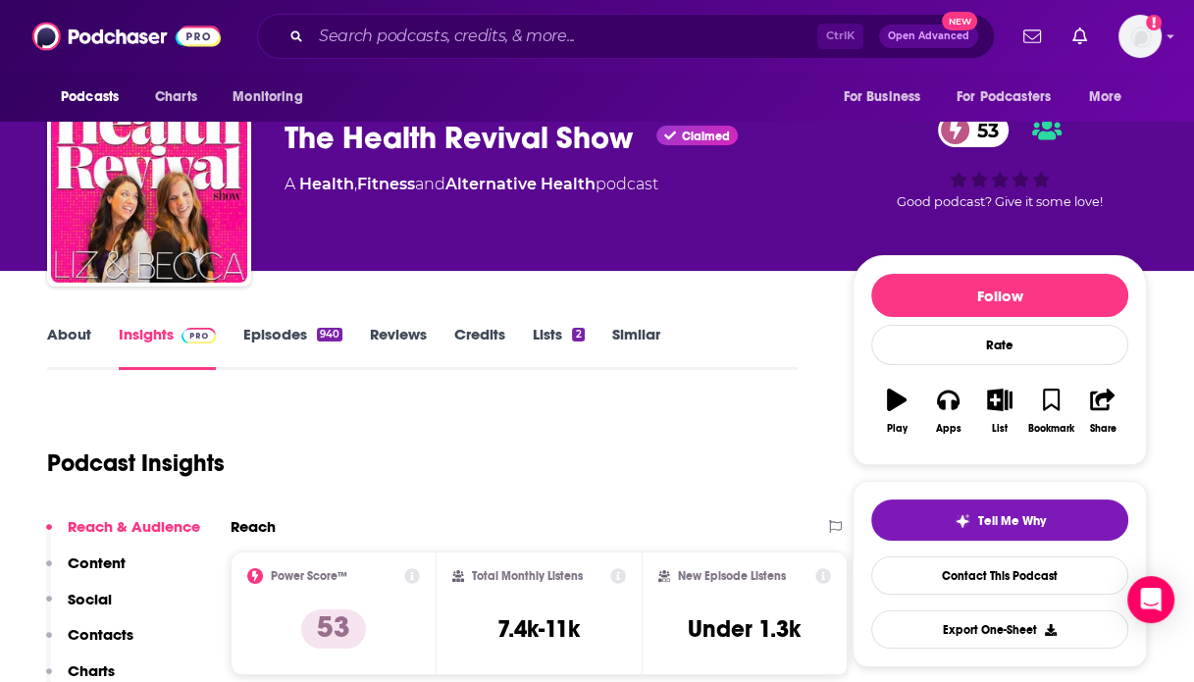
scroll to position [0, 0]
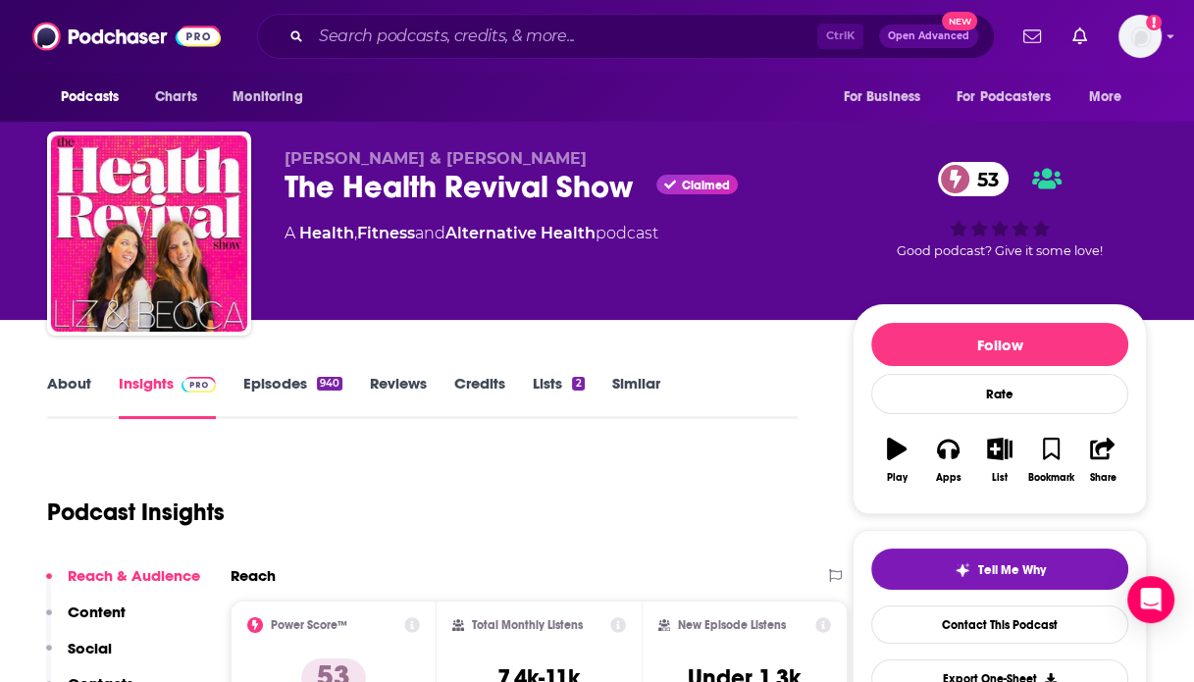
drag, startPoint x: 691, startPoint y: 227, endPoint x: 298, endPoint y: 231, distance: 392.5
click at [298, 231] on div "A Health , Fitness and Alternative Health podcast" at bounding box center [553, 234] width 537 height 24
copy div "Health , Fitness and Alternative Health podcast"
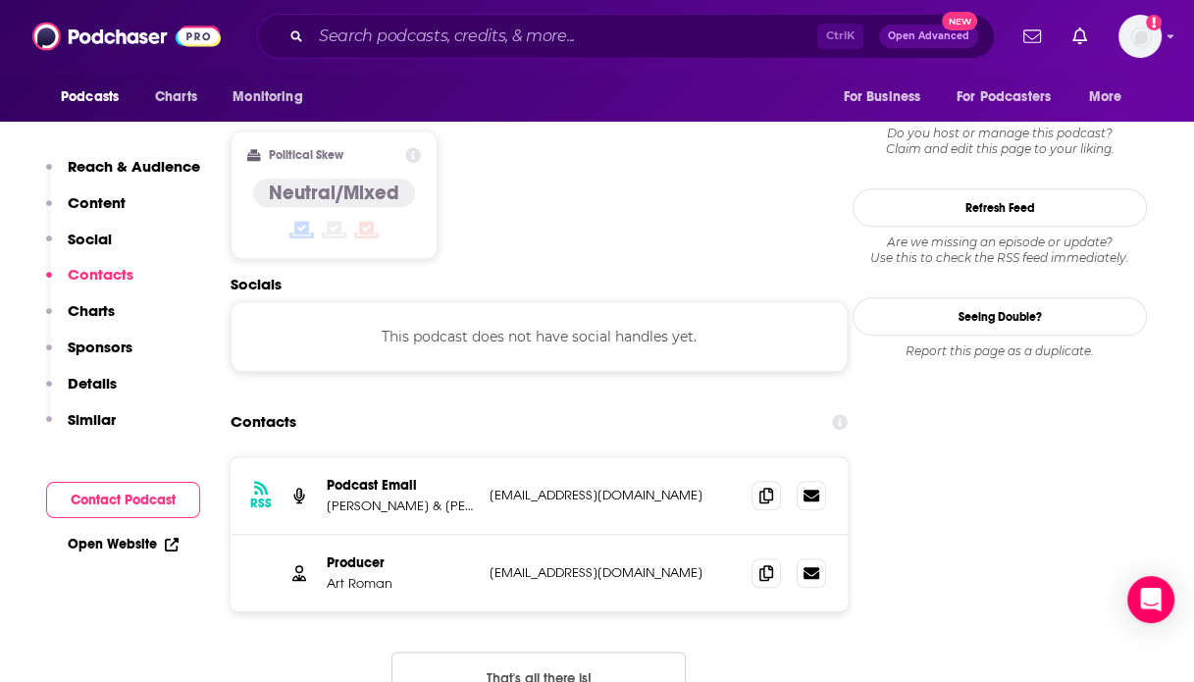
scroll to position [1668, 0]
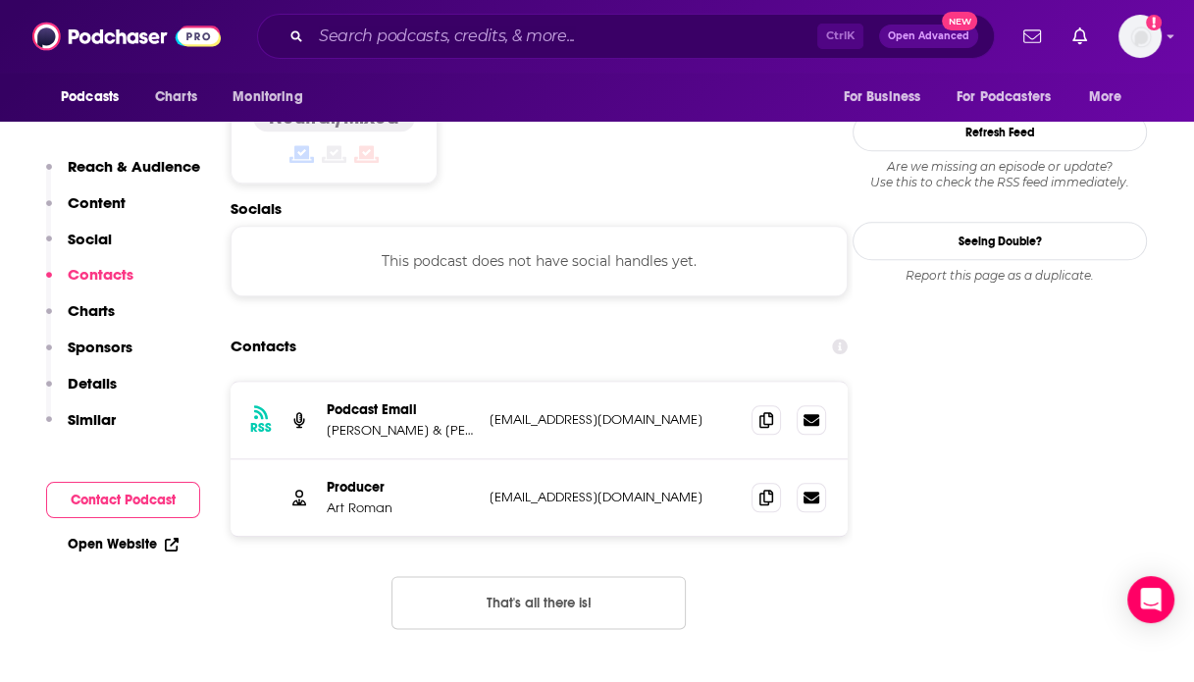
click at [357, 422] on p "Liz Roman & Becca Chilczenkowski" at bounding box center [400, 430] width 147 height 17
copy p "Liz Roman & Becca Chilczenkowski"
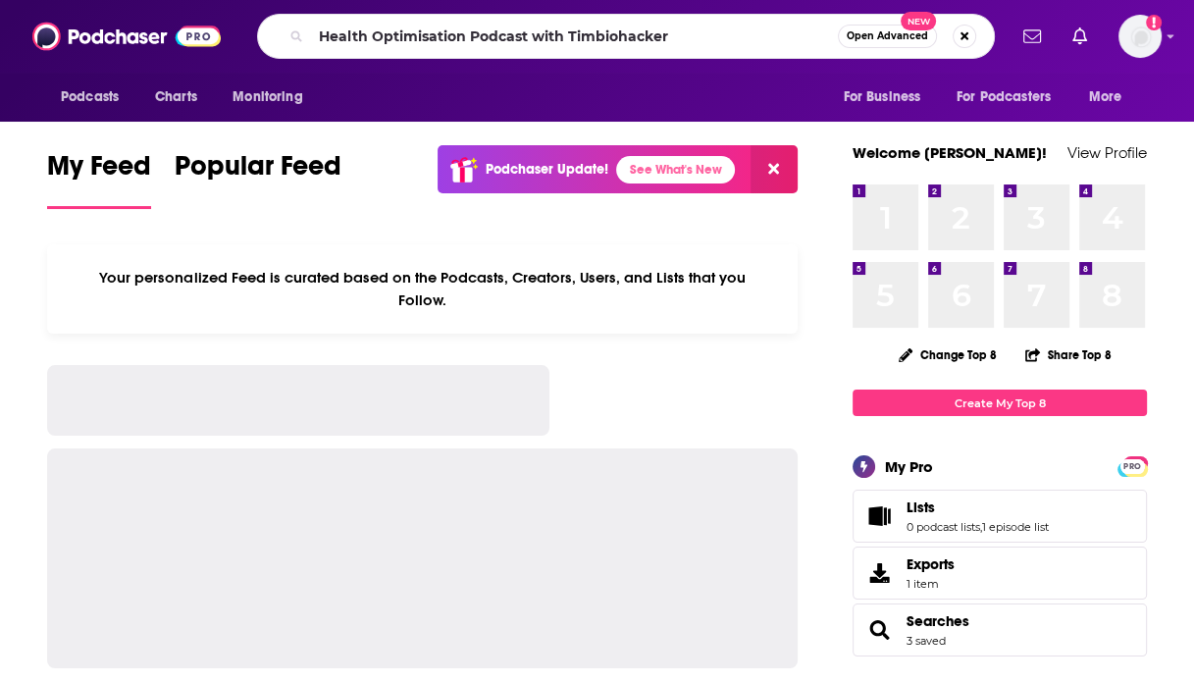
type input "Health Optimisation Podcast with Timbiohacker"
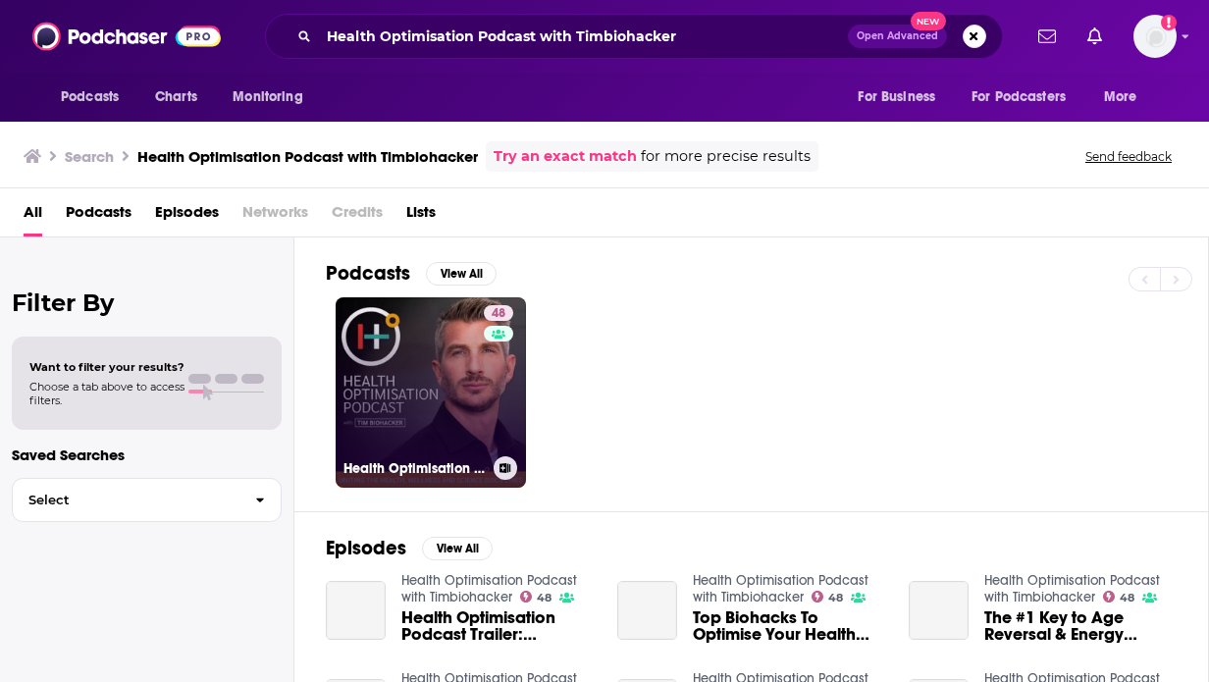
click at [422, 345] on link "48 Health Optimisation Podcast with Timbiohacker" at bounding box center [431, 392] width 190 height 190
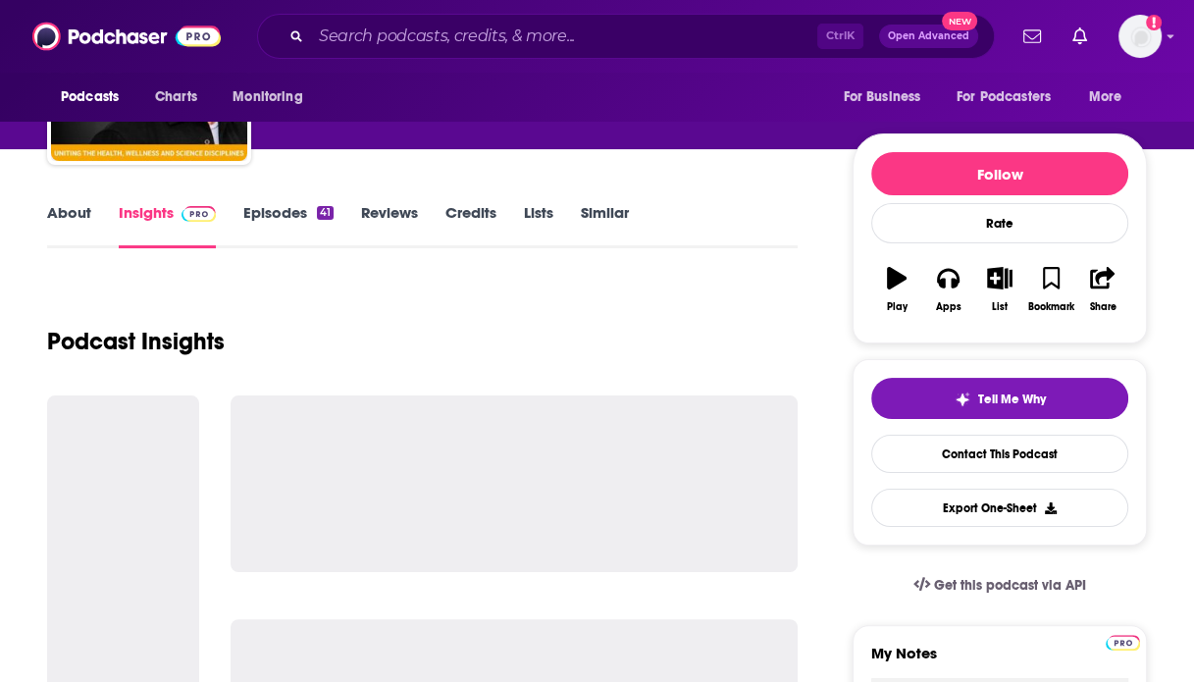
scroll to position [196, 0]
